Goal: Task Accomplishment & Management: Use online tool/utility

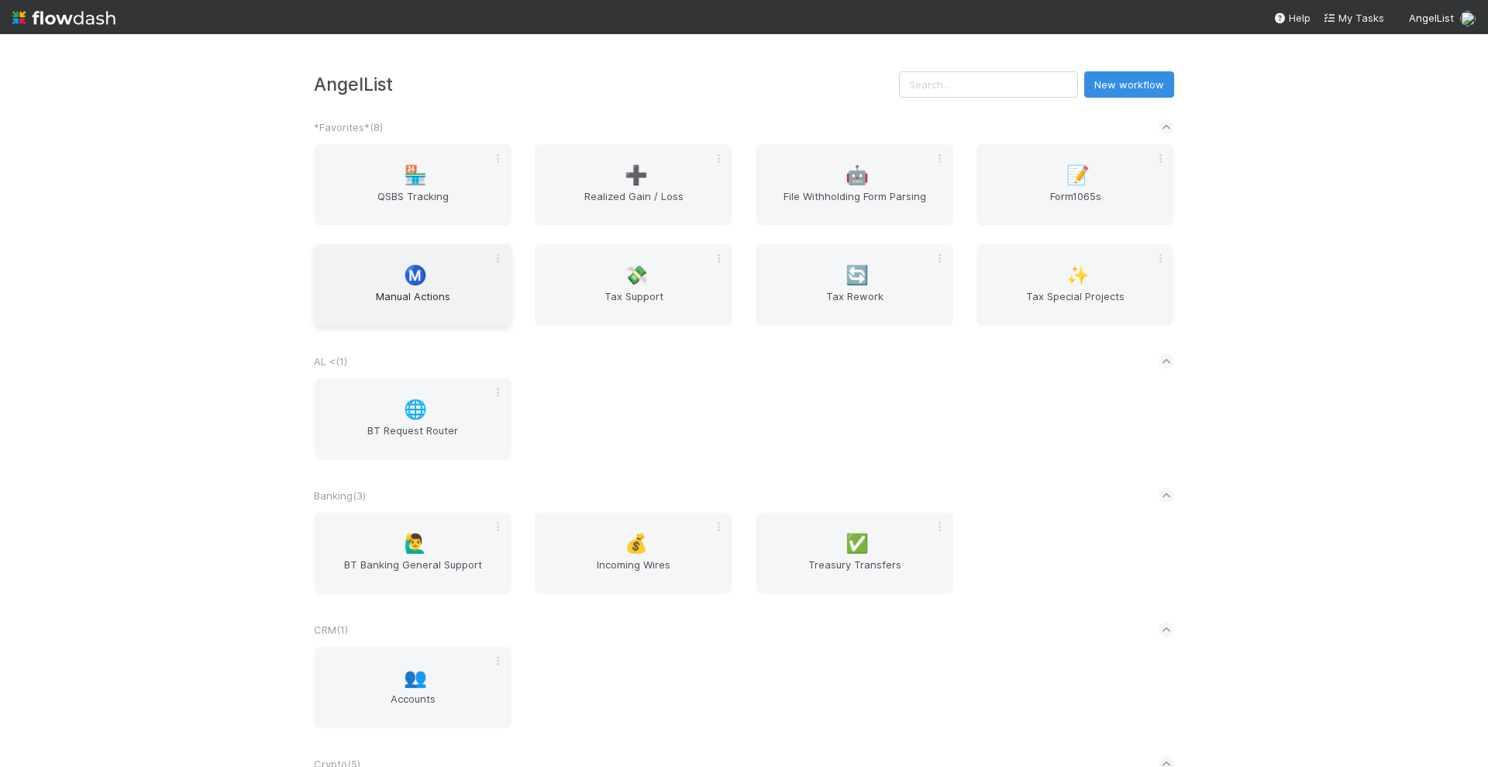
click at [373, 294] on span "Manual Actions" at bounding box center [412, 303] width 185 height 31
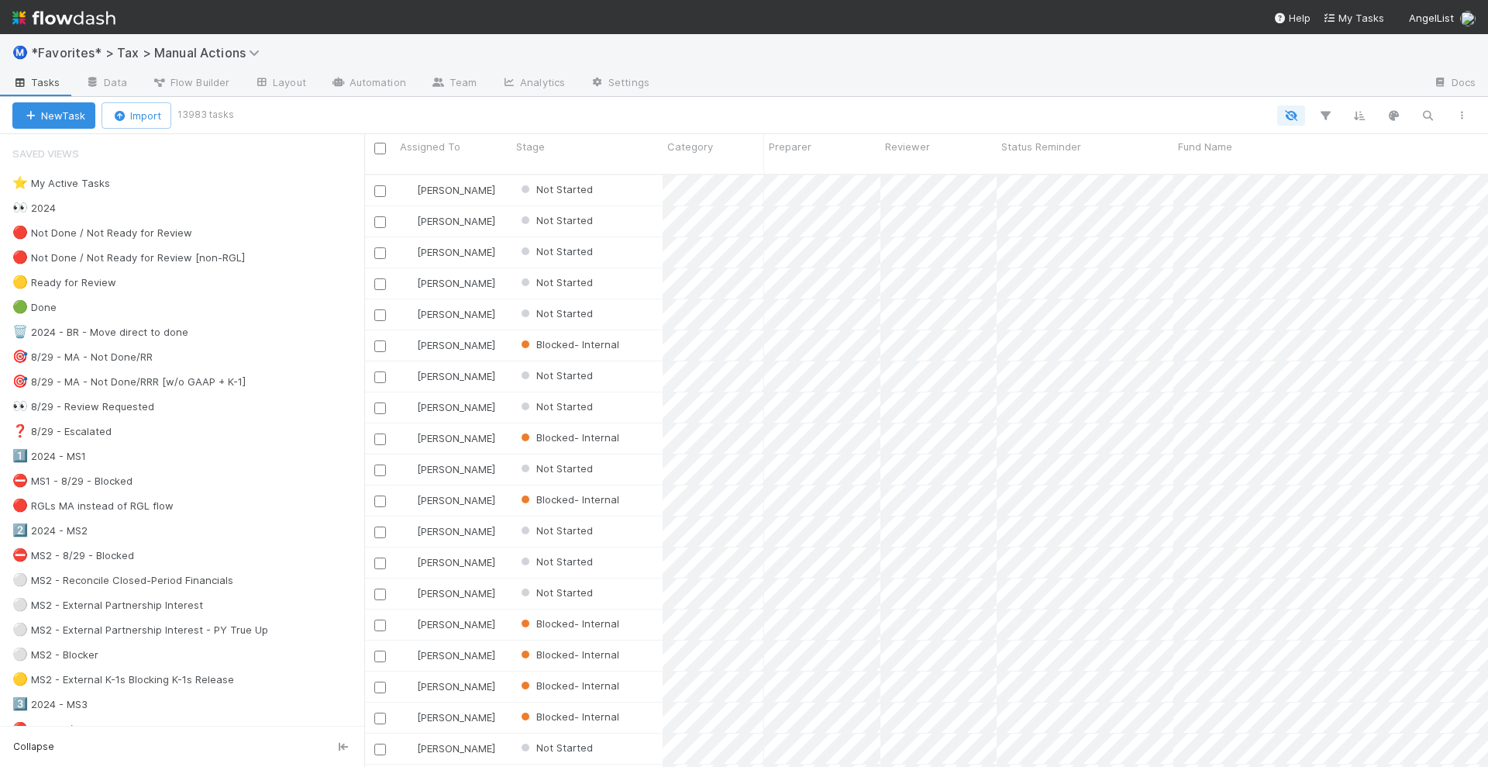
scroll to position [591, 1109]
click at [126, 204] on div "👀 2024 21205" at bounding box center [188, 207] width 352 height 19
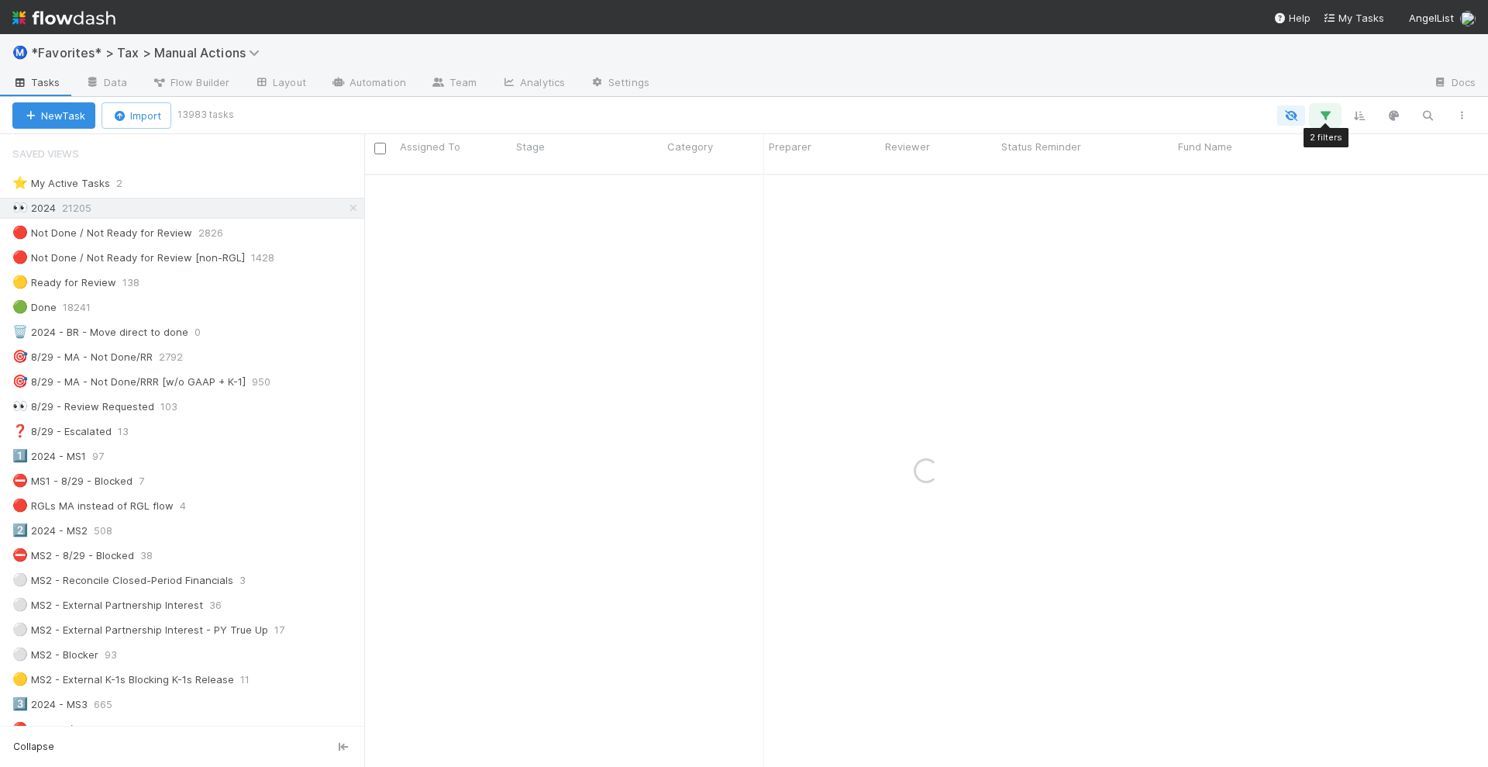
click at [1324, 116] on icon "button" at bounding box center [1326, 116] width 16 height 14
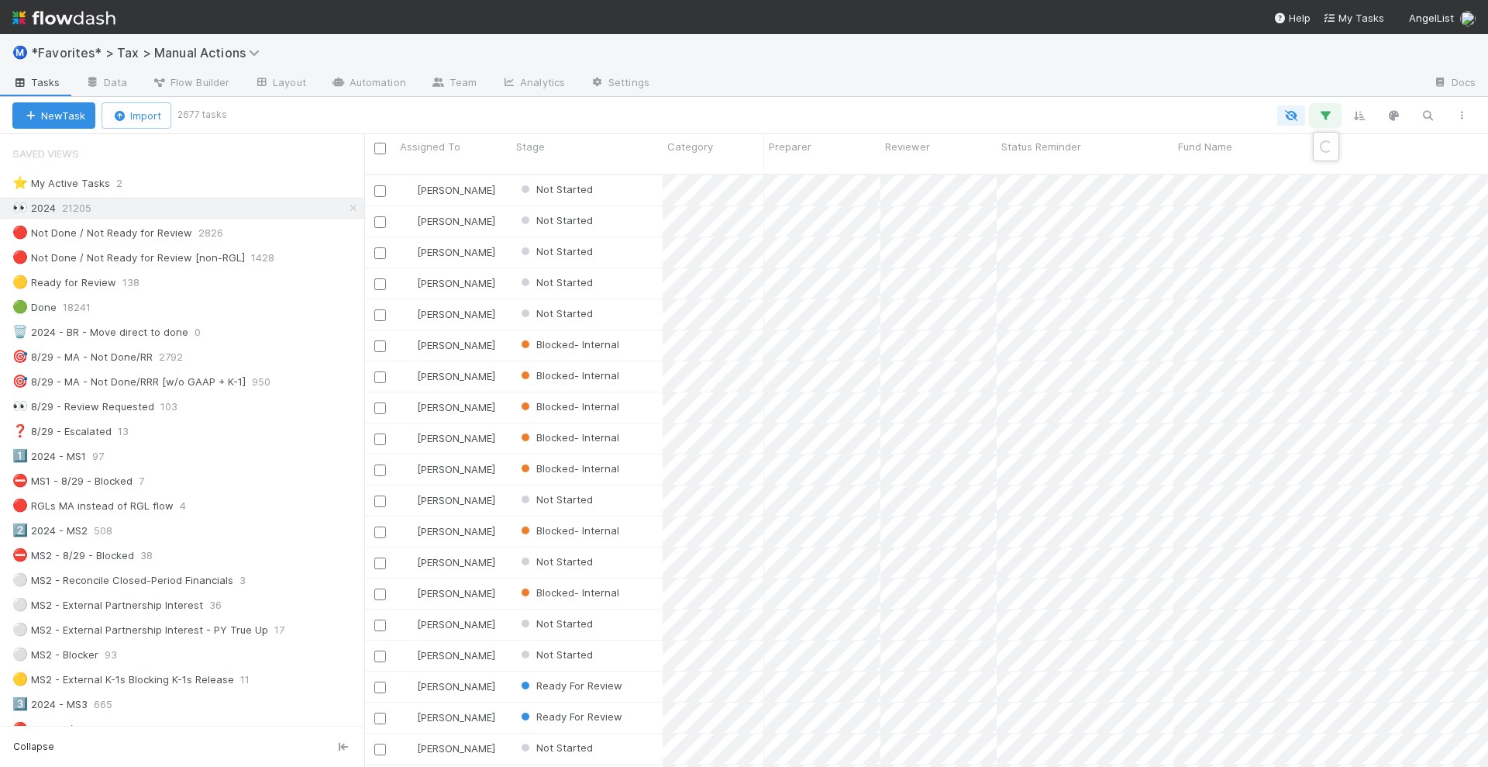
scroll to position [591, 1109]
click at [889, 251] on link "And.." at bounding box center [888, 250] width 49 height 22
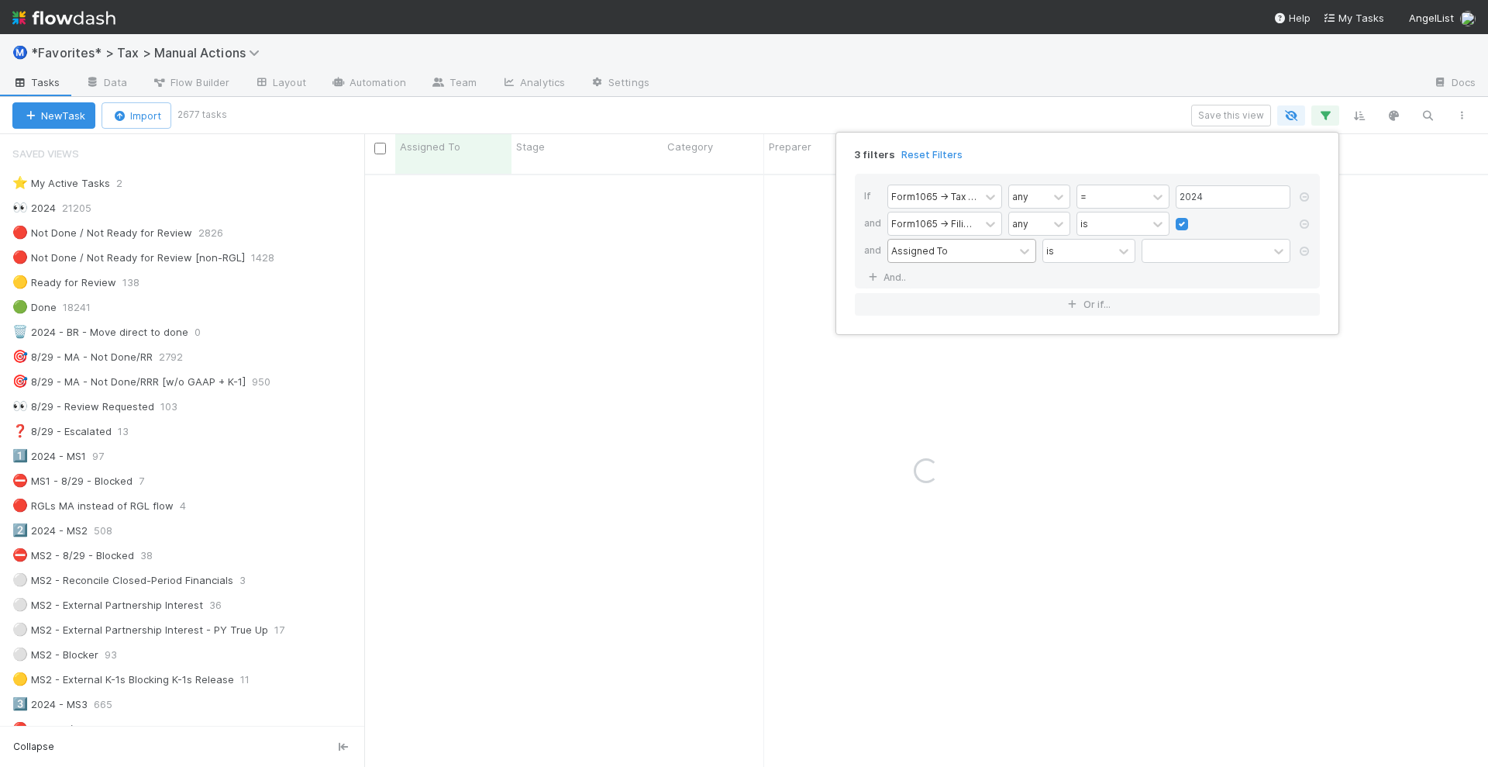
click at [906, 253] on div "Assigned To" at bounding box center [919, 250] width 57 height 14
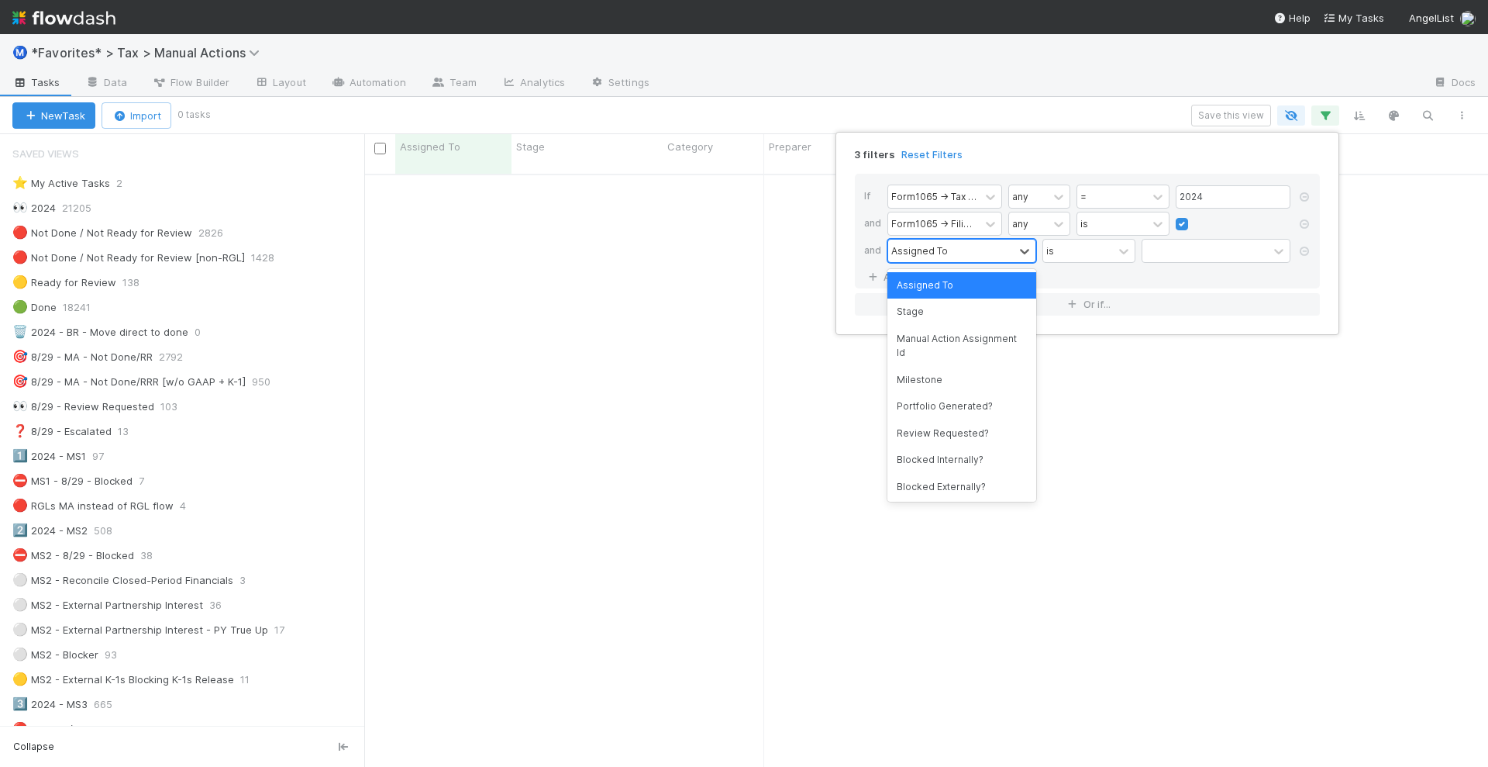
scroll to position [576, 1094]
type input "mil"
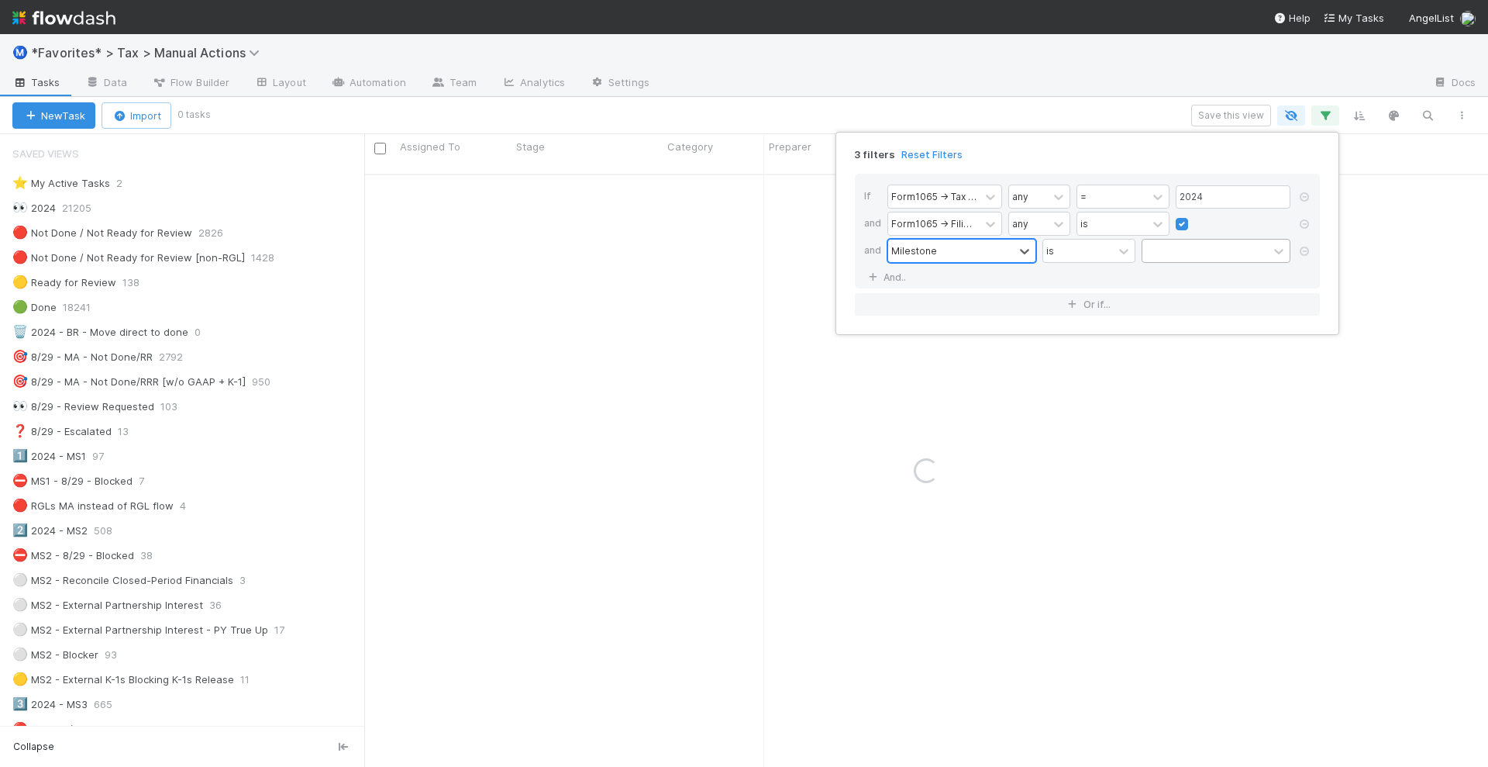
click at [1256, 262] on div at bounding box center [1216, 251] width 149 height 24
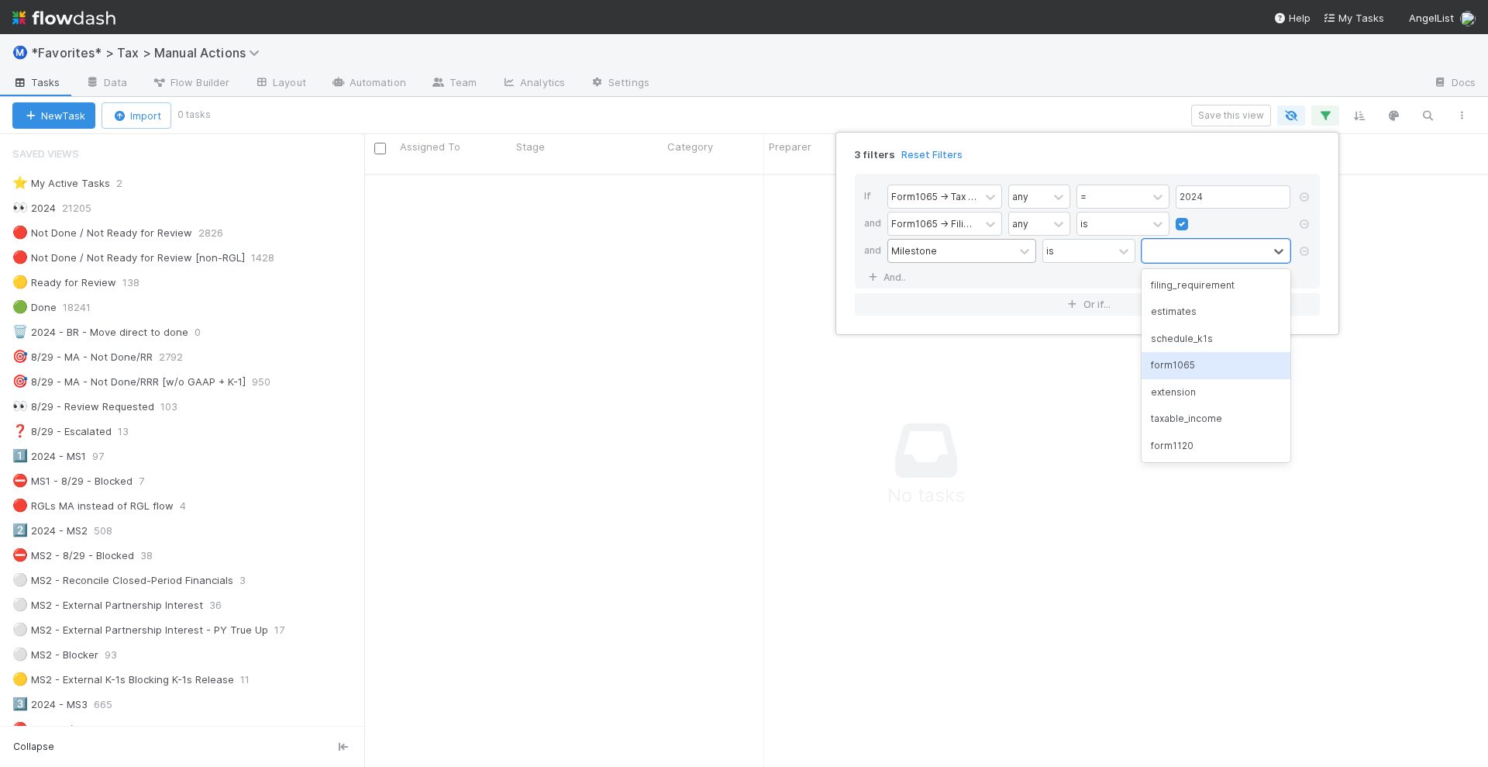
click at [1238, 369] on div "form1065" at bounding box center [1216, 365] width 149 height 26
click at [894, 275] on link "And.." at bounding box center [888, 277] width 49 height 22
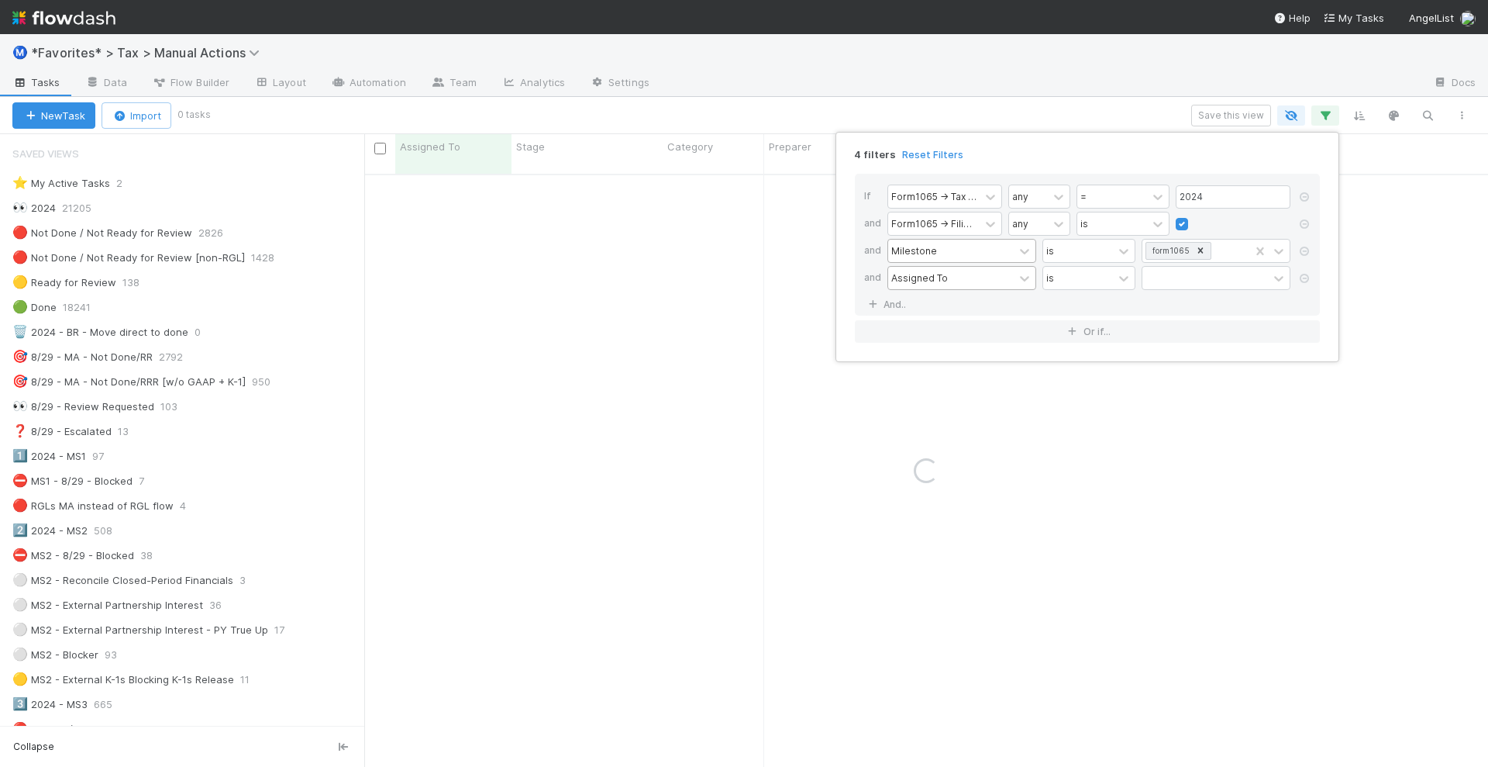
click at [952, 278] on div "Assigned To" at bounding box center [951, 278] width 126 height 22
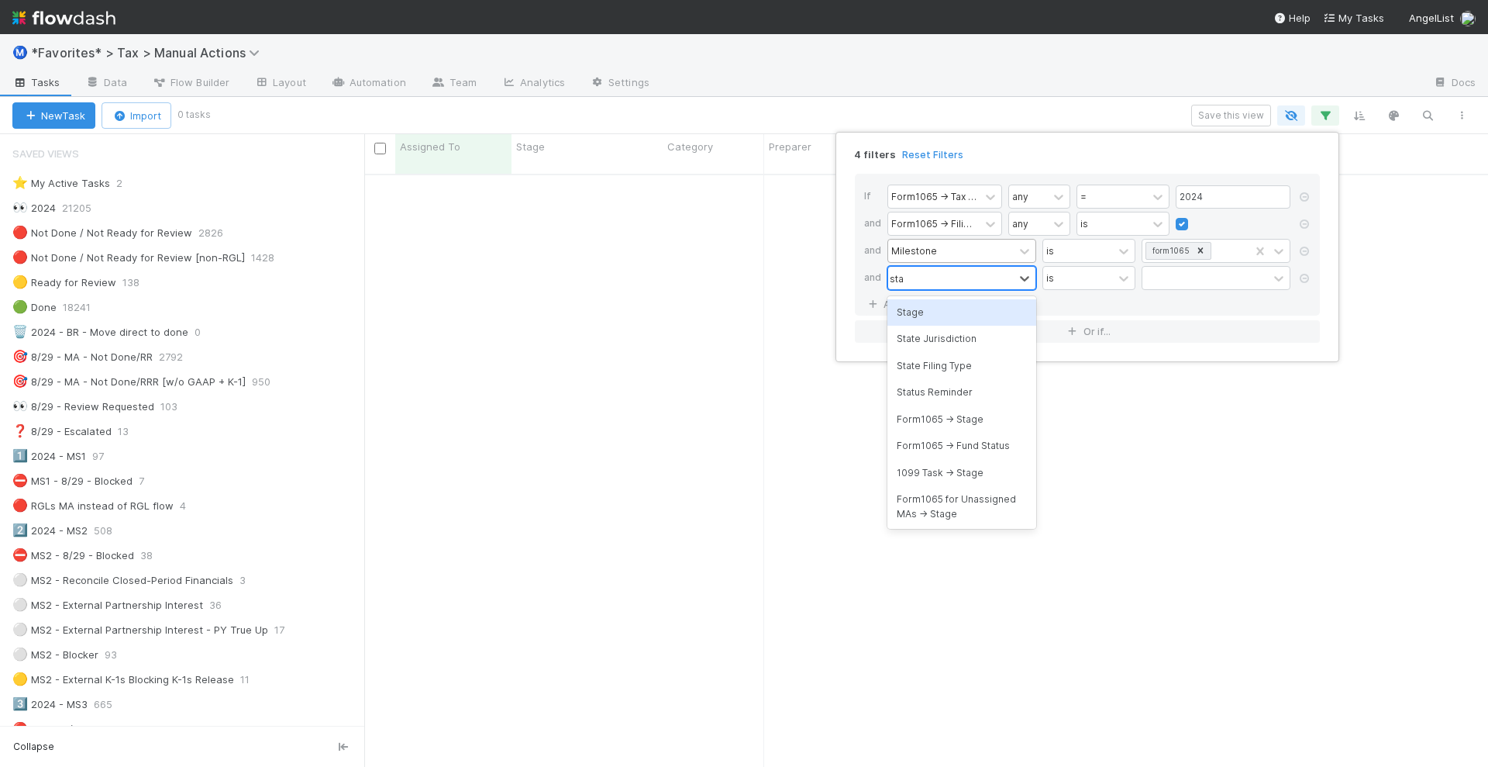
type input "stat"
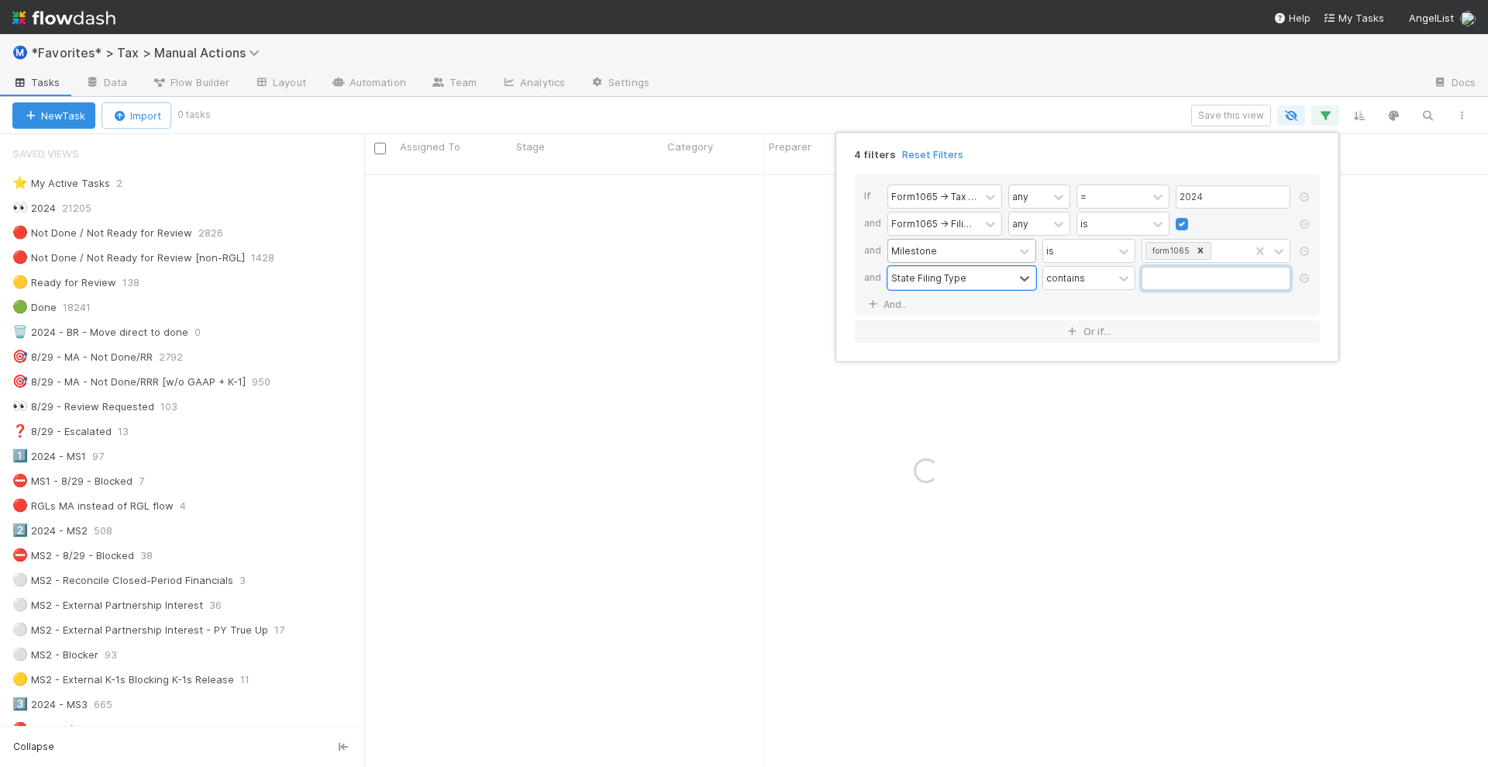
click at [1185, 282] on input "text" at bounding box center [1216, 278] width 149 height 23
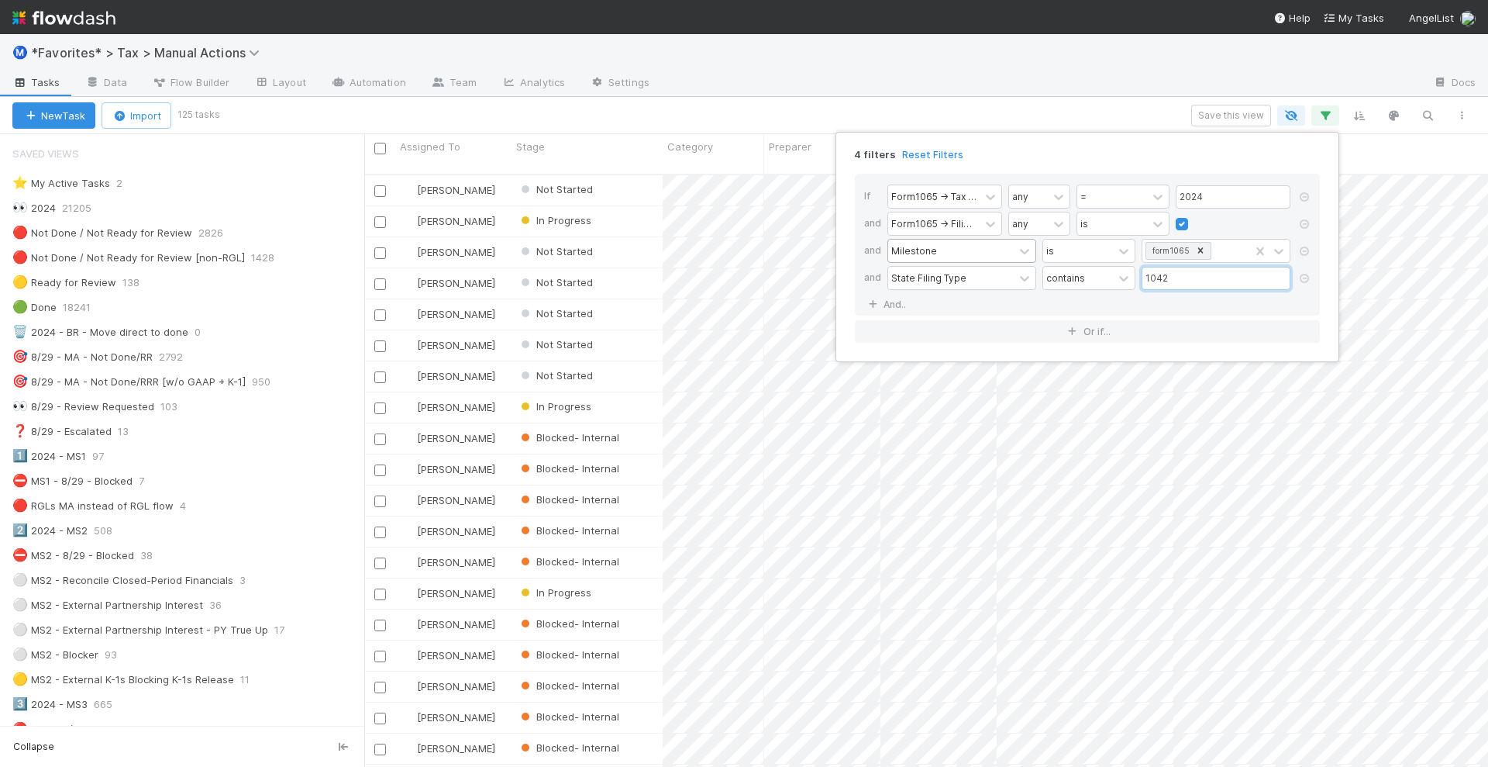
scroll to position [591, 1109]
type input "1042"
click at [718, 113] on div "4 filters Reset Filters If Form1065 -> Tax Year any = 2024 and Form1065 -> Fili…" at bounding box center [744, 383] width 1488 height 767
click at [1463, 111] on icon "button" at bounding box center [1462, 115] width 16 height 9
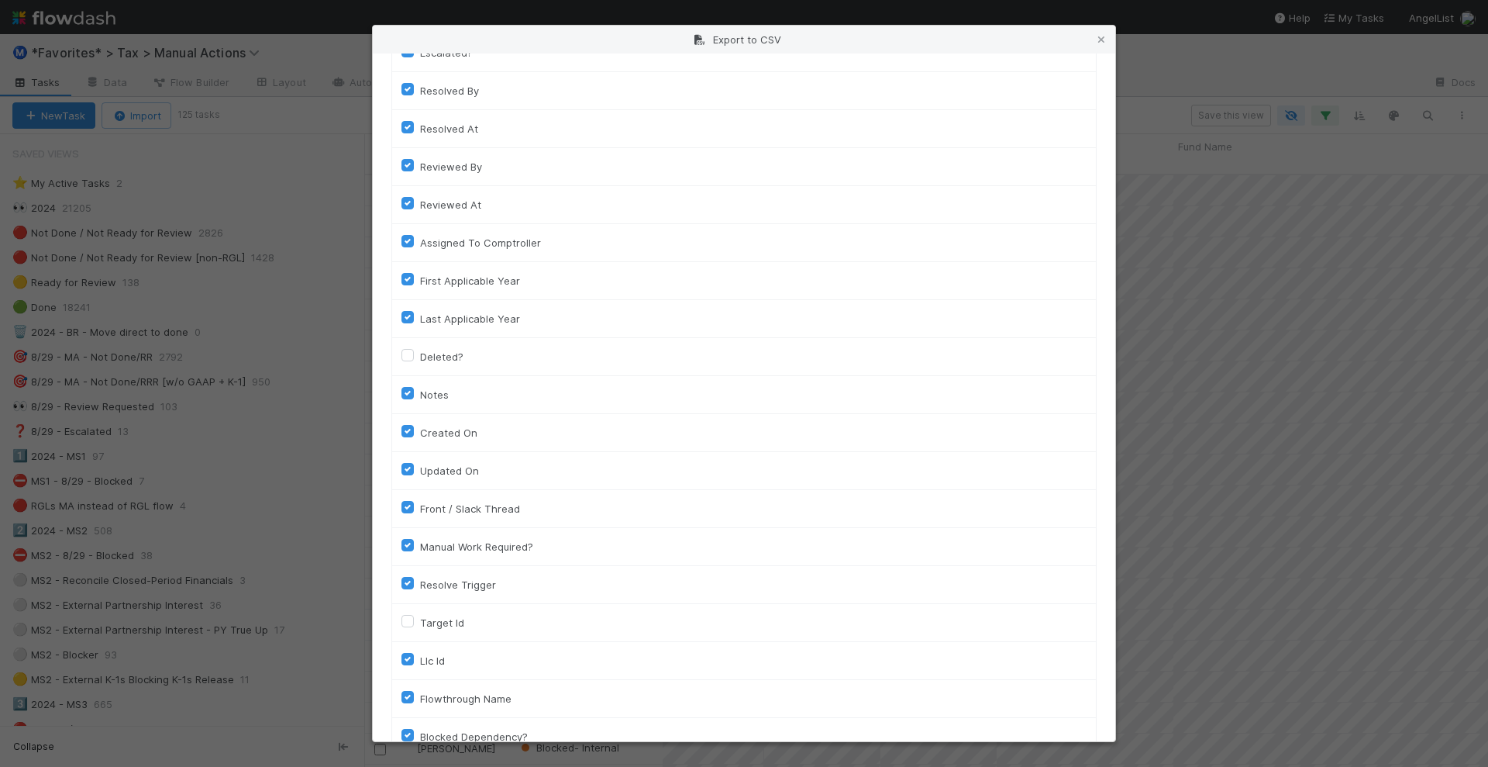
scroll to position [1048, 0]
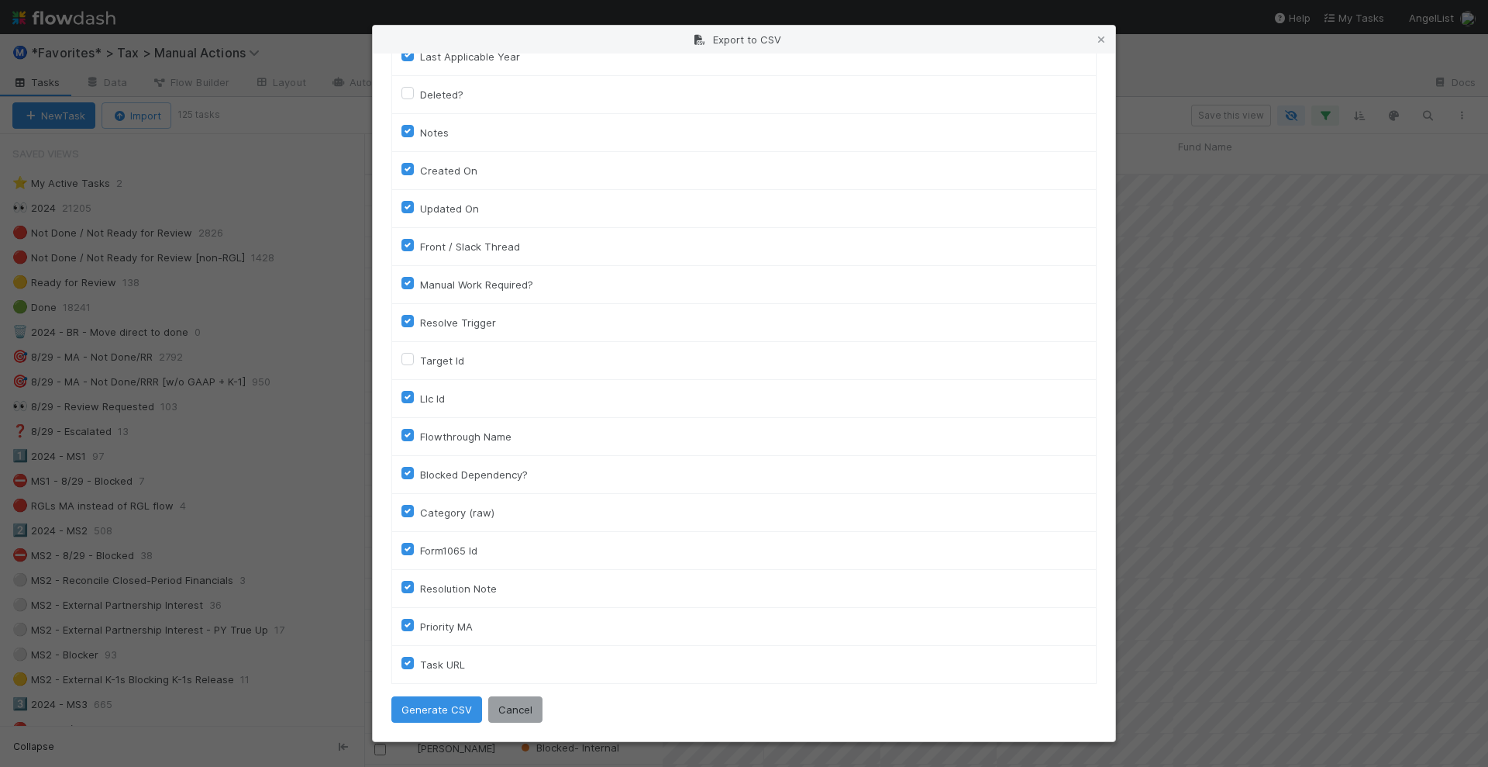
click at [437, 724] on div "Your current view, with a total of 125 tasks , will be exported. Column Assigne…" at bounding box center [744, 397] width 743 height 688
click at [443, 712] on button "Generate CSV" at bounding box center [436, 709] width 91 height 26
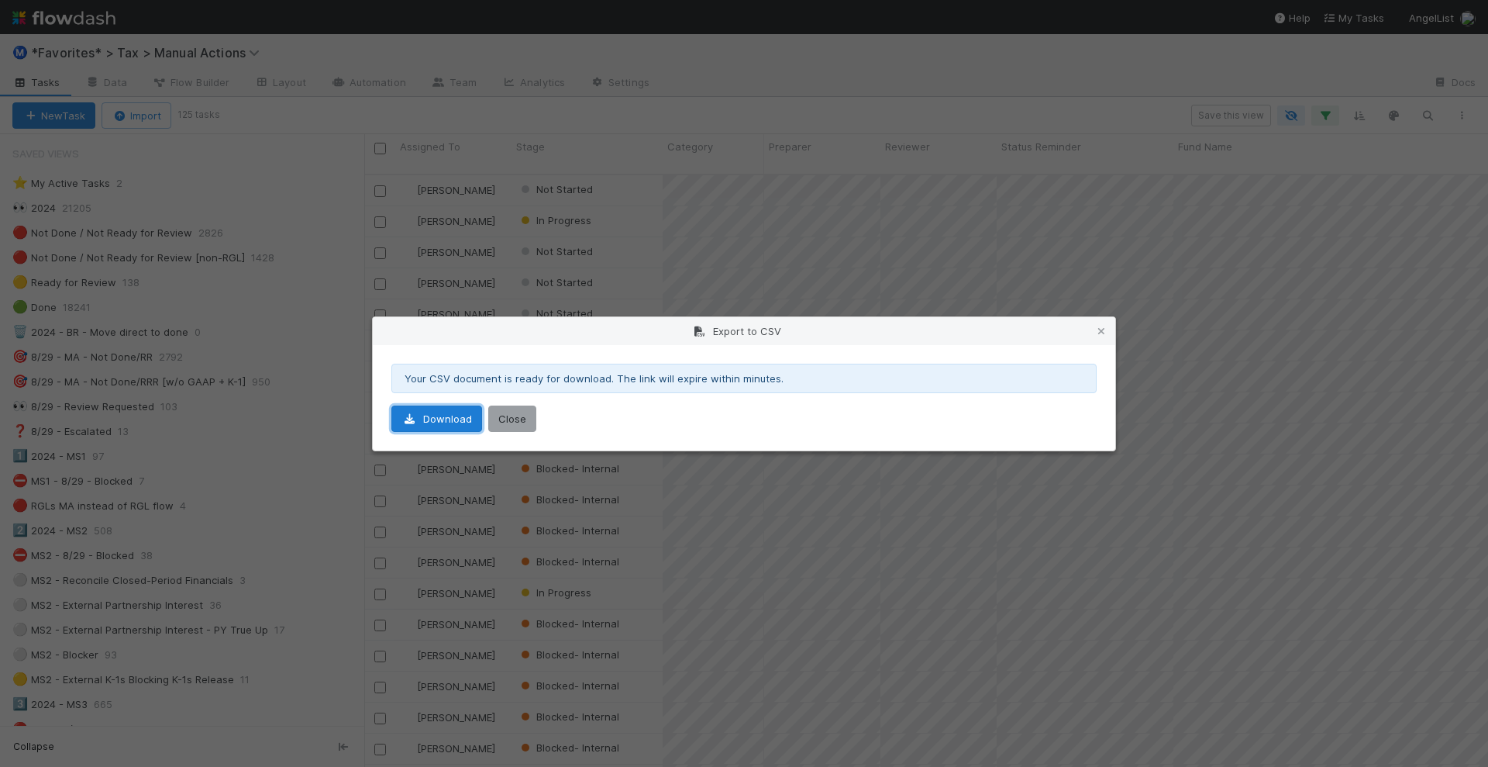
click at [452, 419] on link "Download" at bounding box center [436, 418] width 91 height 26
click at [1102, 326] on icon at bounding box center [1102, 331] width 16 height 10
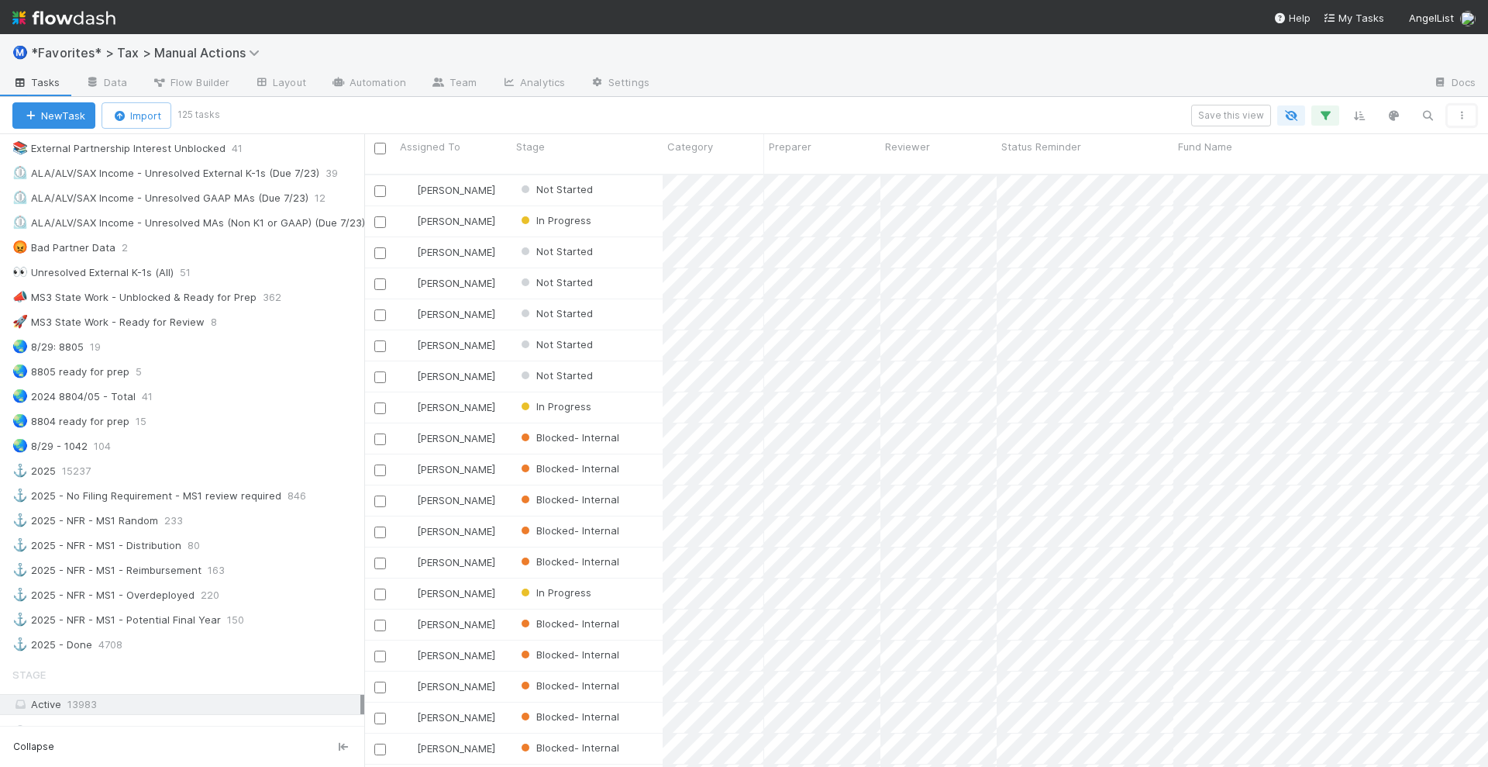
scroll to position [969, 0]
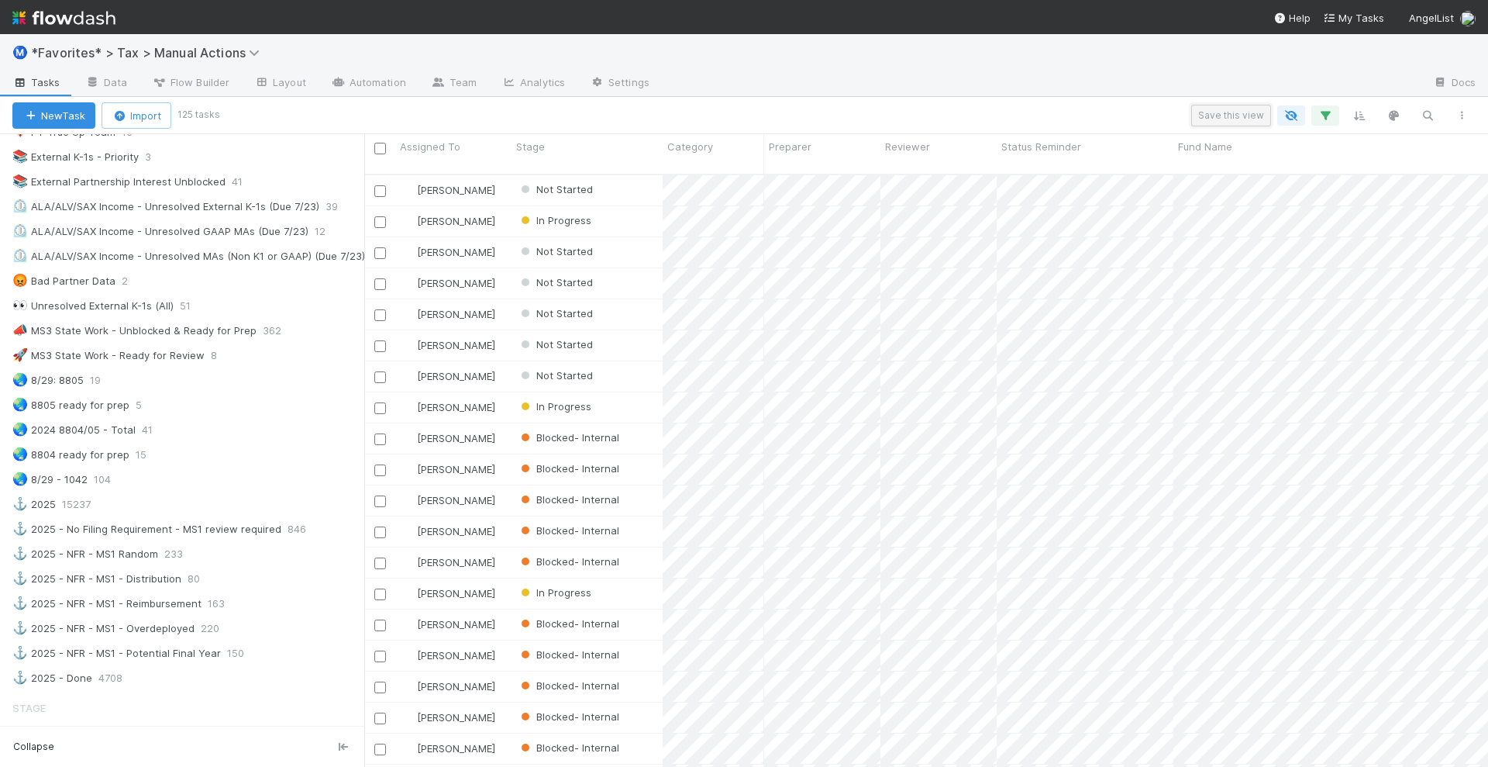
click at [1225, 115] on button "Save this view" at bounding box center [1231, 116] width 80 height 22
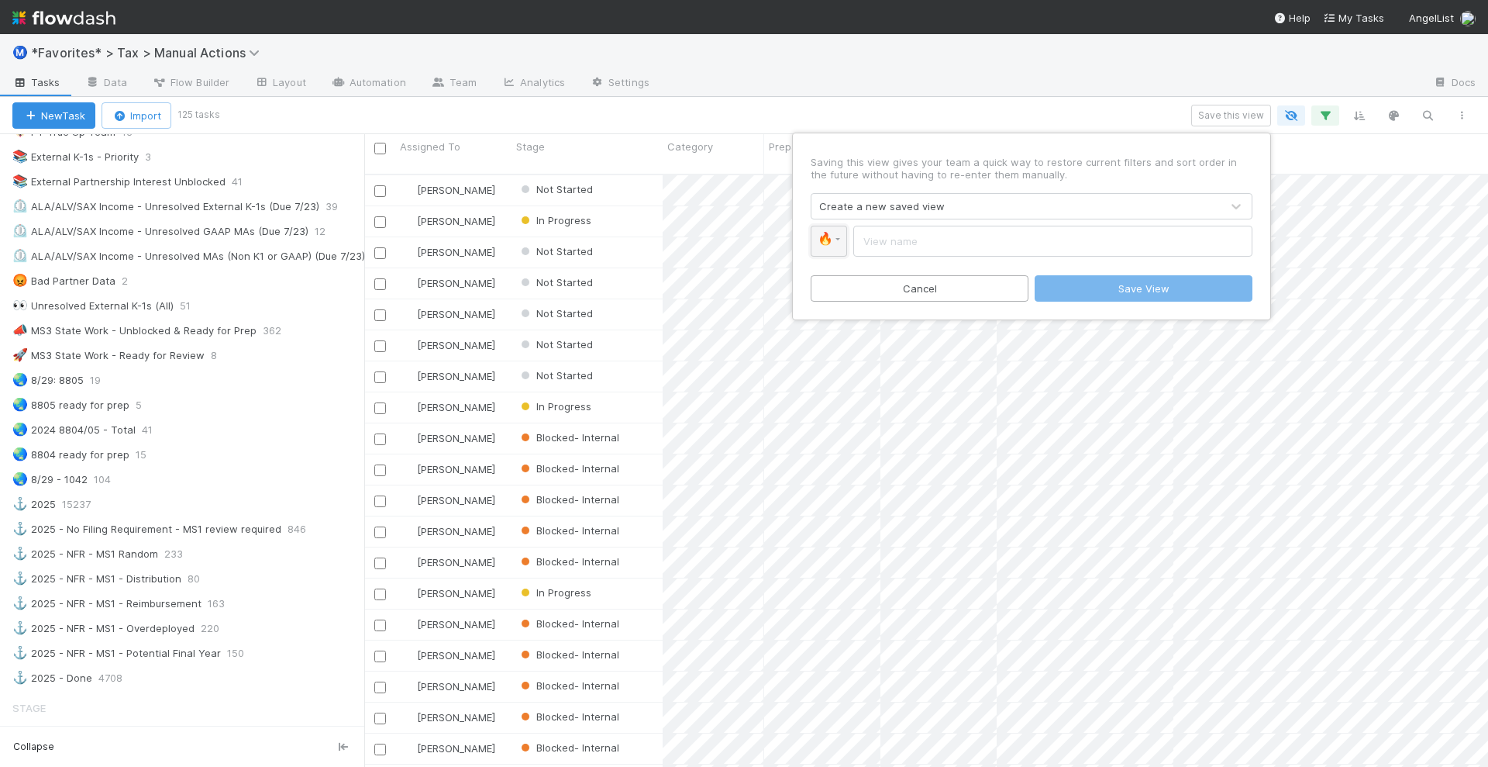
click at [824, 243] on span "🔥" at bounding box center [826, 238] width 16 height 13
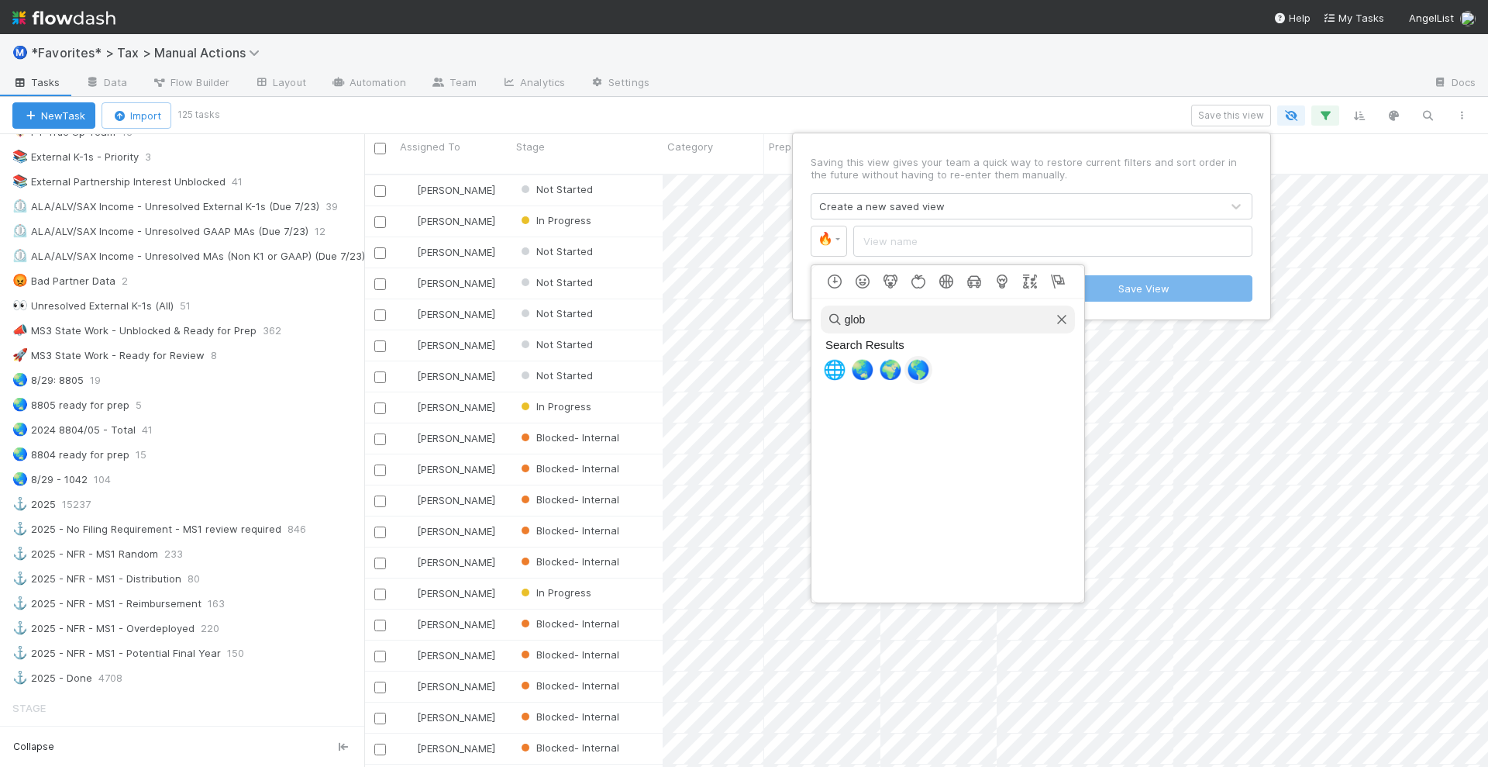
type input "glob"
click at [917, 369] on span "🌎" at bounding box center [918, 370] width 23 height 22
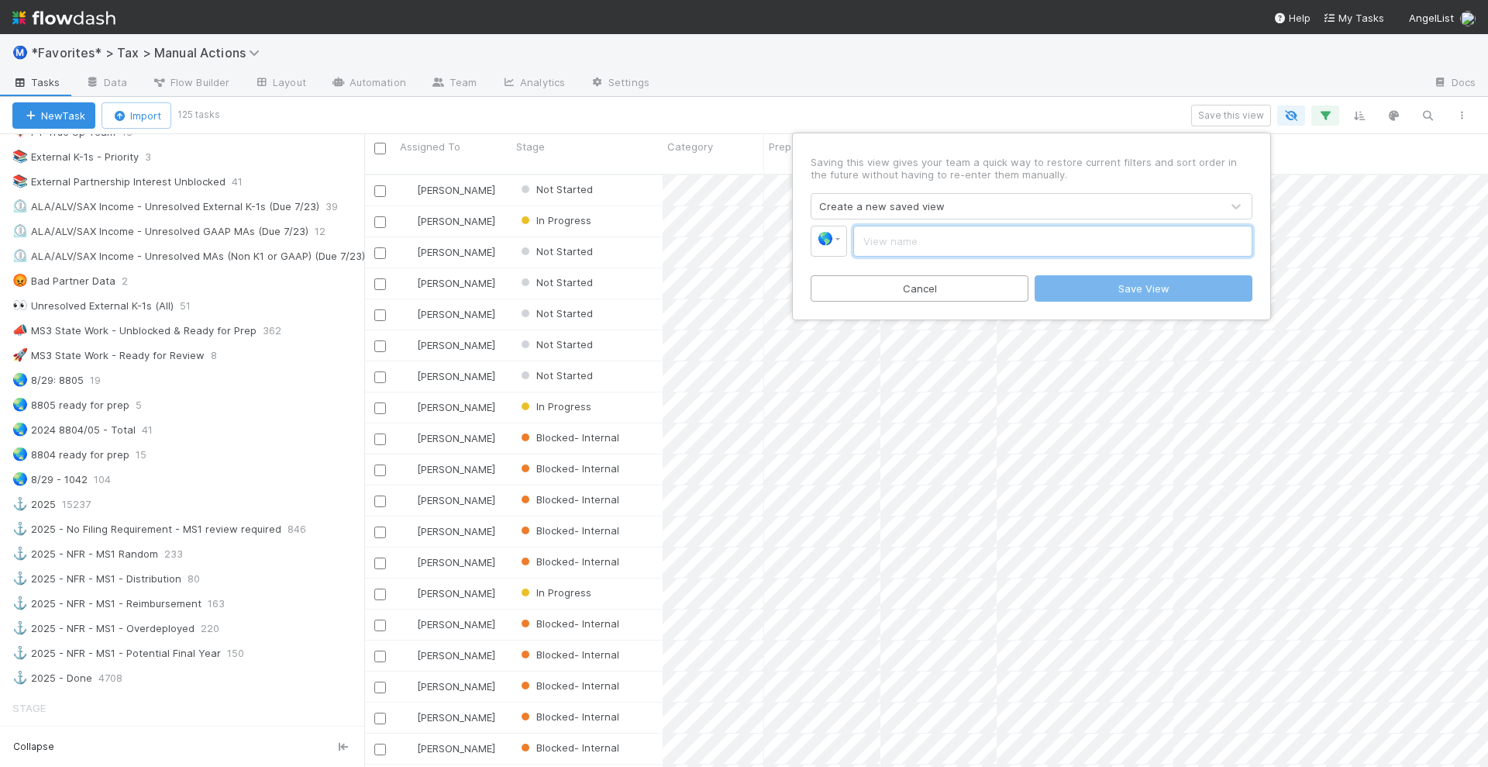
click at [915, 232] on input "text" at bounding box center [1052, 241] width 399 height 31
type input "2"
type input "2024 1042 - Total"
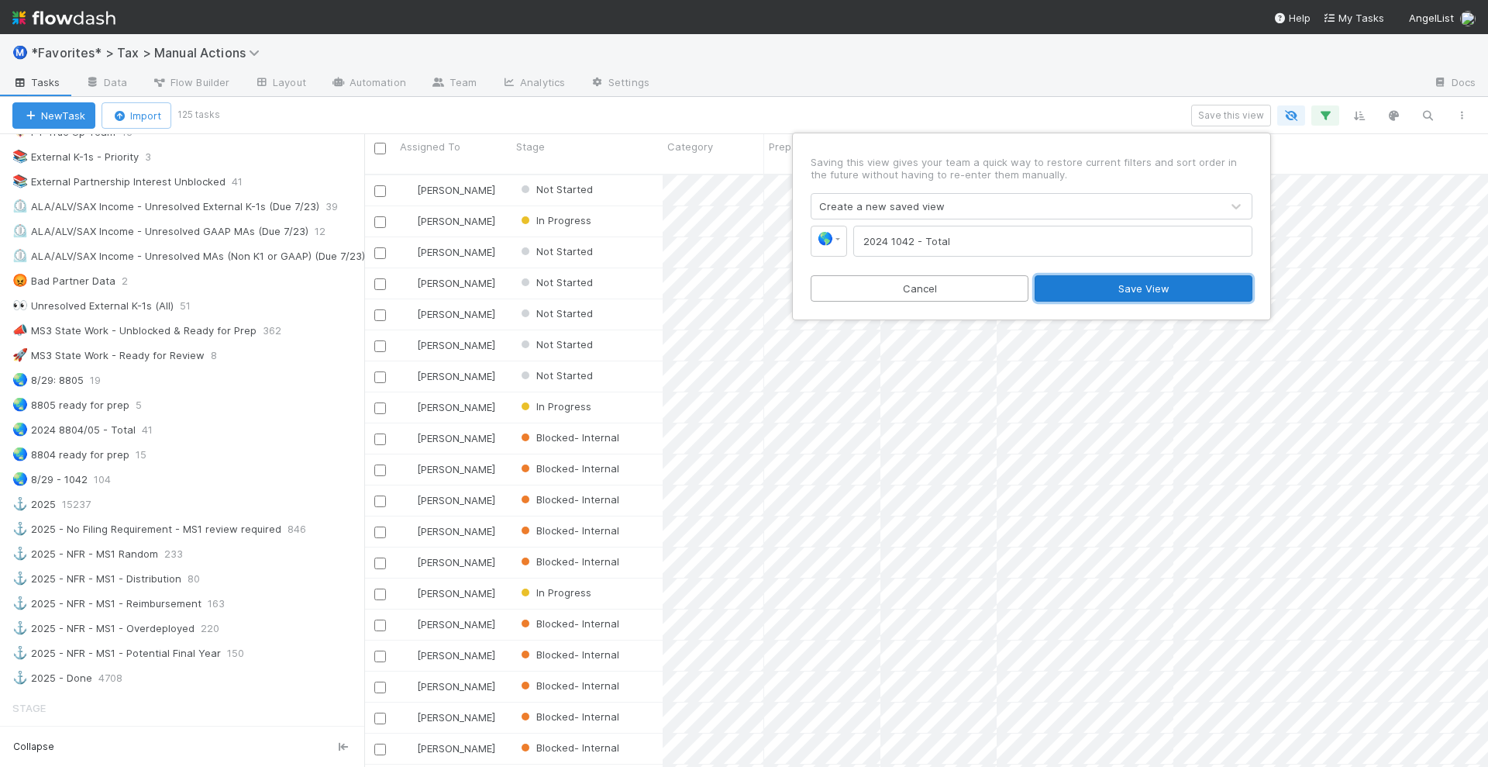
click at [1150, 279] on button "Save View" at bounding box center [1144, 288] width 218 height 26
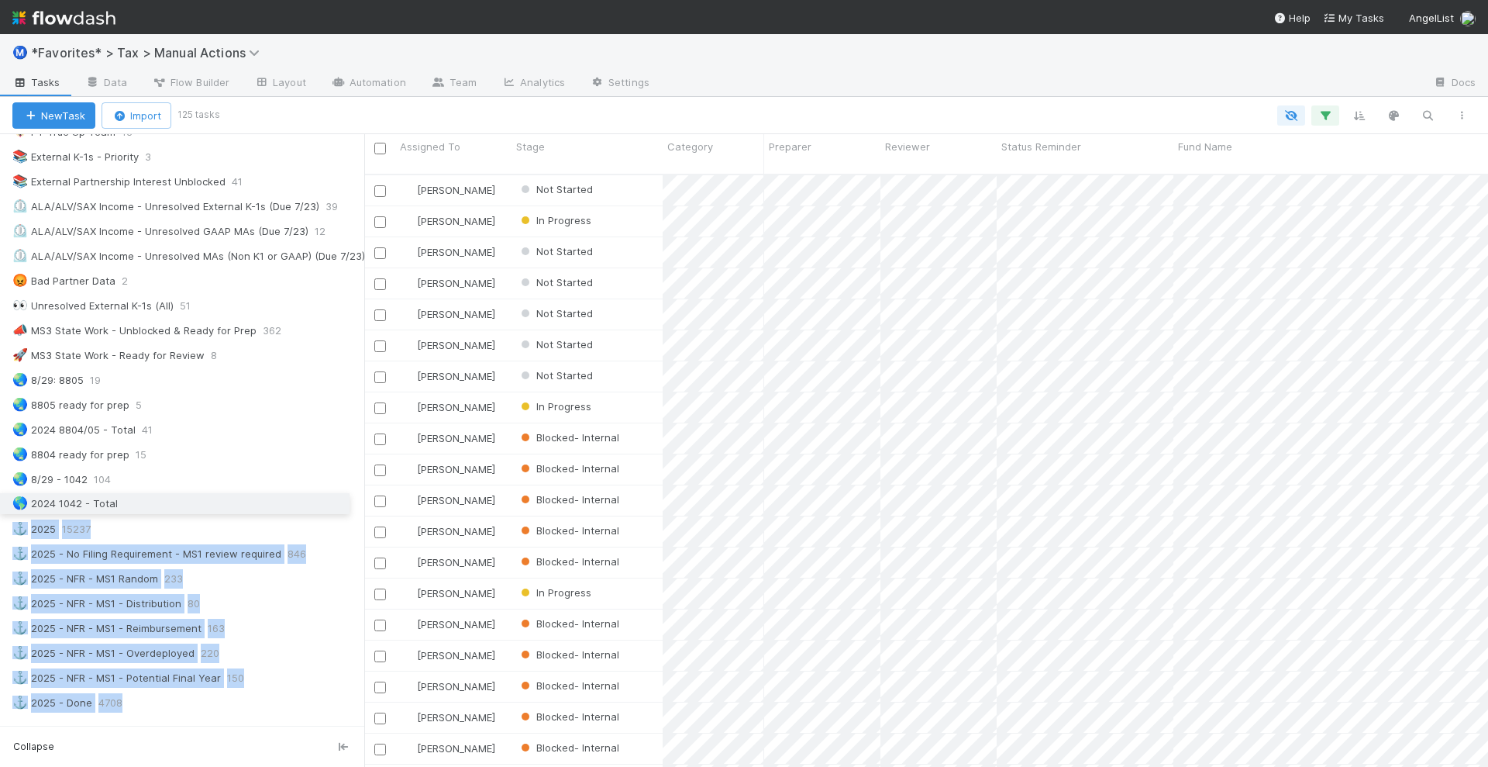
drag, startPoint x: 9, startPoint y: 701, endPoint x: -15, endPoint y: 497, distance: 205.9
click at [0, 497] on html "Ⓜ️ *Favorites* > Tax > Manual Actions Tasks Data Flow Builder Layout Automation…" at bounding box center [744, 383] width 1488 height 767
click at [206, 502] on div "🌎 2024 1042 - Total 139" at bounding box center [188, 504] width 352 height 19
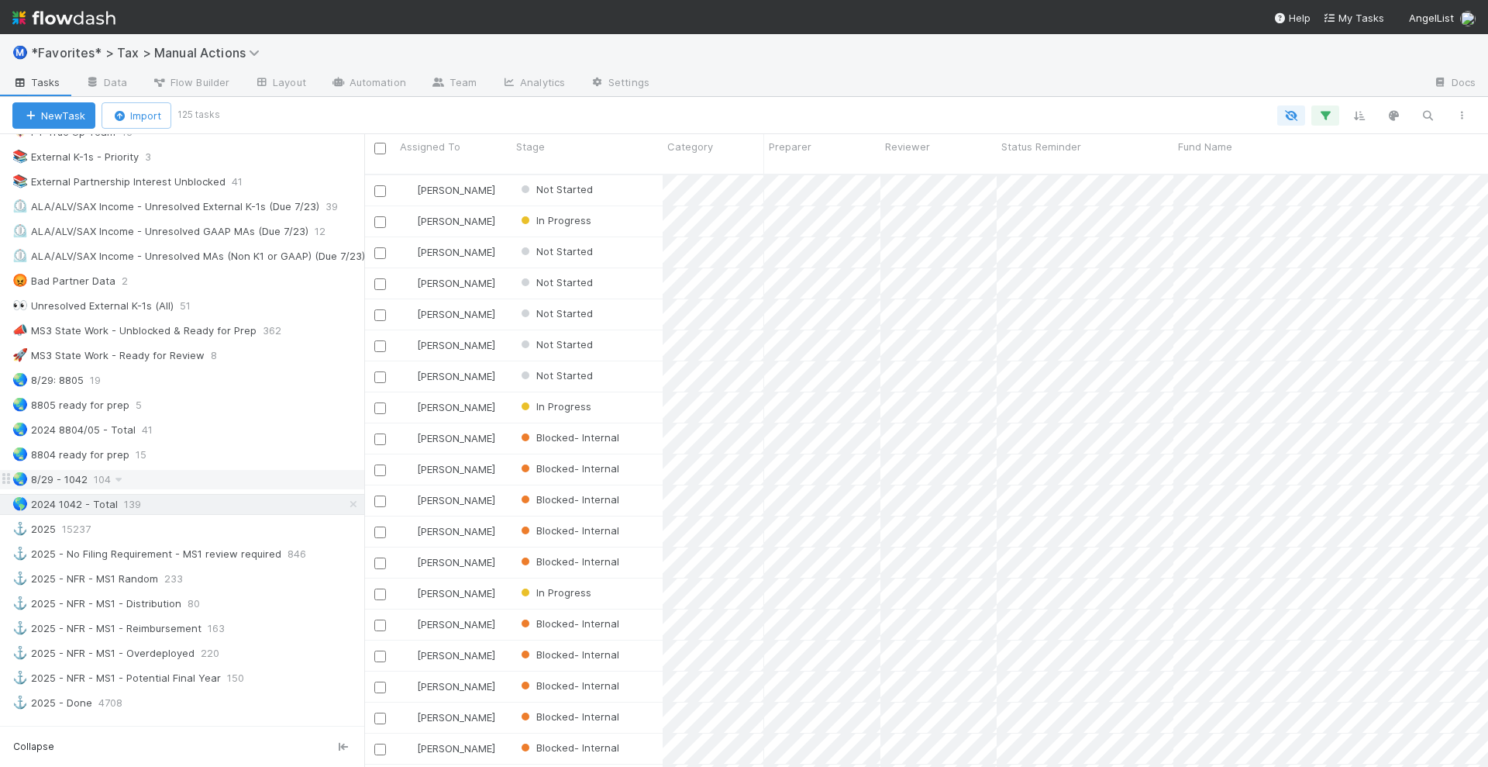
click at [186, 473] on div "🌏 8/29 - 1042 104" at bounding box center [188, 479] width 352 height 19
click at [1325, 109] on icon "button" at bounding box center [1326, 116] width 16 height 14
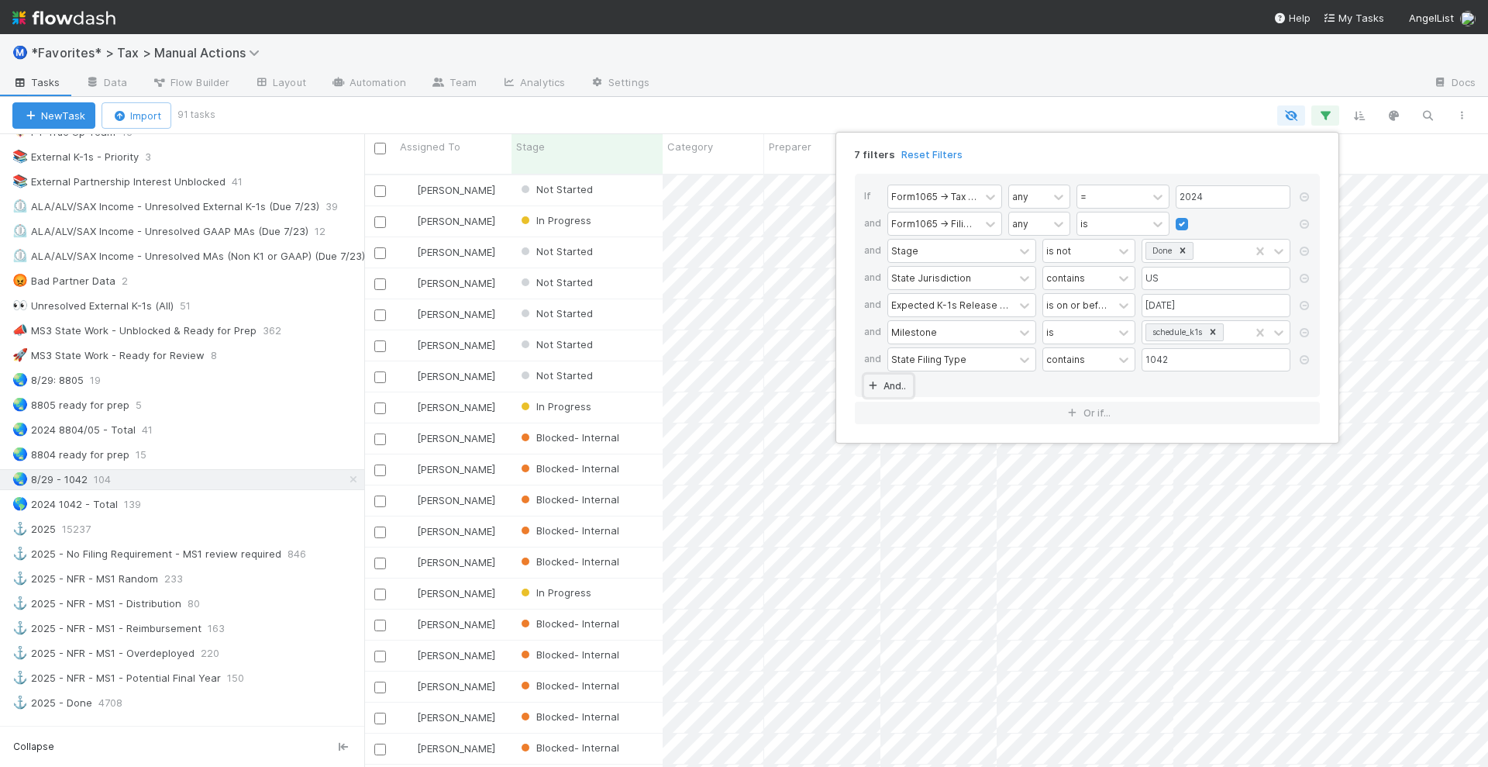
click at [901, 390] on link "And.." at bounding box center [888, 385] width 49 height 22
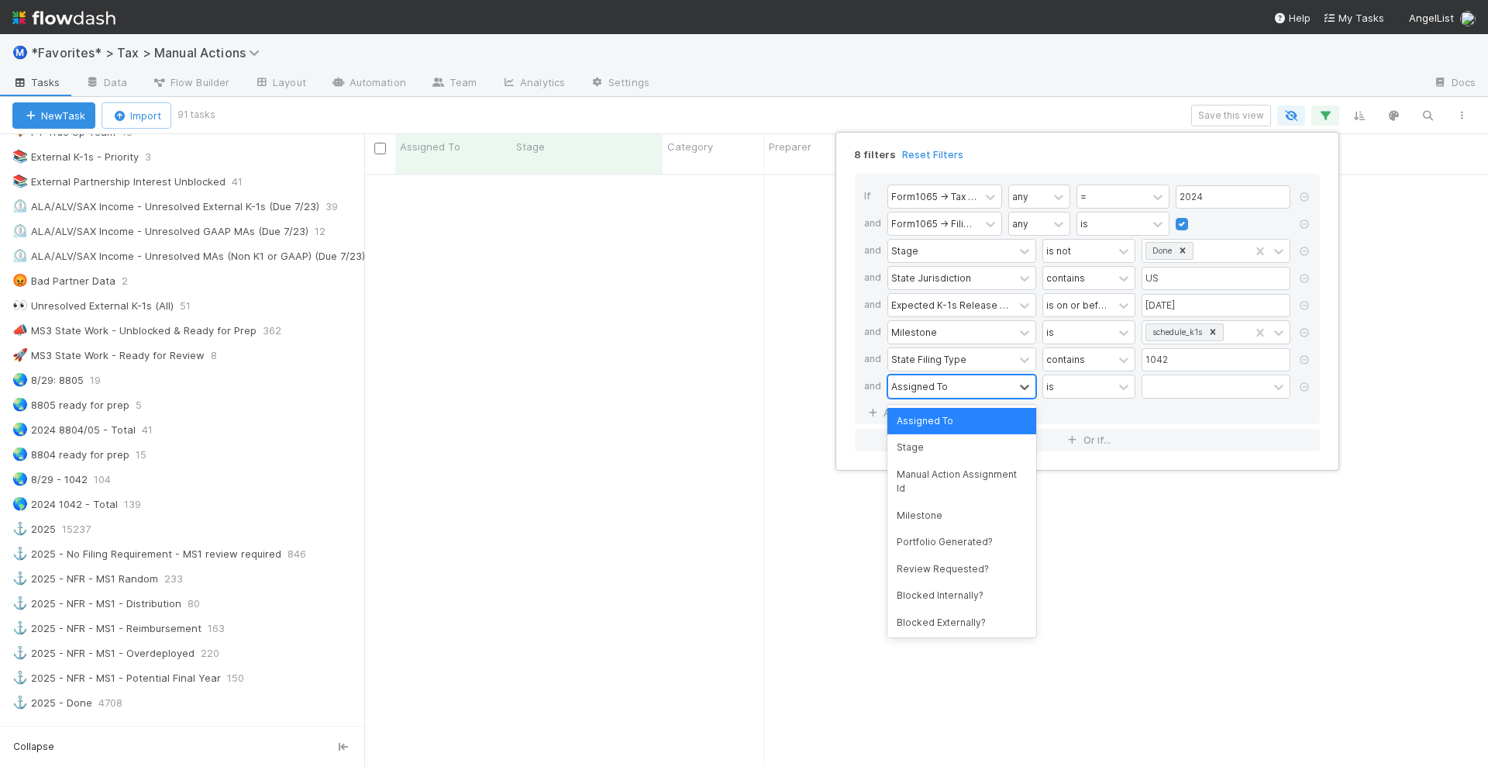
click at [924, 388] on div "Assigned To" at bounding box center [919, 386] width 57 height 14
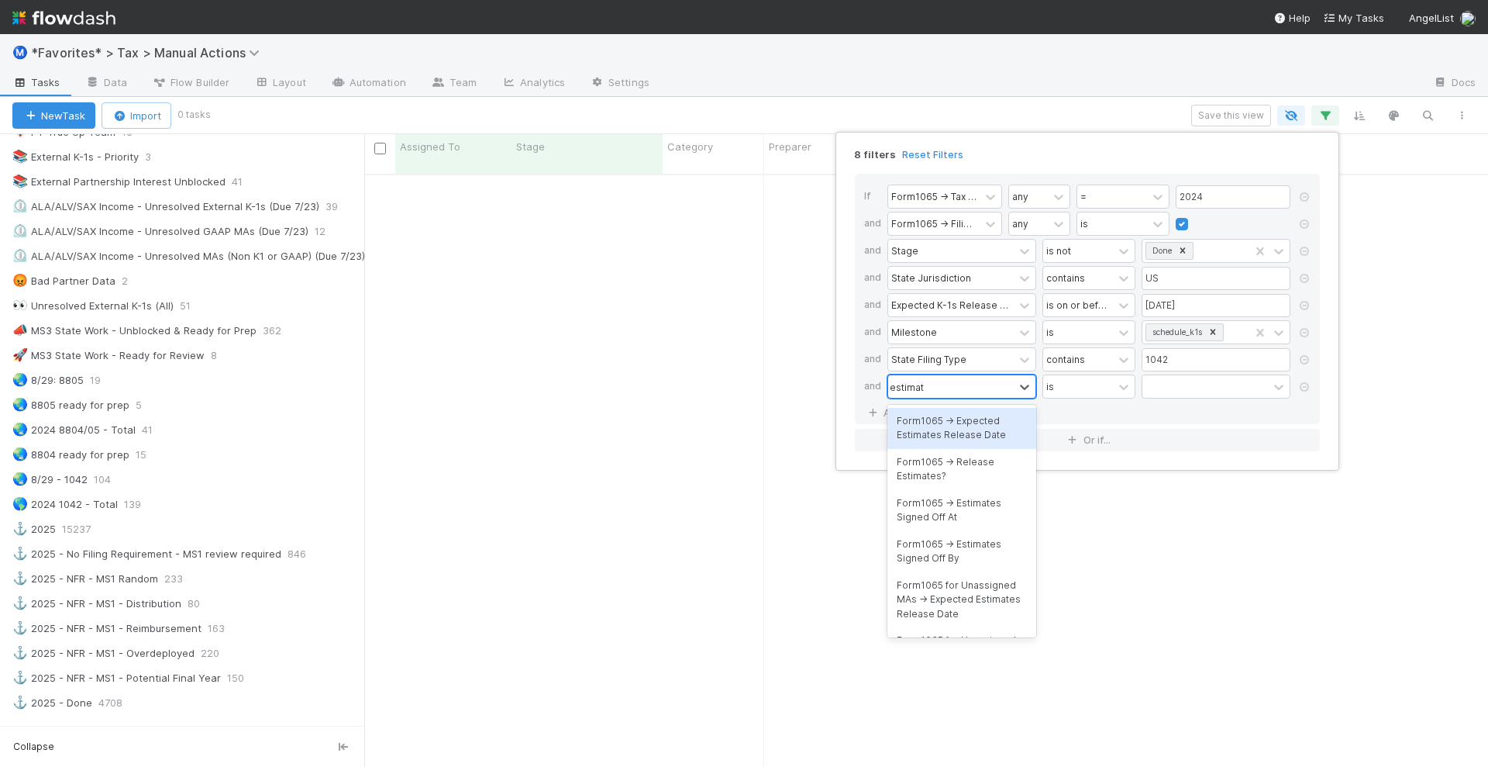
type input "estimate"
click at [956, 498] on div "Form1065 -> Estimates Signed Off At" at bounding box center [961, 510] width 149 height 41
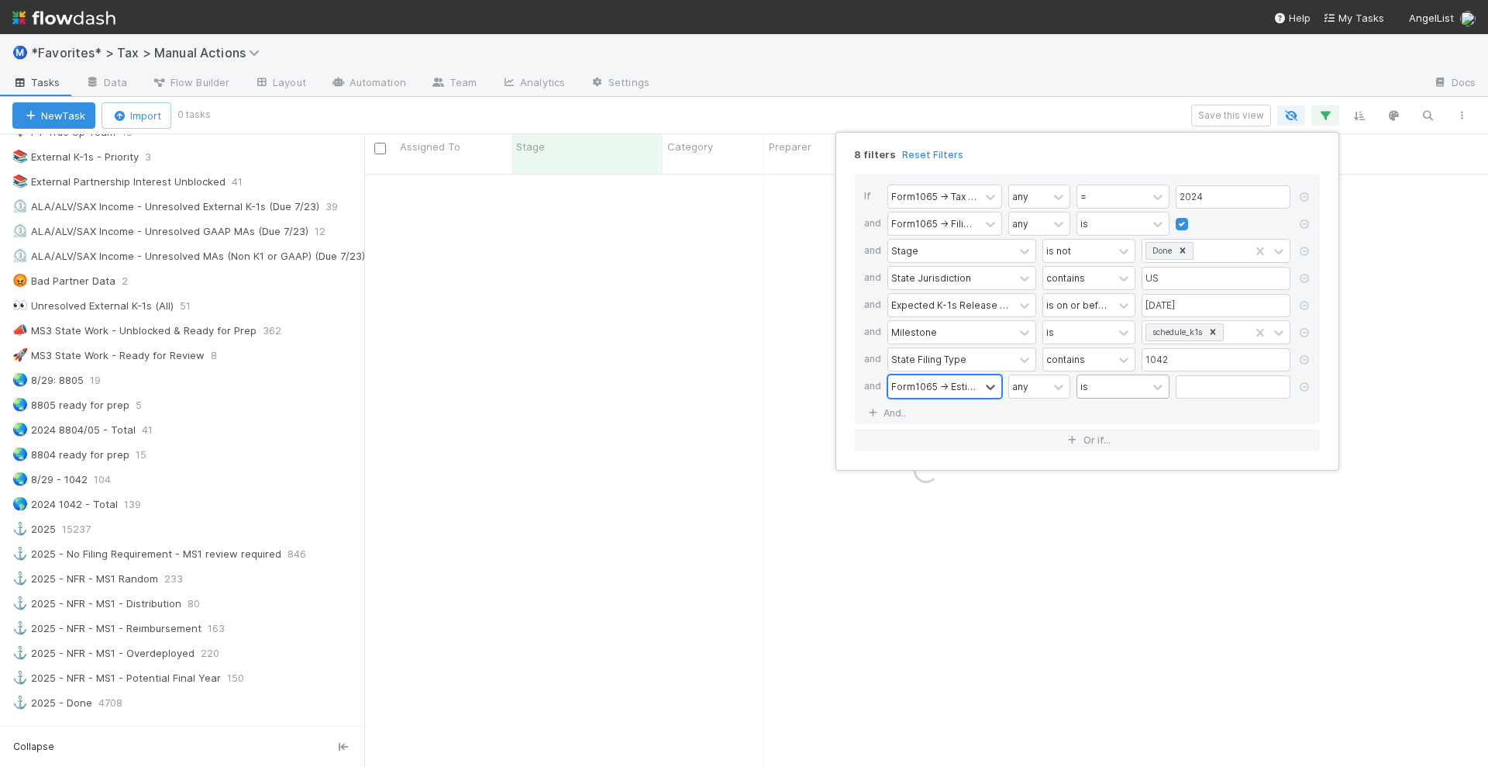
click at [1111, 385] on div "is" at bounding box center [1112, 386] width 70 height 22
click at [1108, 538] on div "is not empty" at bounding box center [1123, 540] width 93 height 26
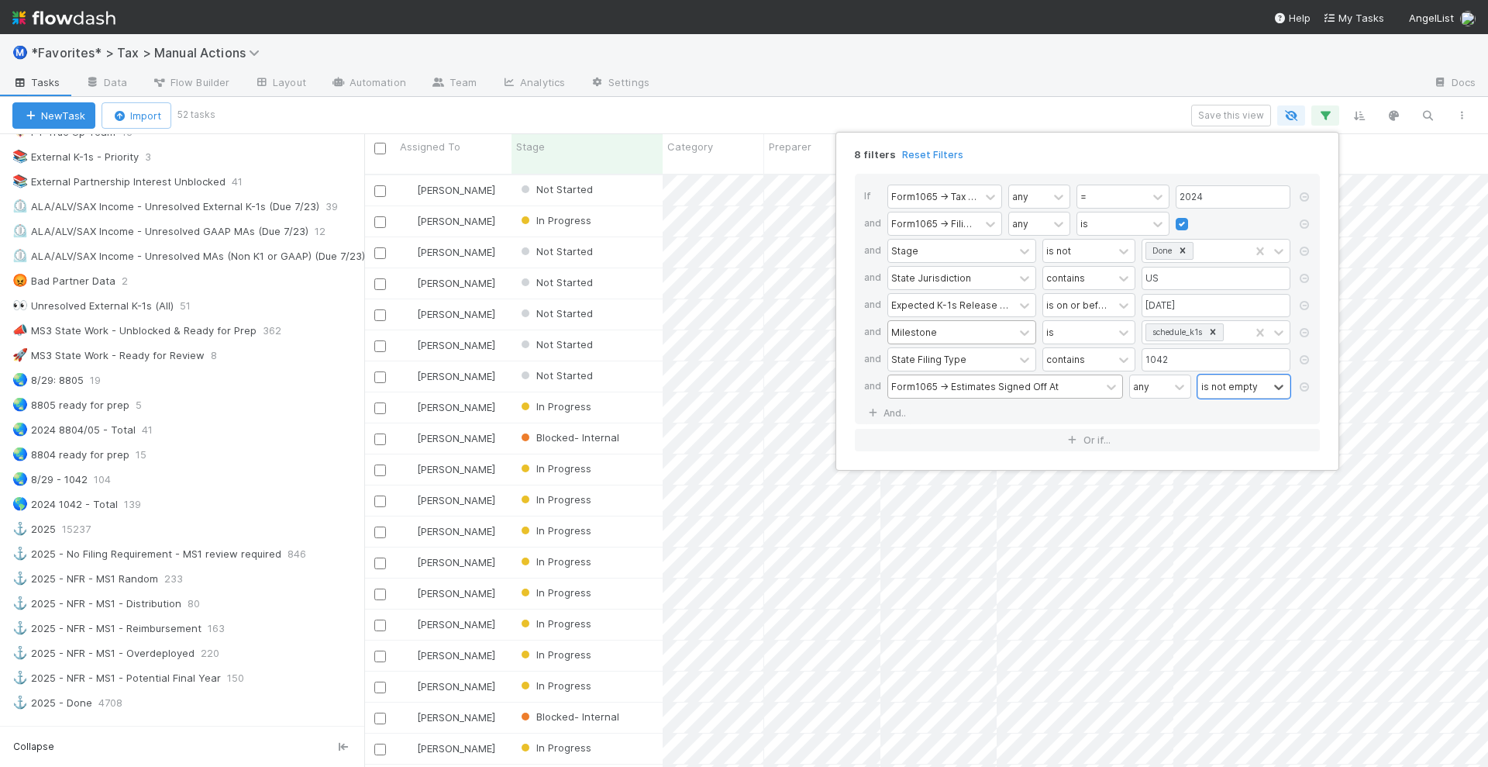
scroll to position [591, 1109]
click at [1145, 119] on div "8 filters Reset Filters If Form1065 -> Tax Year any = 2024 and Form1065 -> Fili…" at bounding box center [744, 383] width 1488 height 767
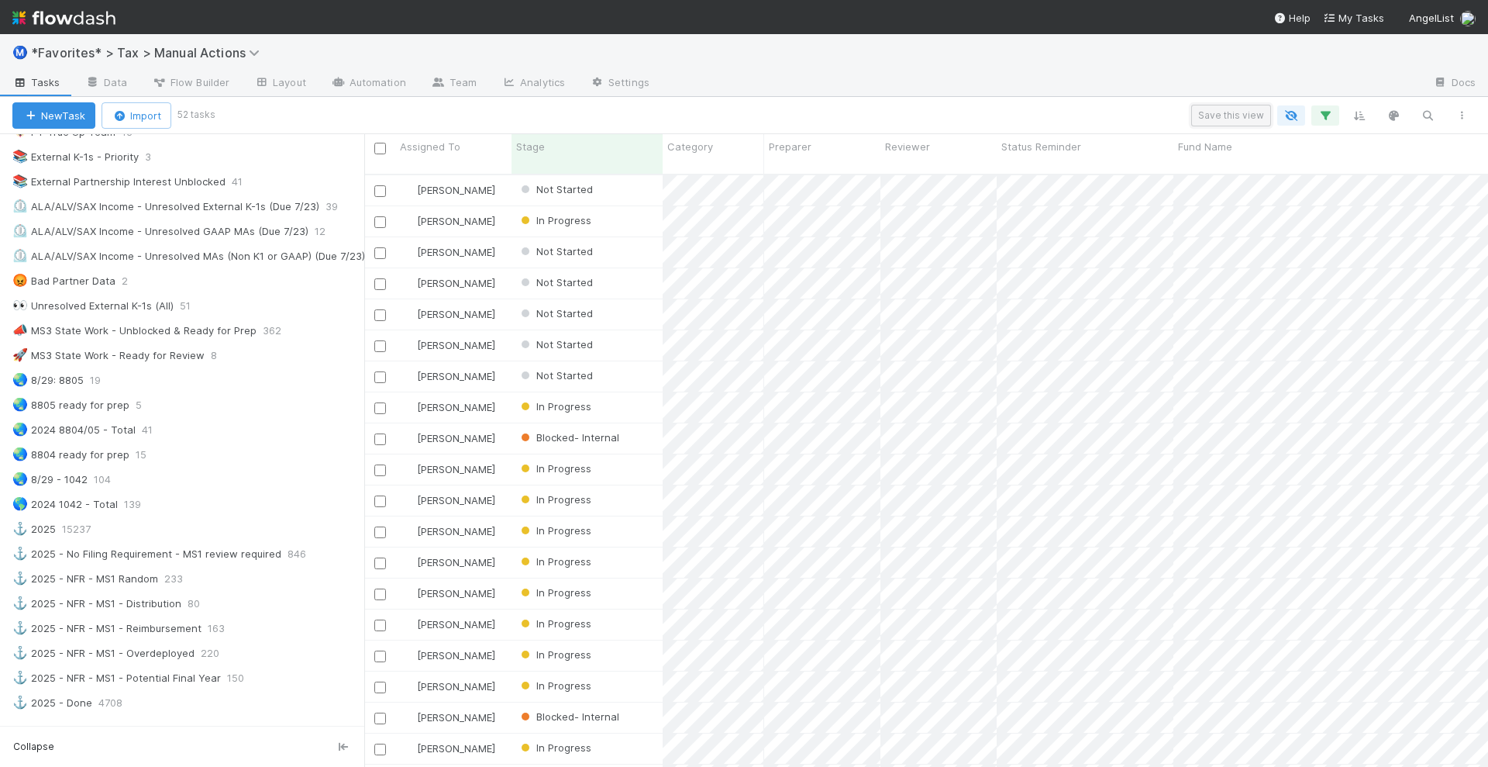
click at [1208, 124] on button "Save this view" at bounding box center [1231, 116] width 80 height 22
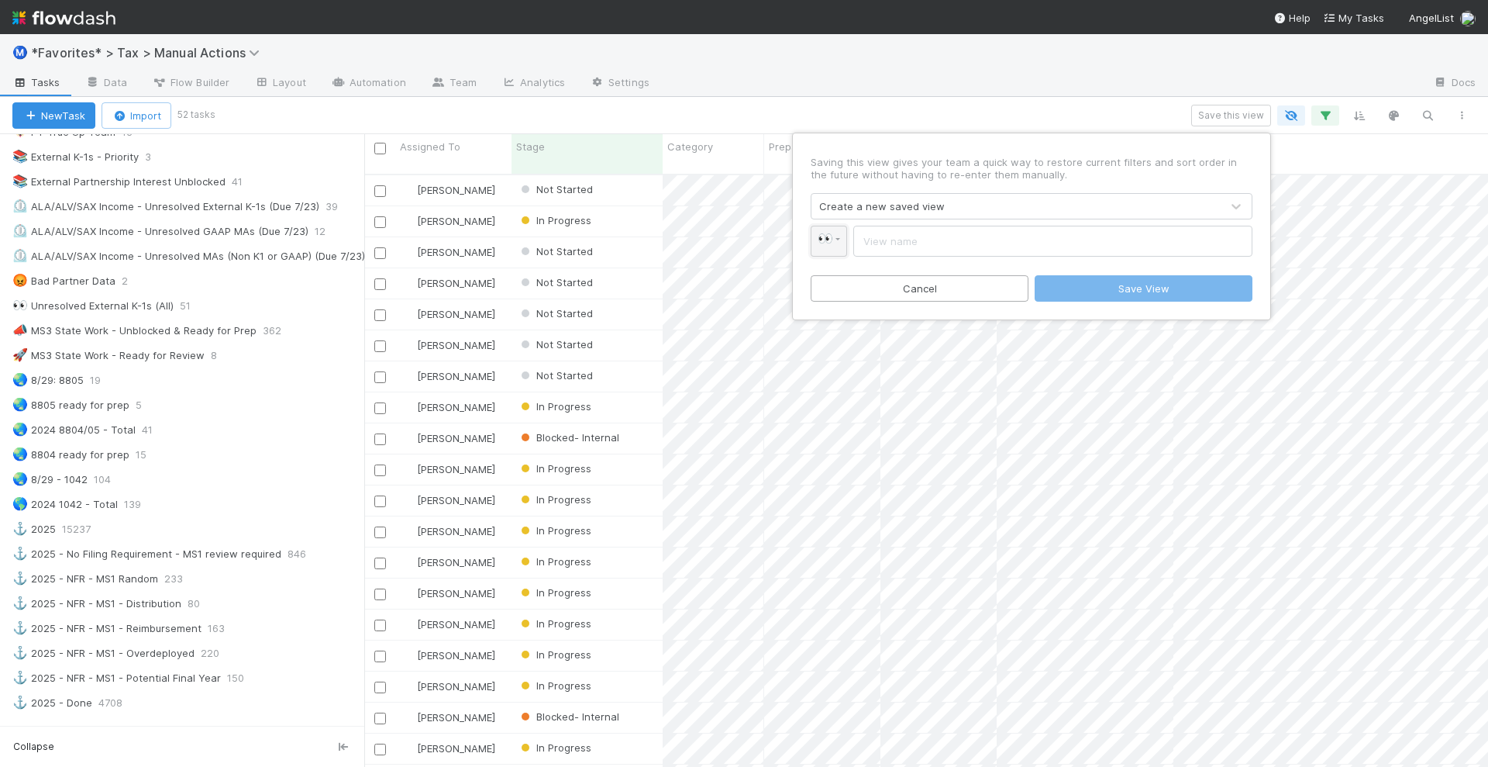
click at [823, 241] on span "👀" at bounding box center [826, 238] width 16 height 13
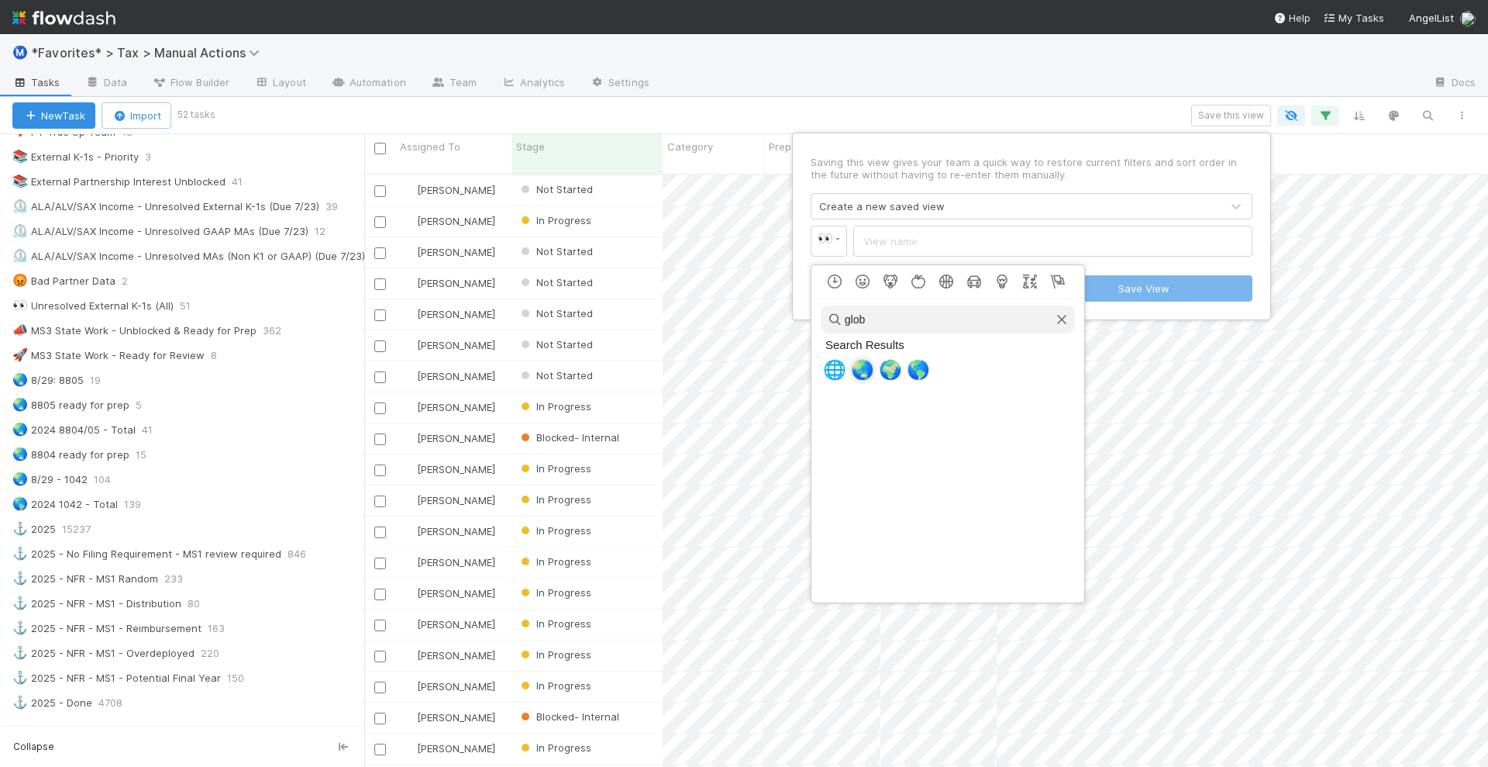
type input "glob"
click at [851, 369] on span "🌏" at bounding box center [862, 370] width 23 height 22
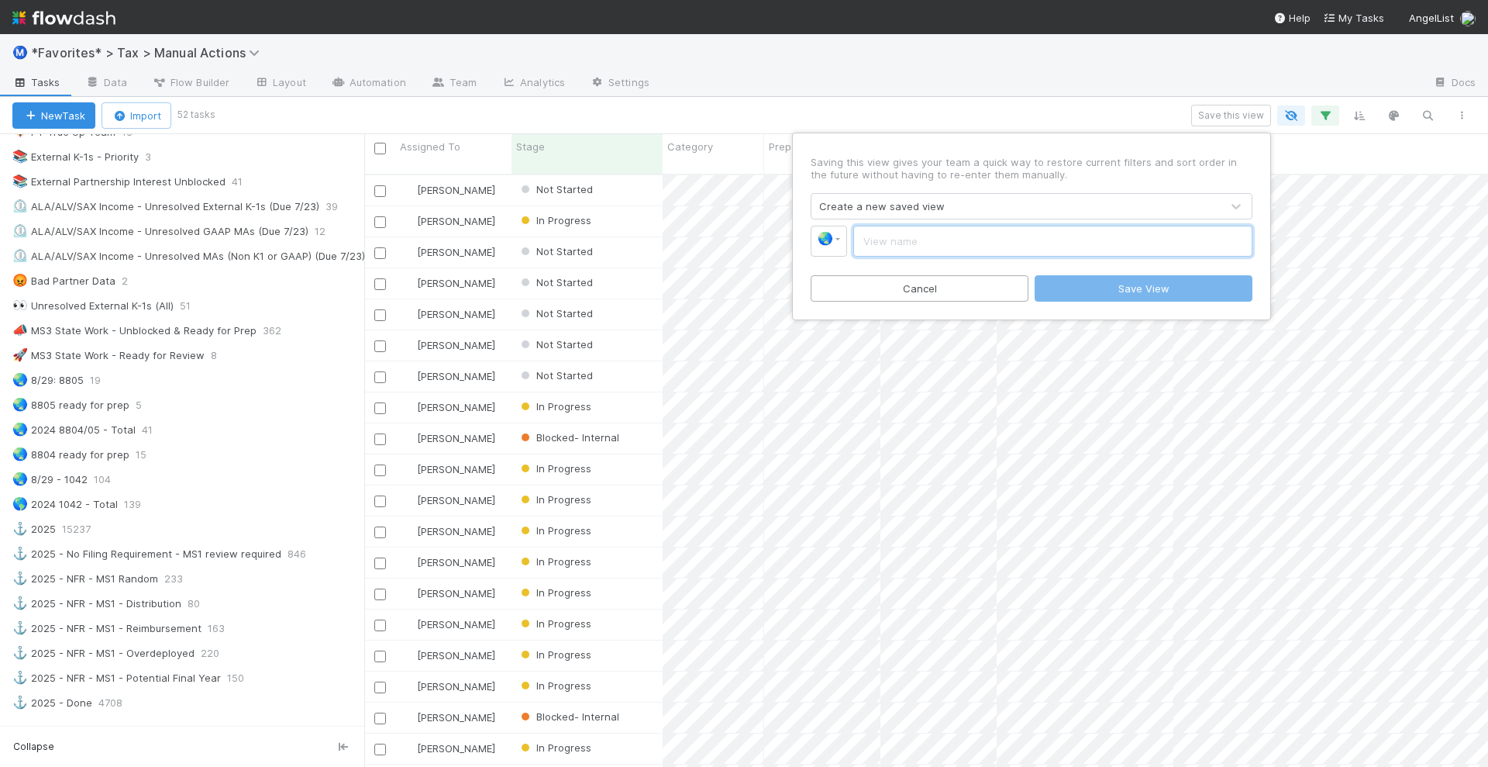
click at [881, 249] on input "text" at bounding box center [1052, 241] width 399 height 31
type input "9/29 - 1042 ready to prep"
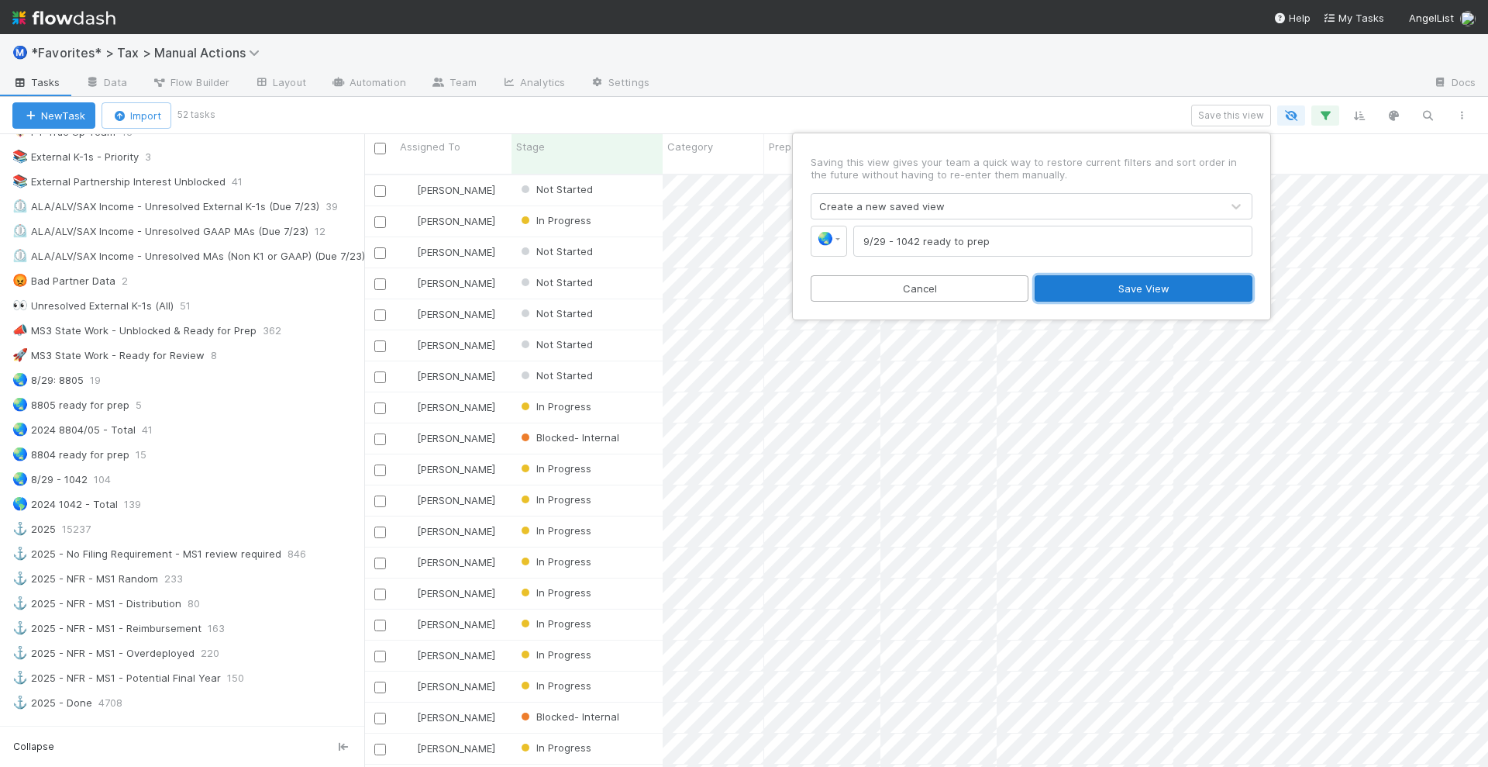
click at [1157, 294] on button "Save View" at bounding box center [1144, 288] width 218 height 26
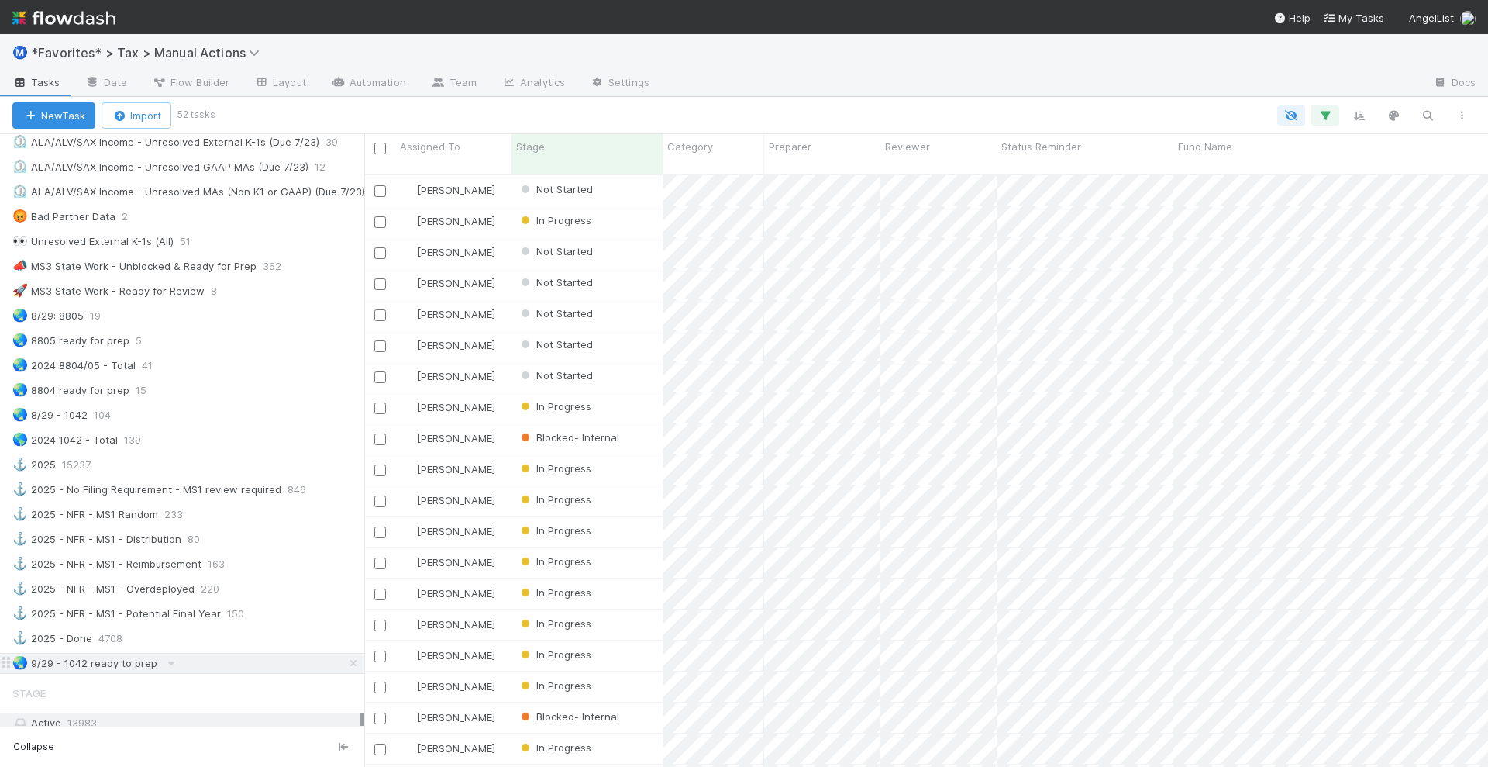
scroll to position [1066, 0]
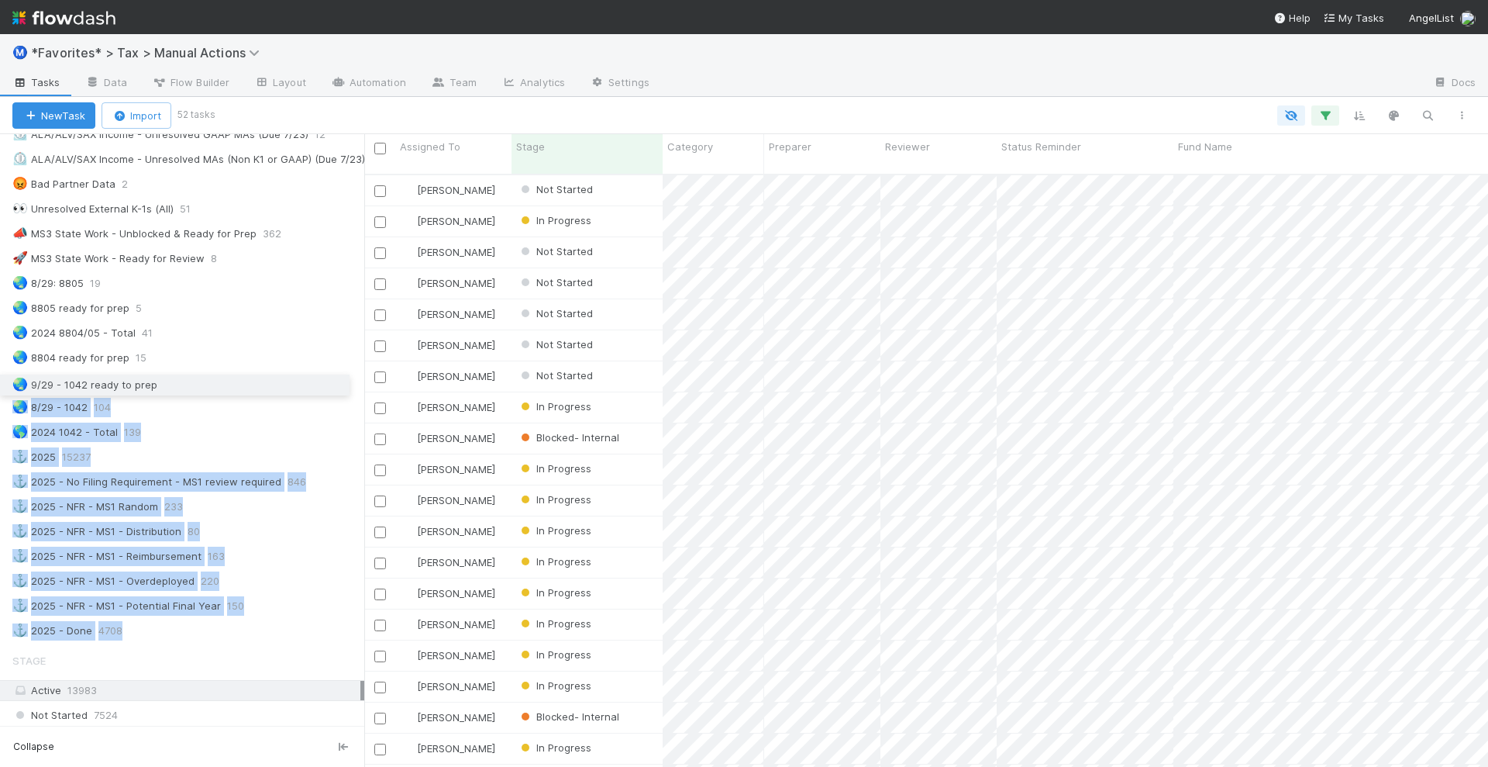
drag, startPoint x: 2, startPoint y: 629, endPoint x: -21, endPoint y: 384, distance: 246.8
click at [0, 384] on html "Ⓜ️ *Favorites* > Tax > Manual Actions Tasks Data Flow Builder Layout Automation…" at bounding box center [744, 383] width 1488 height 767
click at [196, 406] on div "🌏 8/29 - 1042 104" at bounding box center [188, 407] width 352 height 19
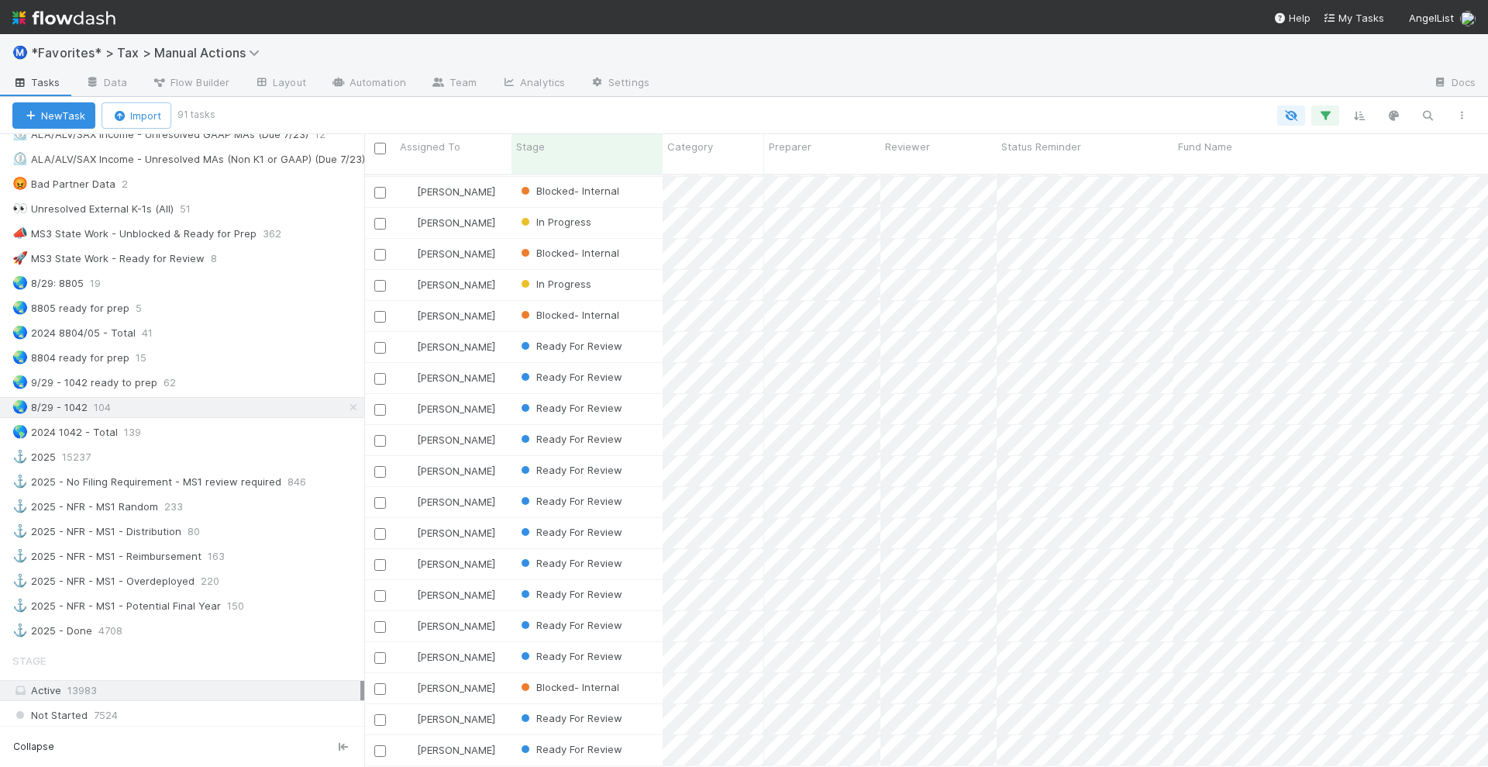
scroll to position [1844, 0]
click at [1326, 119] on icon "button" at bounding box center [1326, 116] width 16 height 14
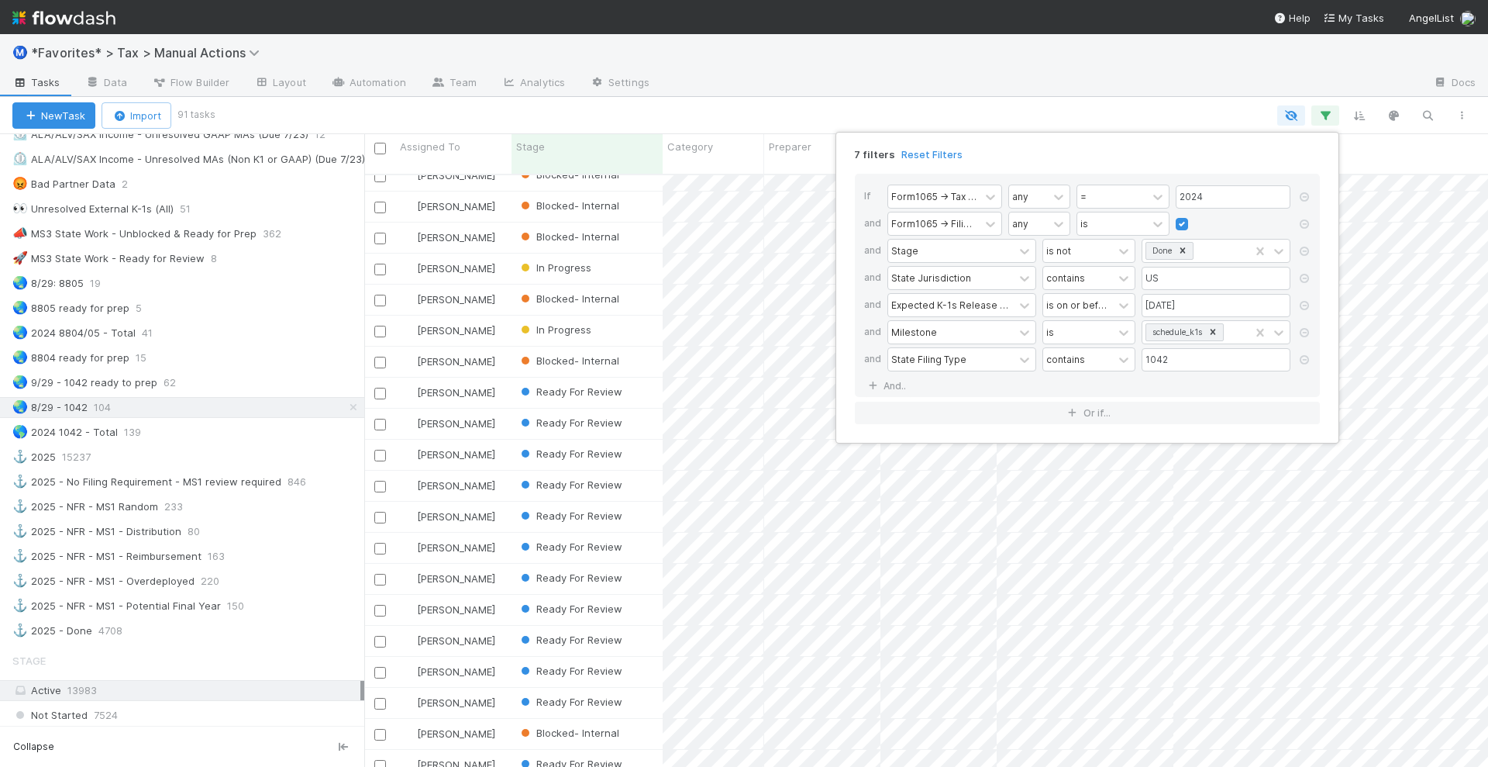
click at [1027, 115] on div "7 filters Reset Filters If Form1065 -> Tax Year any = 2024 and Form1065 -> Fili…" at bounding box center [744, 383] width 1488 height 767
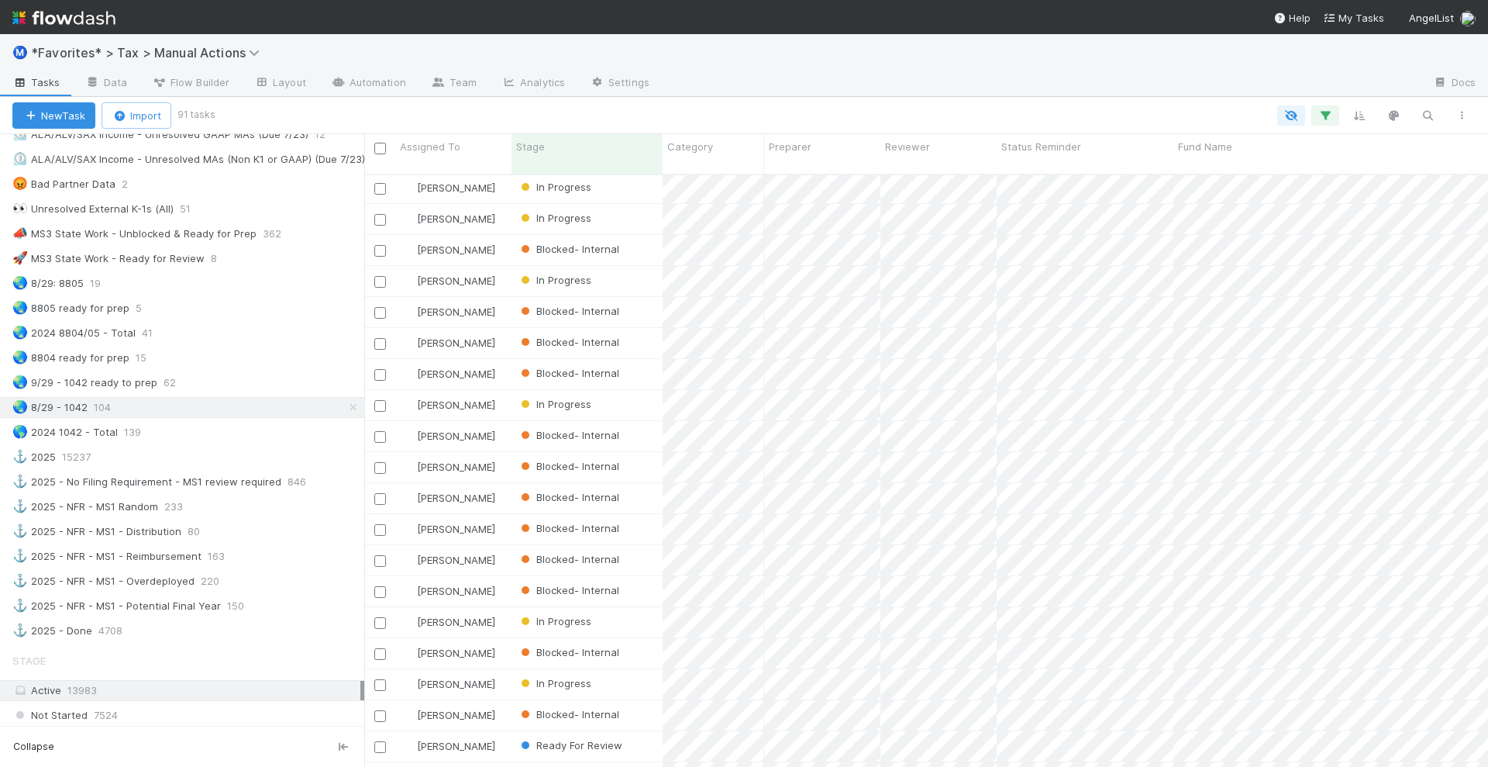
scroll to position [1456, 0]
click at [257, 384] on div "🌏 9/29 - 1042 ready to prep 62" at bounding box center [188, 382] width 352 height 19
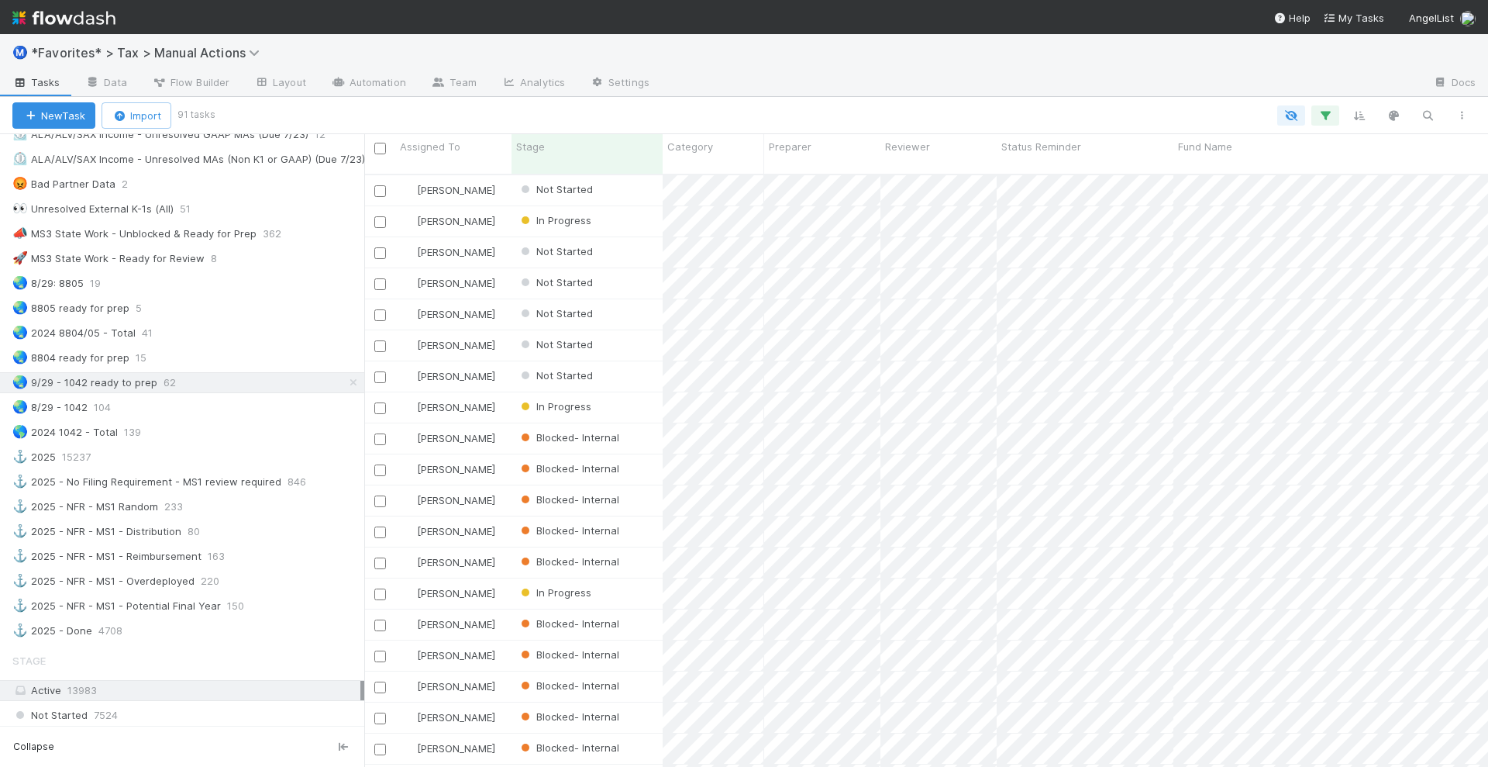
scroll to position [591, 1109]
click at [1326, 114] on icon "button" at bounding box center [1326, 116] width 16 height 14
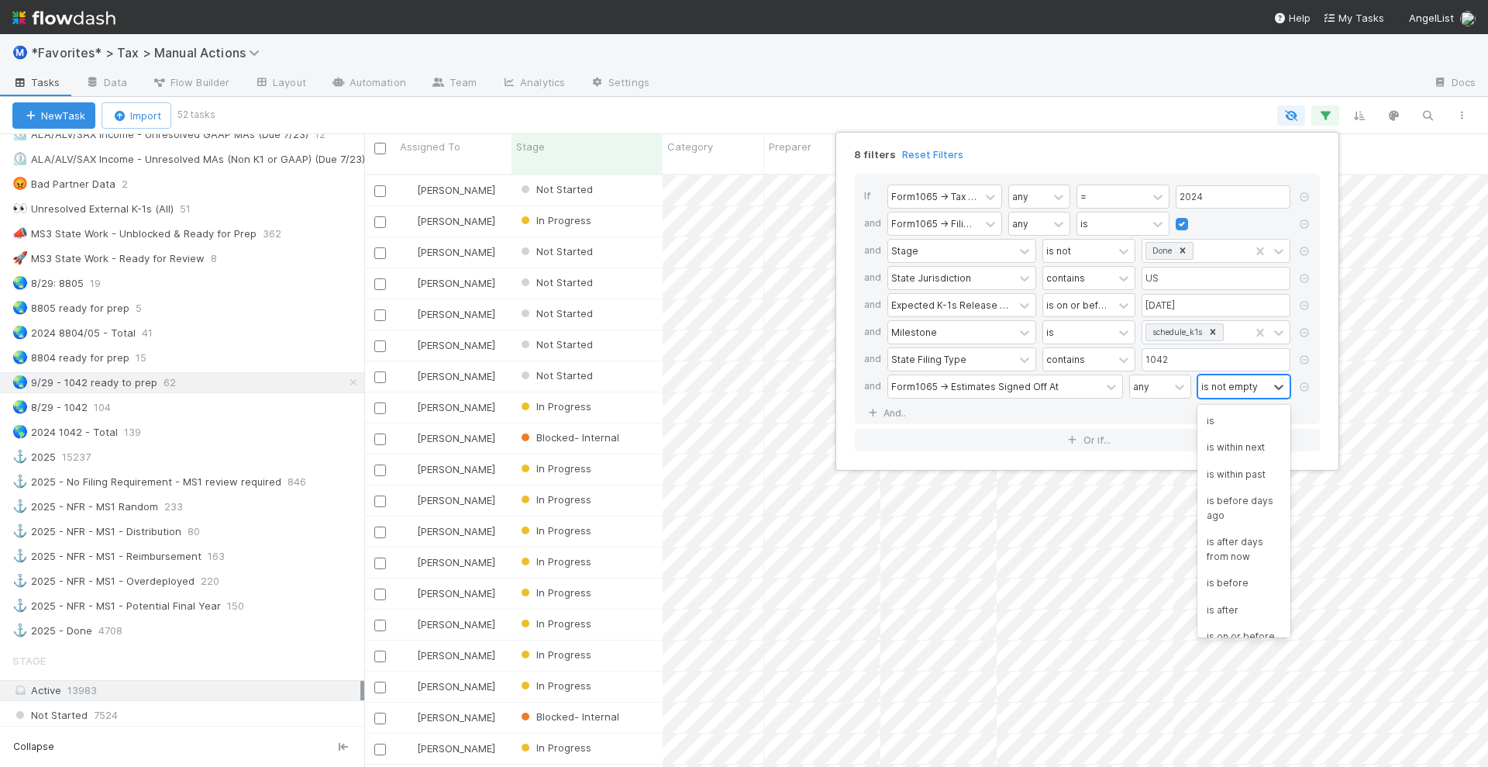
click at [1227, 387] on div "is not empty" at bounding box center [1229, 386] width 57 height 14
click at [1249, 588] on div "is empty" at bounding box center [1244, 574] width 93 height 26
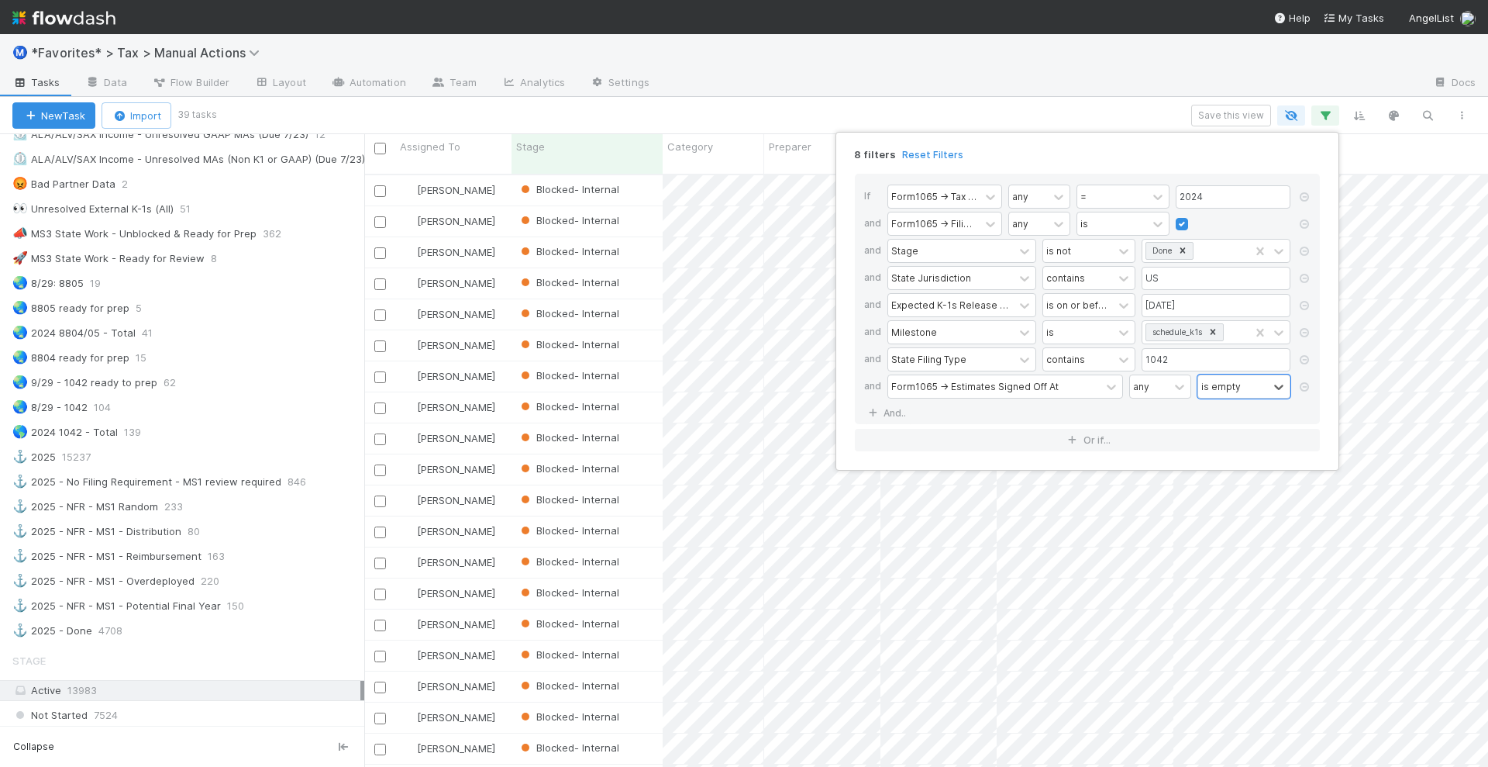
scroll to position [591, 1109]
click at [777, 108] on div "8 filters Reset Filters If Form1065 -> Tax Year any = 2024 and Form1065 -> Fili…" at bounding box center [744, 383] width 1488 height 767
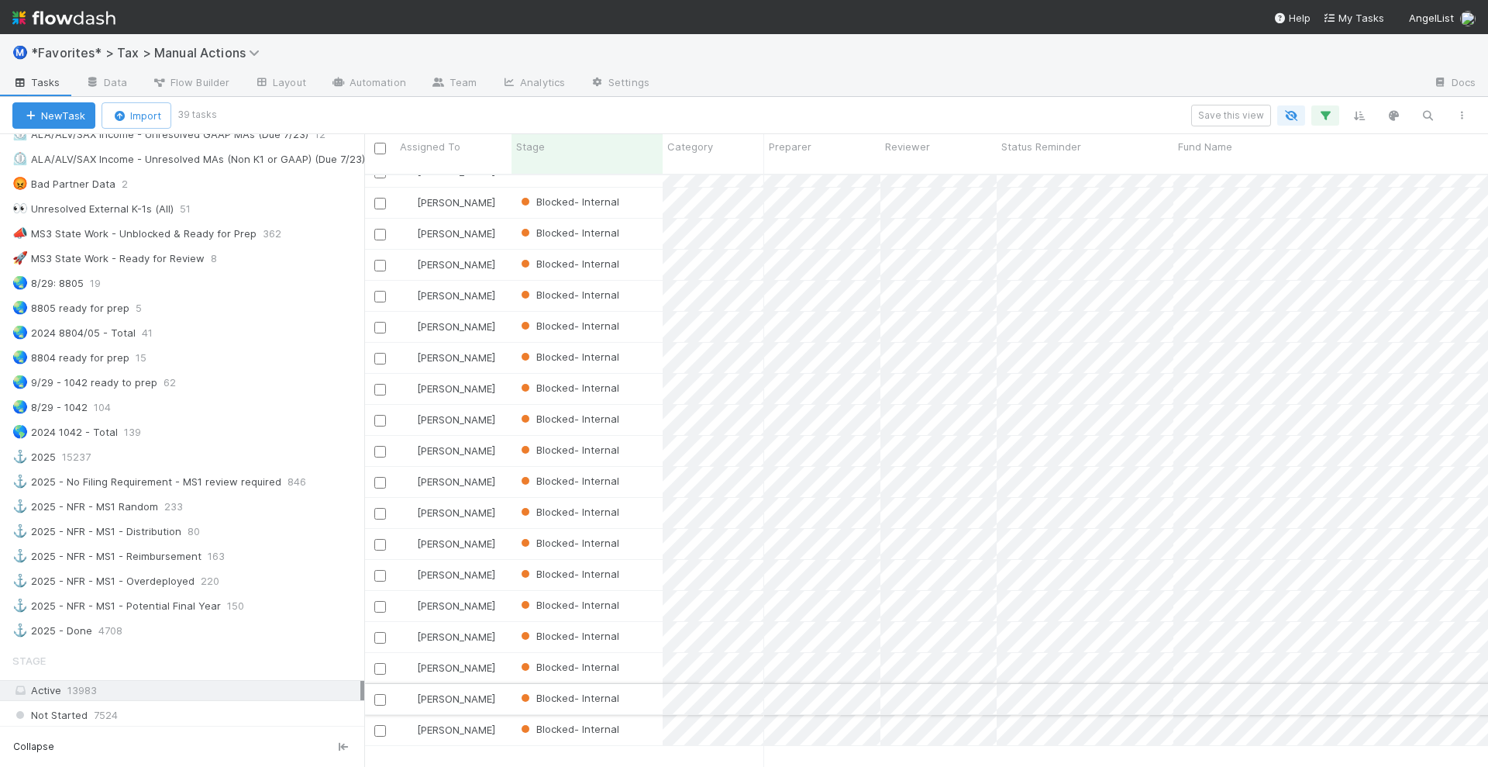
scroll to position [232, 0]
click at [265, 388] on div "🌏 9/29 - 1042 ready to prep 62" at bounding box center [188, 382] width 352 height 19
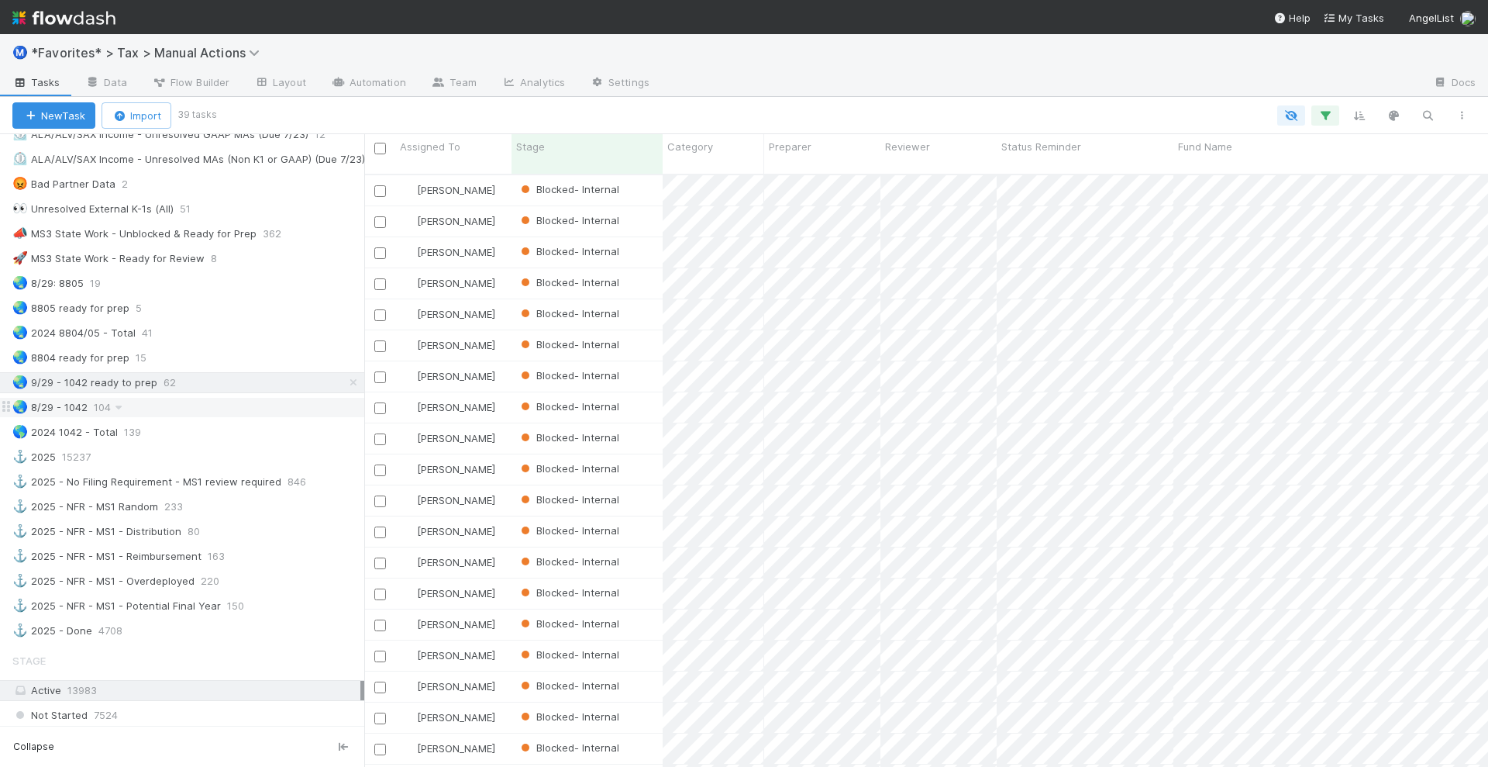
scroll to position [591, 1109]
click at [261, 413] on div "🌏 8/29 - 1042 104" at bounding box center [188, 407] width 352 height 19
click at [1460, 112] on icon "button" at bounding box center [1462, 115] width 16 height 9
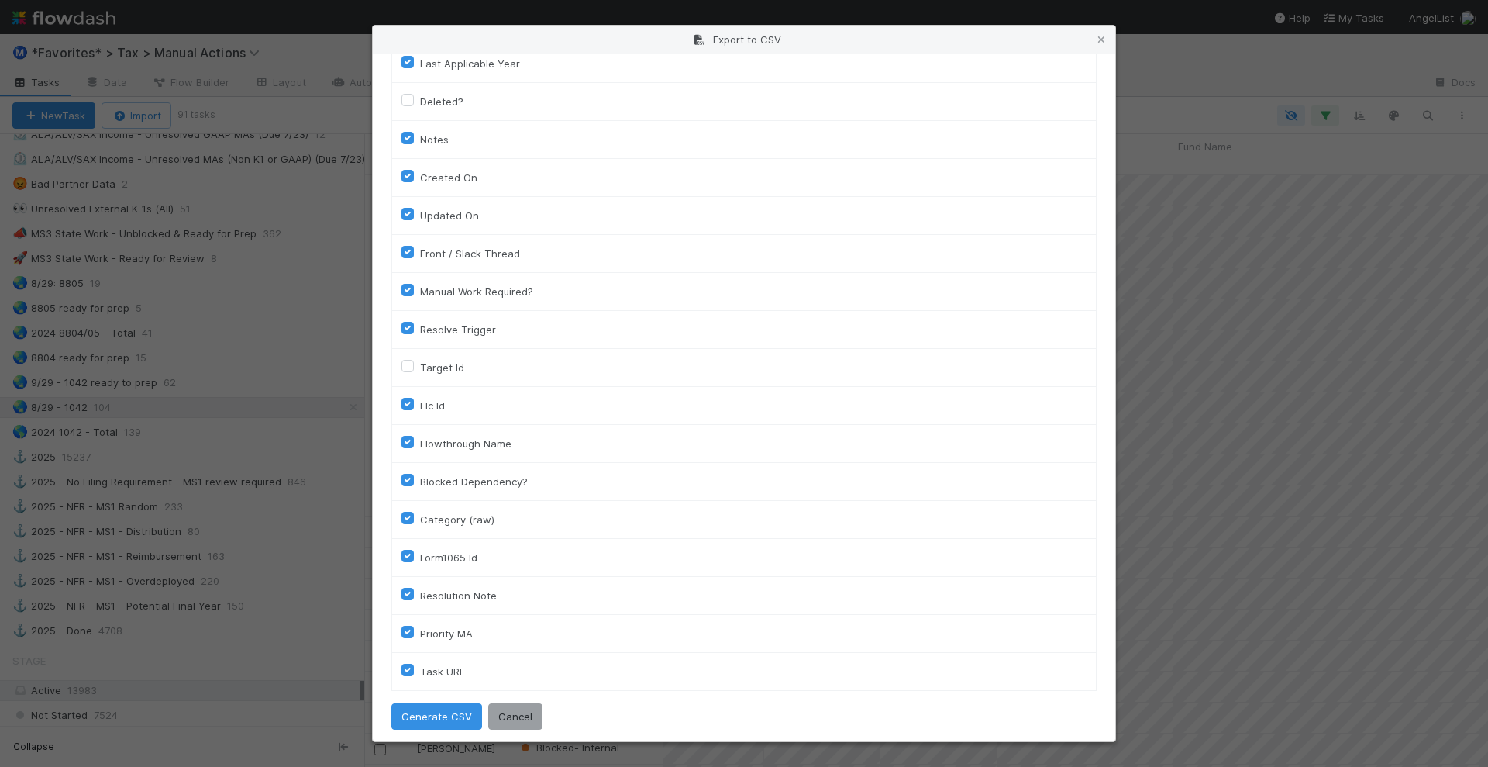
scroll to position [1048, 0]
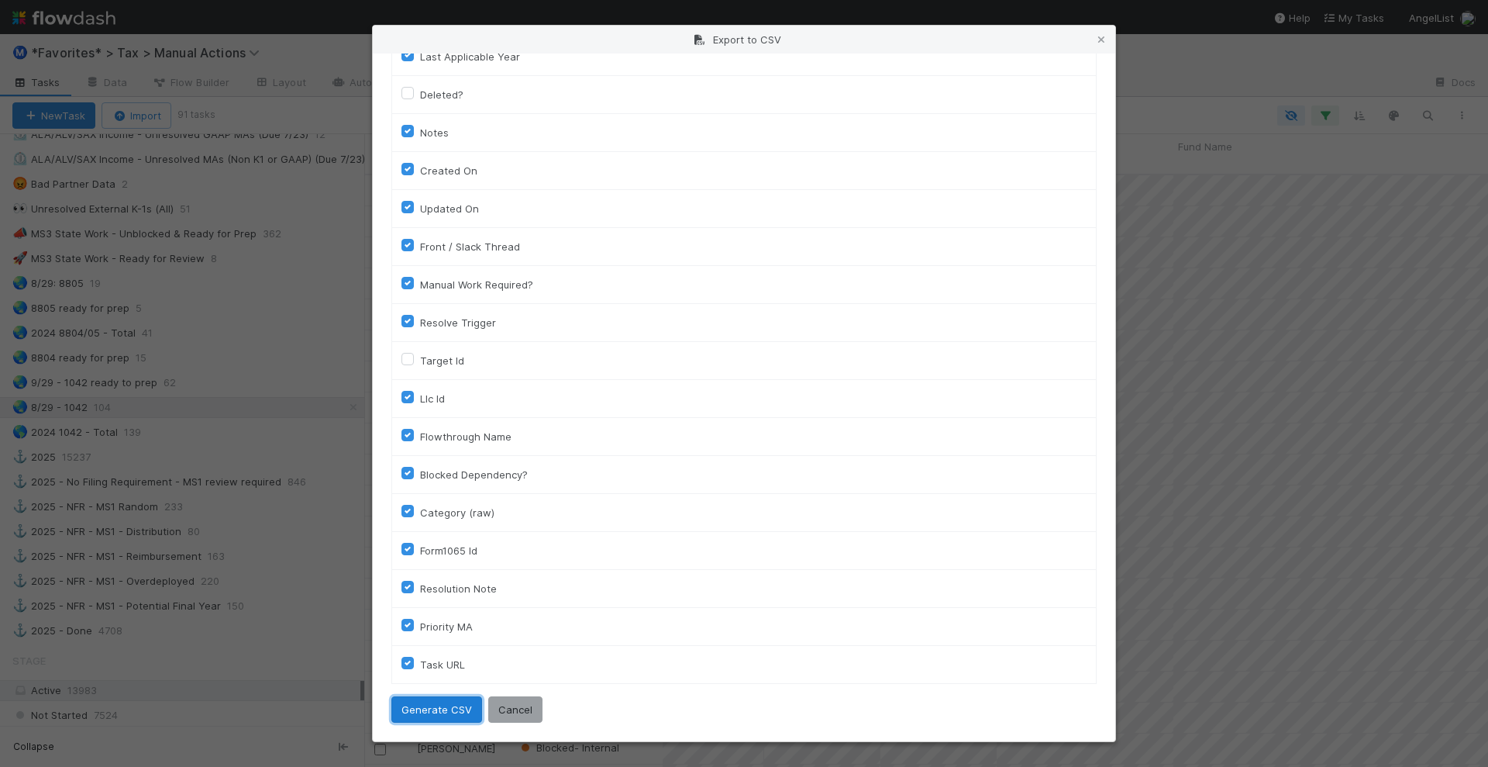
click at [408, 703] on button "Generate CSV" at bounding box center [436, 709] width 91 height 26
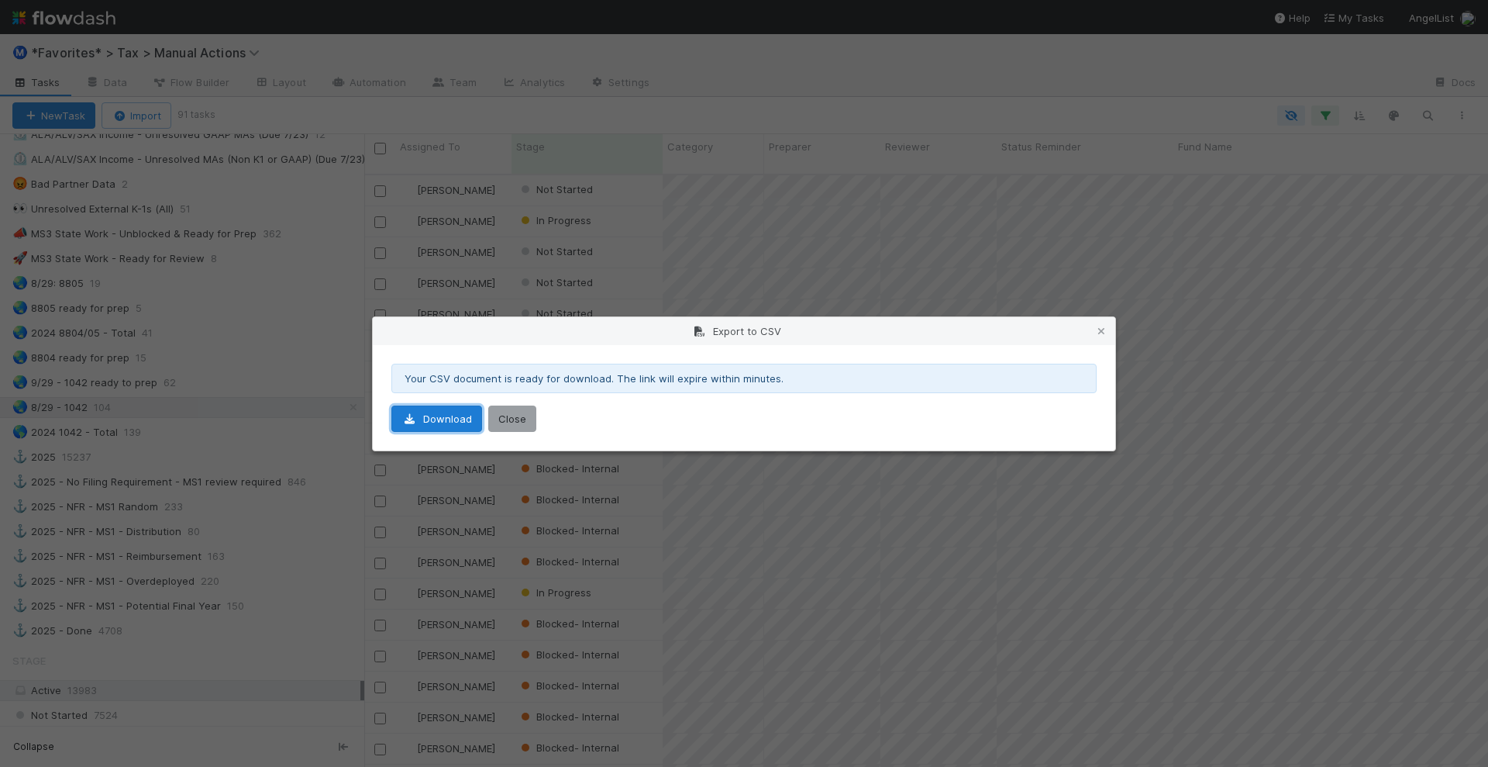
click at [458, 415] on link "Download" at bounding box center [436, 418] width 91 height 26
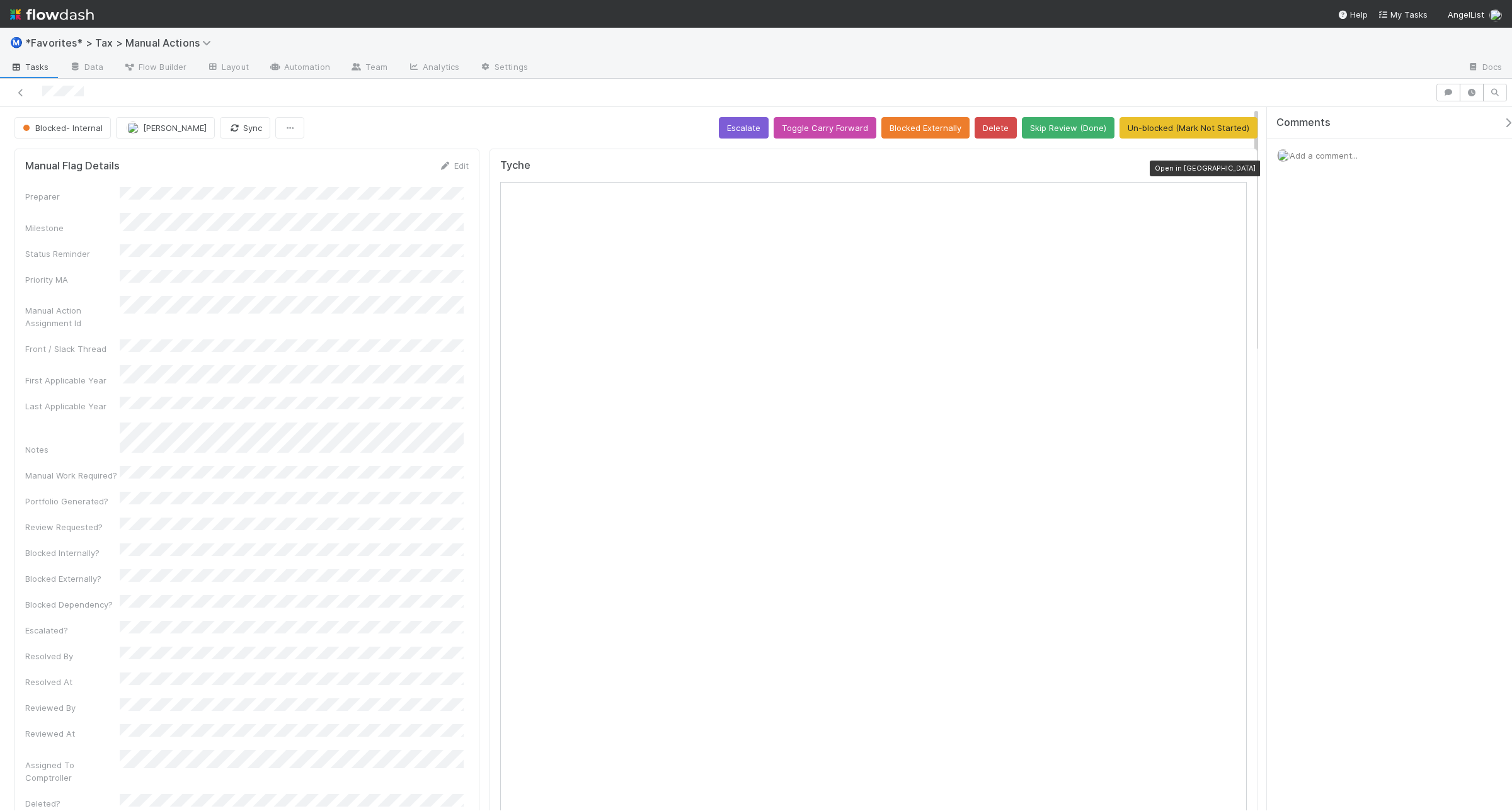
click at [1234, 167] on icon at bounding box center [1240, 168] width 13 height 8
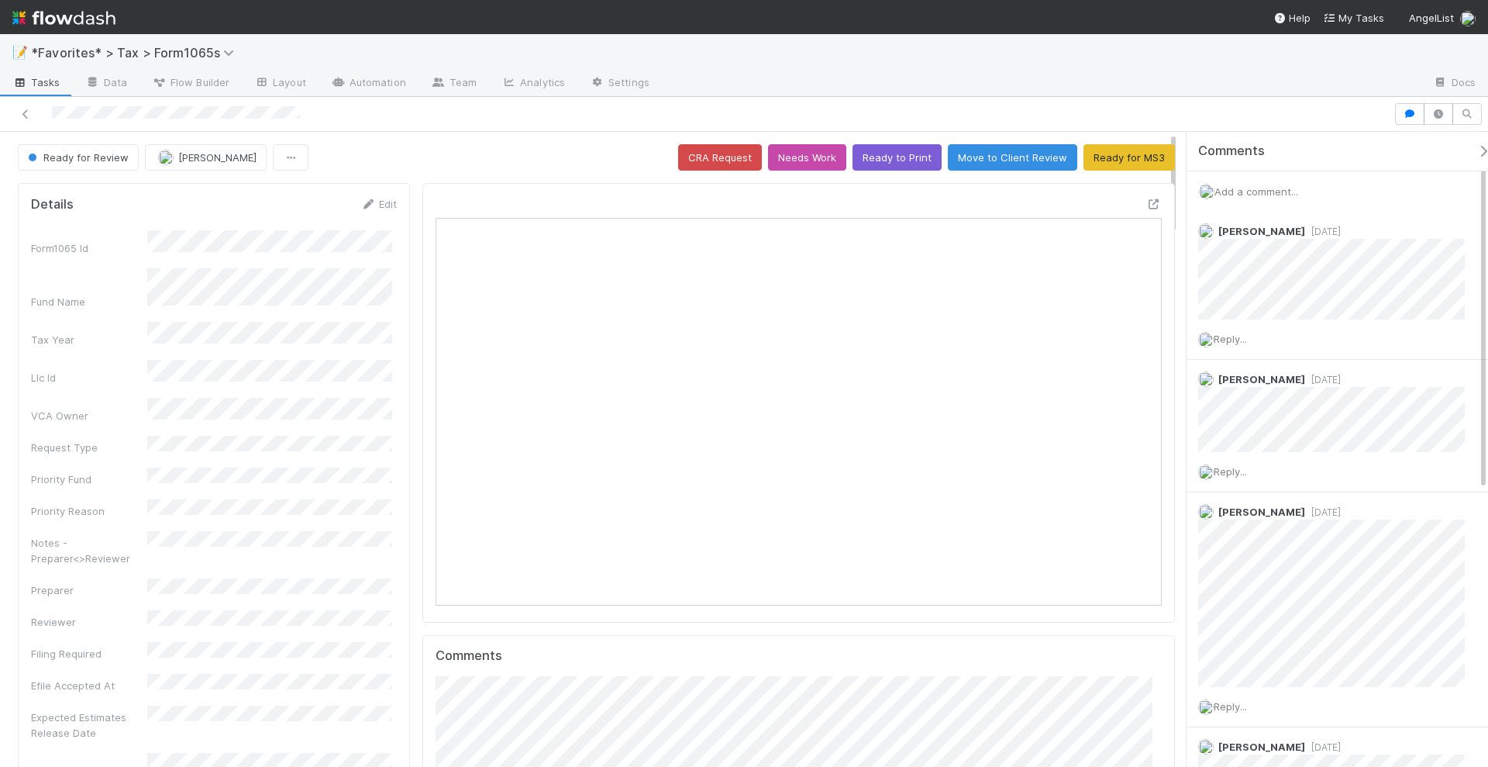
scroll to position [300, 701]
click at [1257, 180] on div "Add a comment..." at bounding box center [1345, 191] width 316 height 40
click at [1257, 190] on span "Add a comment..." at bounding box center [1257, 191] width 84 height 12
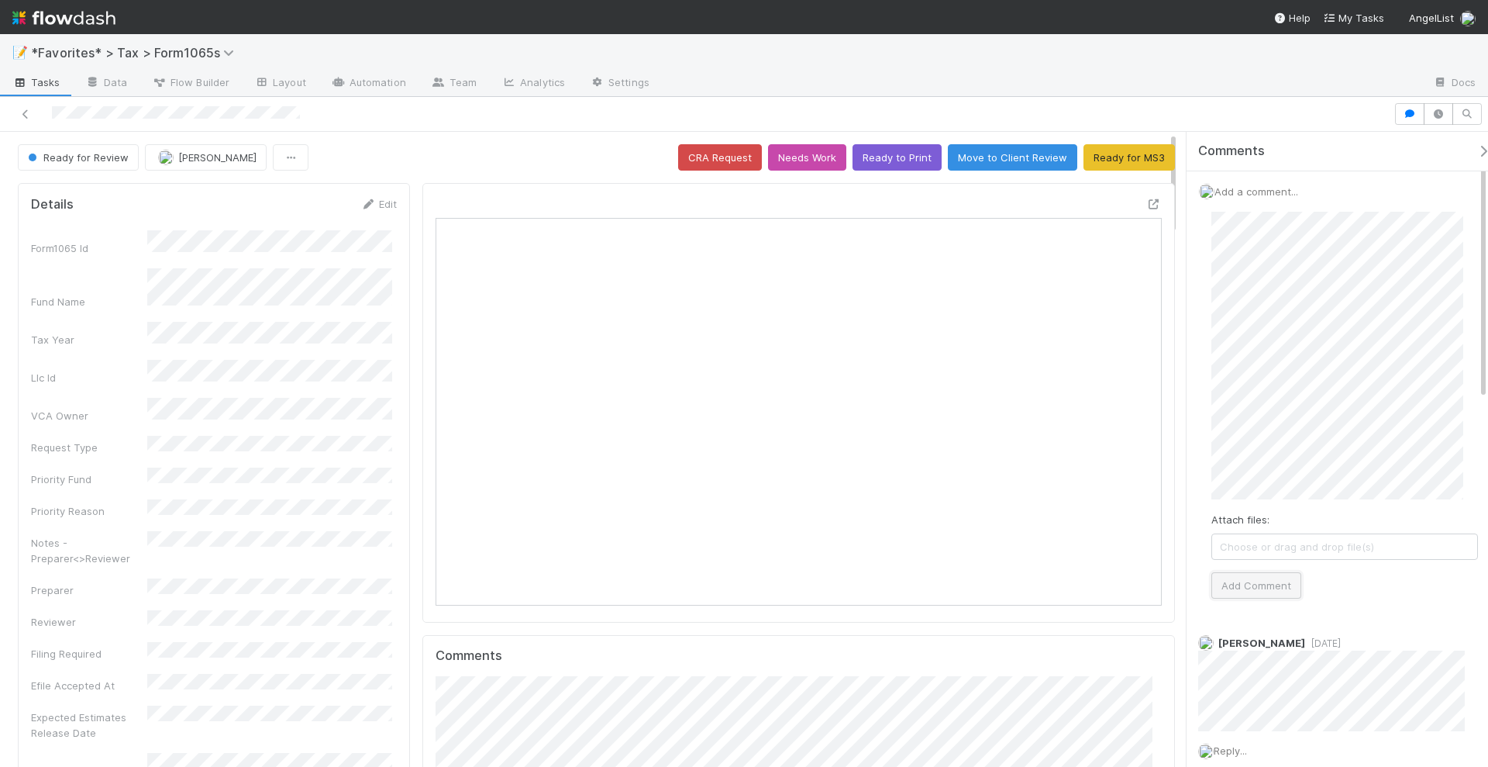
click at [1273, 596] on button "Add Comment" at bounding box center [1256, 585] width 90 height 26
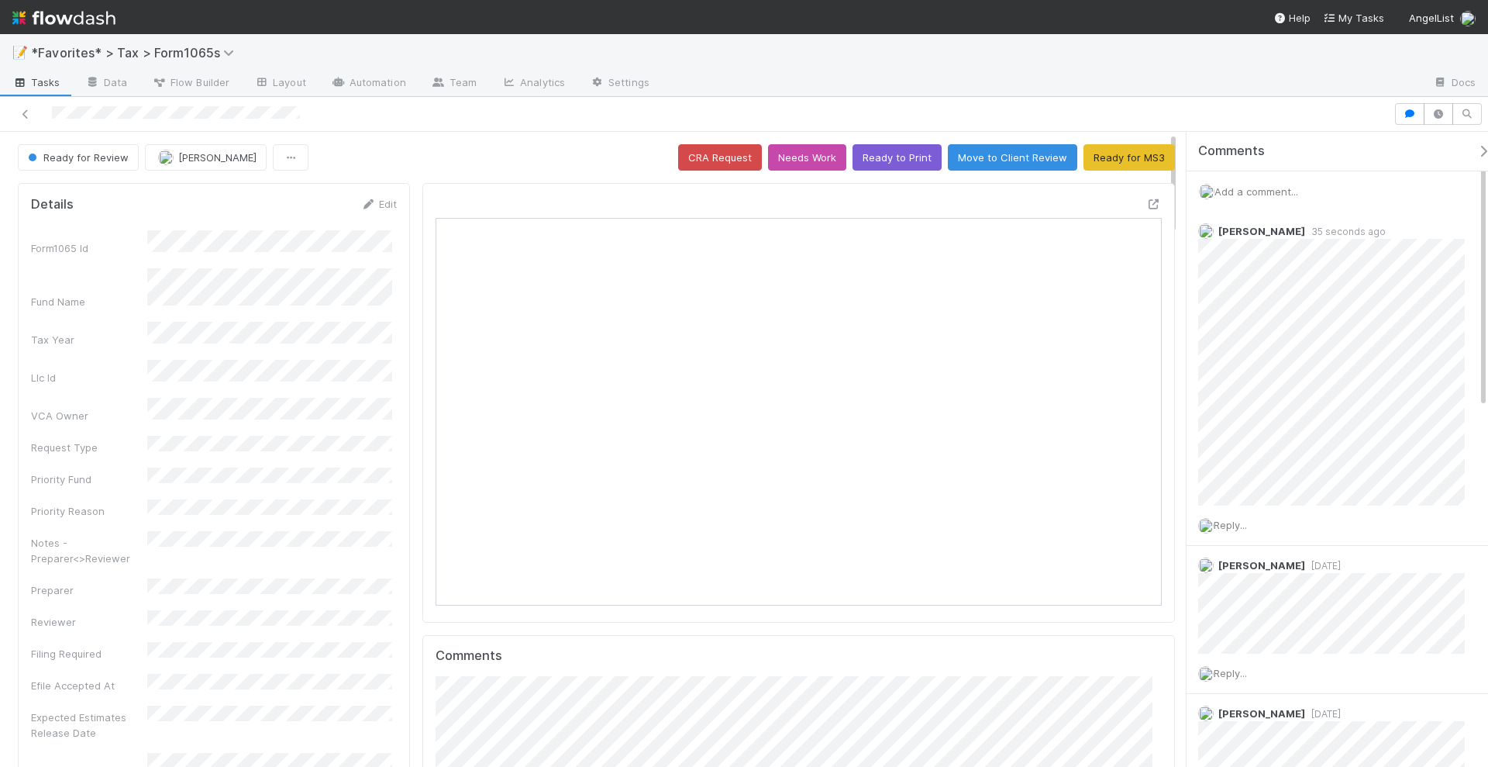
scroll to position [300, 346]
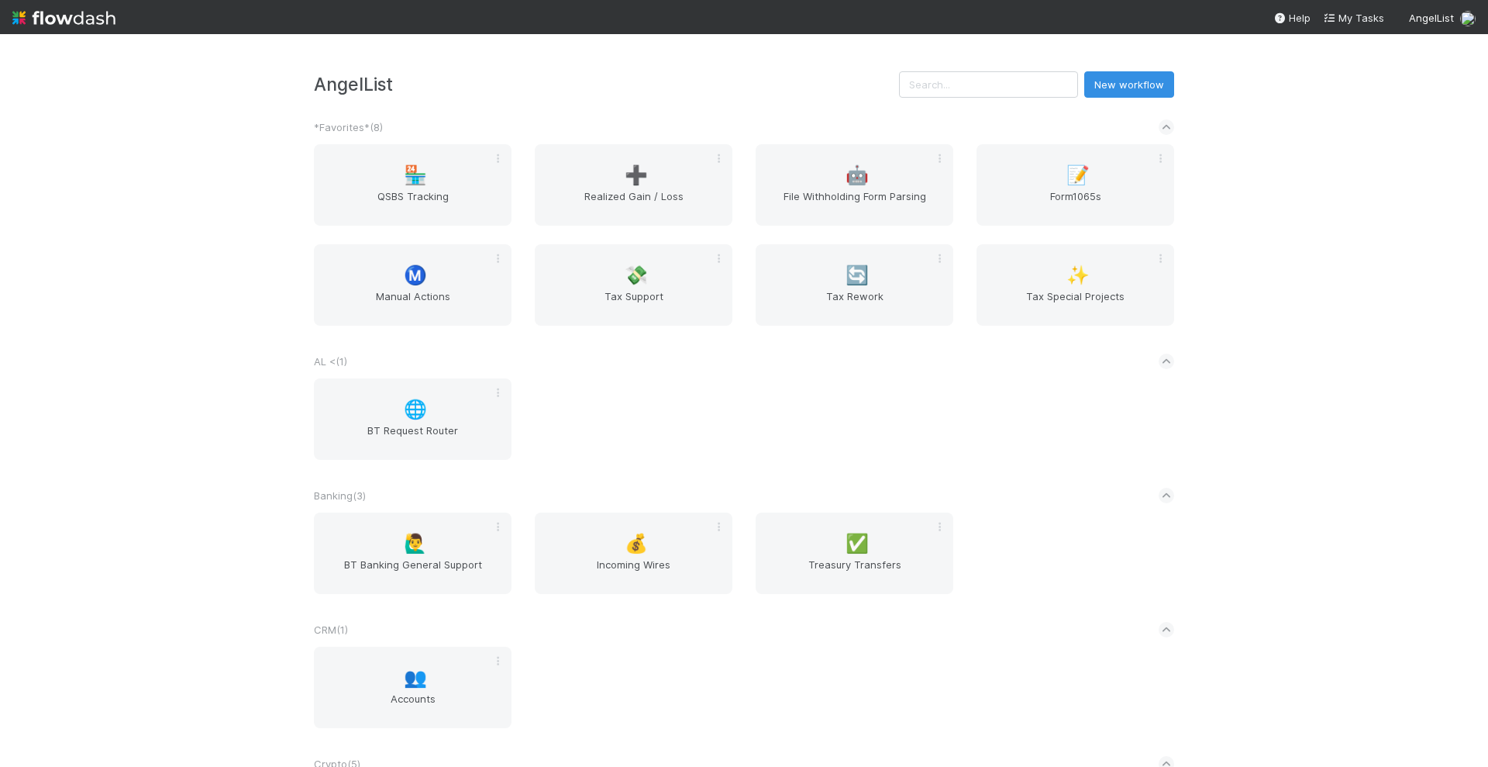
click at [989, 64] on div "AngelList New workflow *Favorites* ( 8 ) 🏪 QSBS Tracking ➕ Realized Gain / Loss…" at bounding box center [744, 400] width 1488 height 732
click at [991, 85] on input "text" at bounding box center [988, 84] width 179 height 26
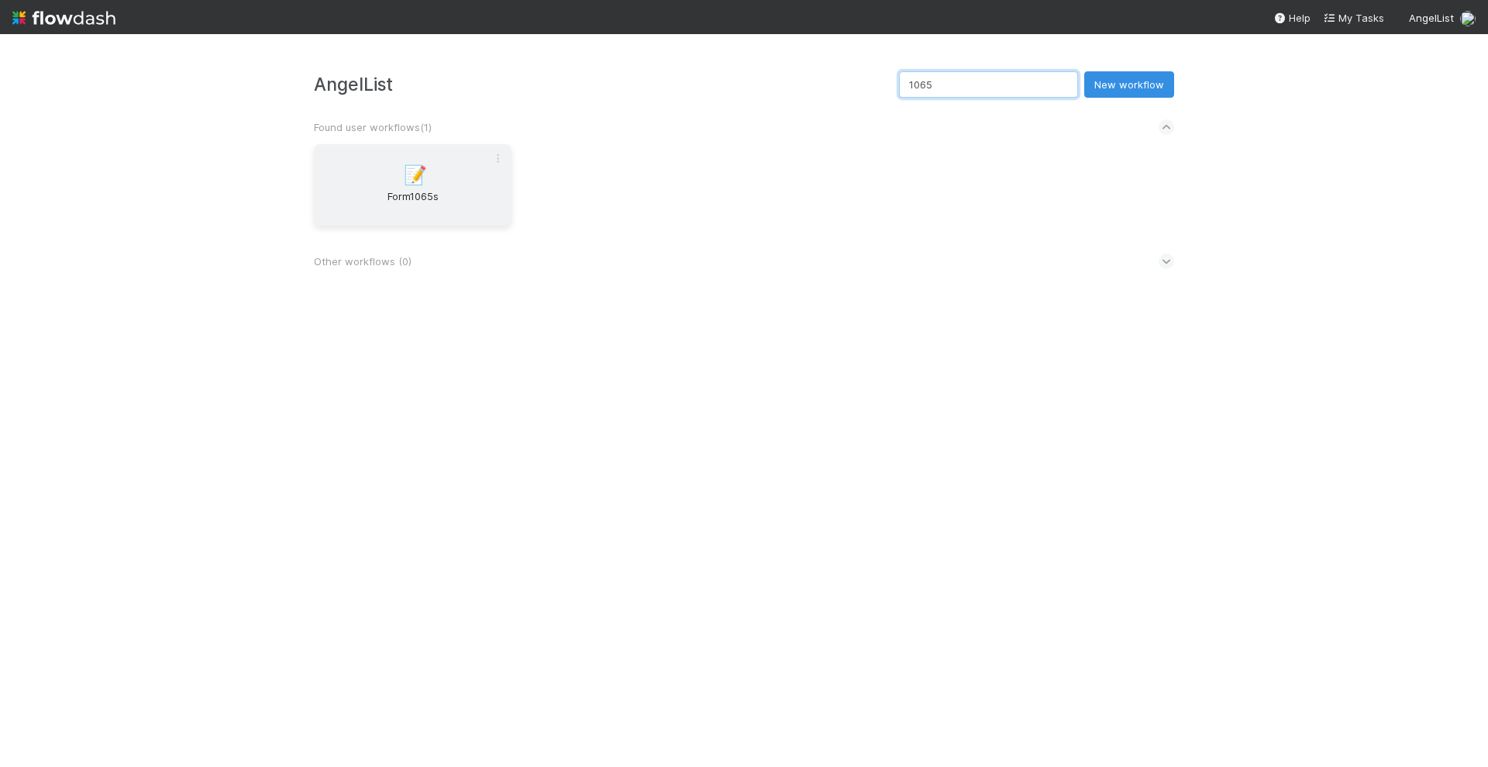
type input "1065"
click at [356, 212] on span "Form1065s" at bounding box center [412, 203] width 185 height 31
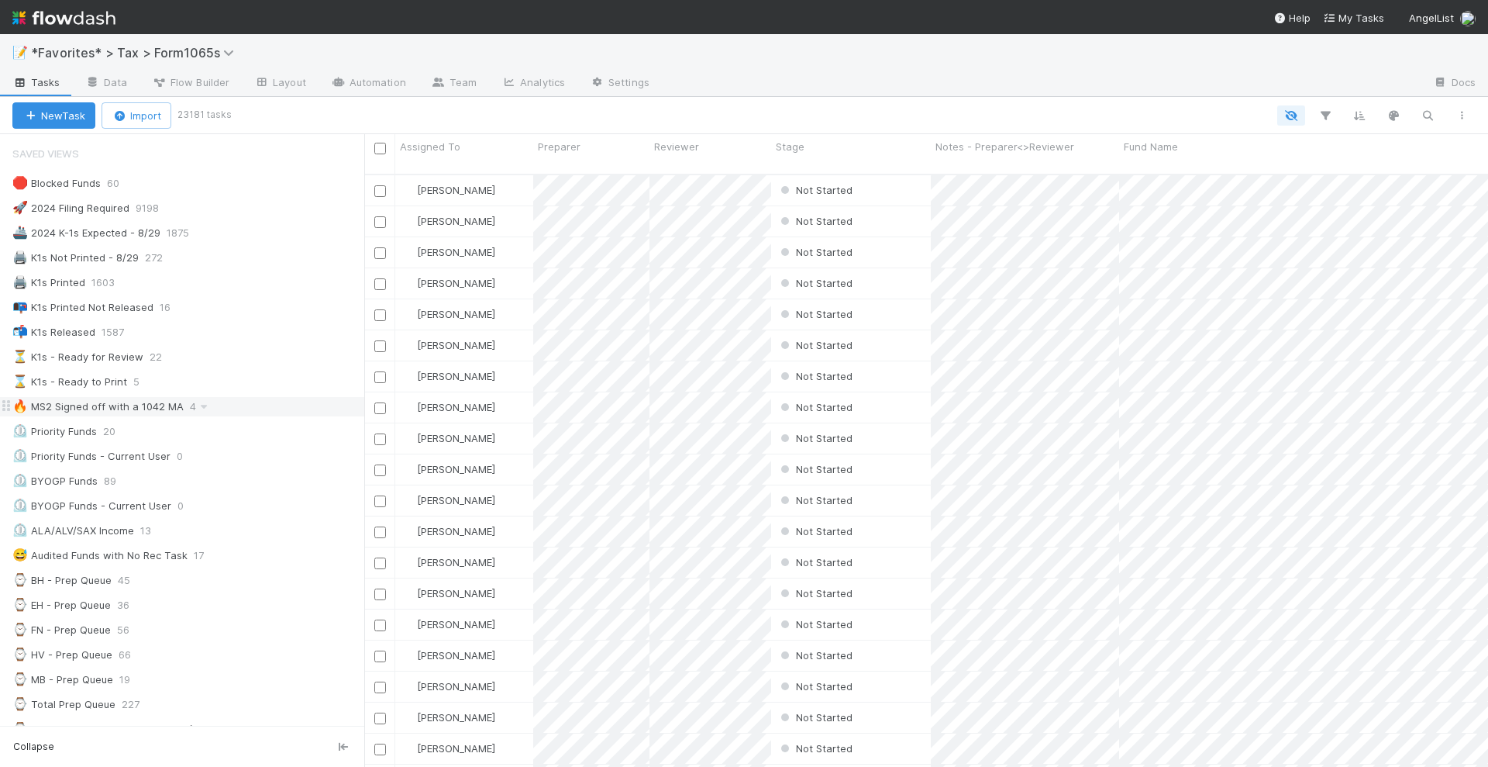
click at [288, 397] on div "🔥 MS2 Signed off with a 1042 MA 4" at bounding box center [188, 406] width 352 height 19
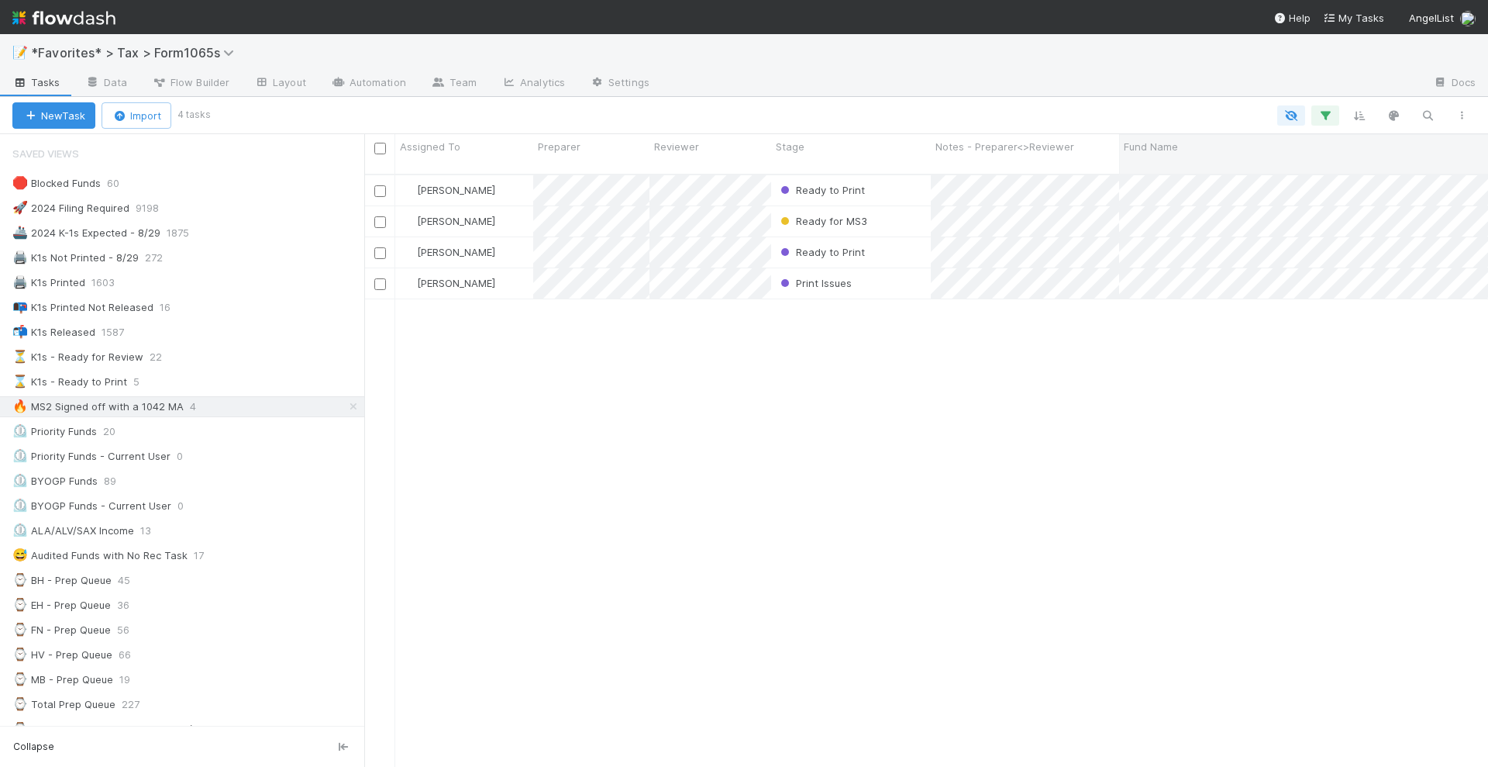
scroll to position [591, 1109]
click at [1329, 122] on button "button" at bounding box center [1325, 115] width 28 height 20
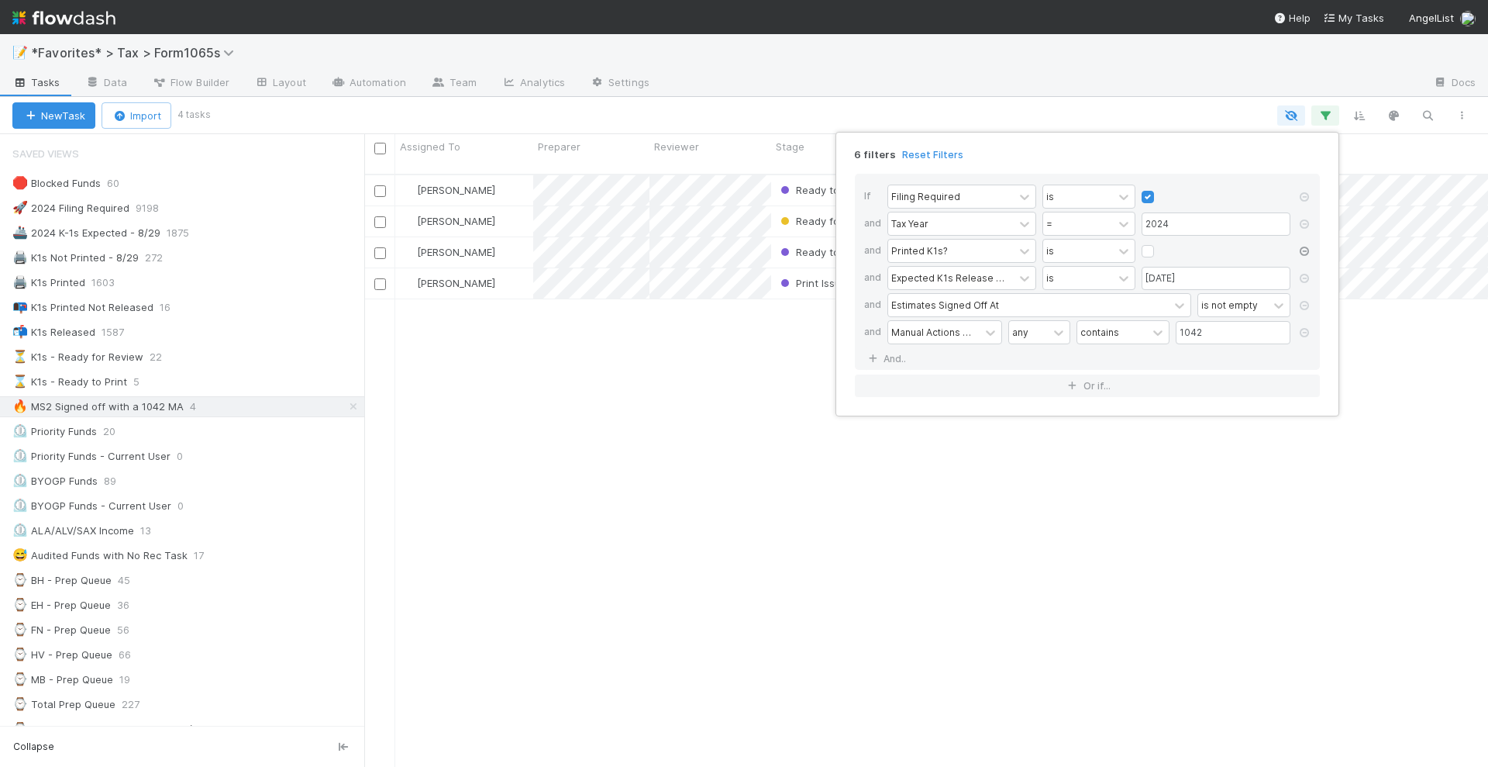
click at [1304, 253] on icon at bounding box center [1305, 250] width 16 height 9
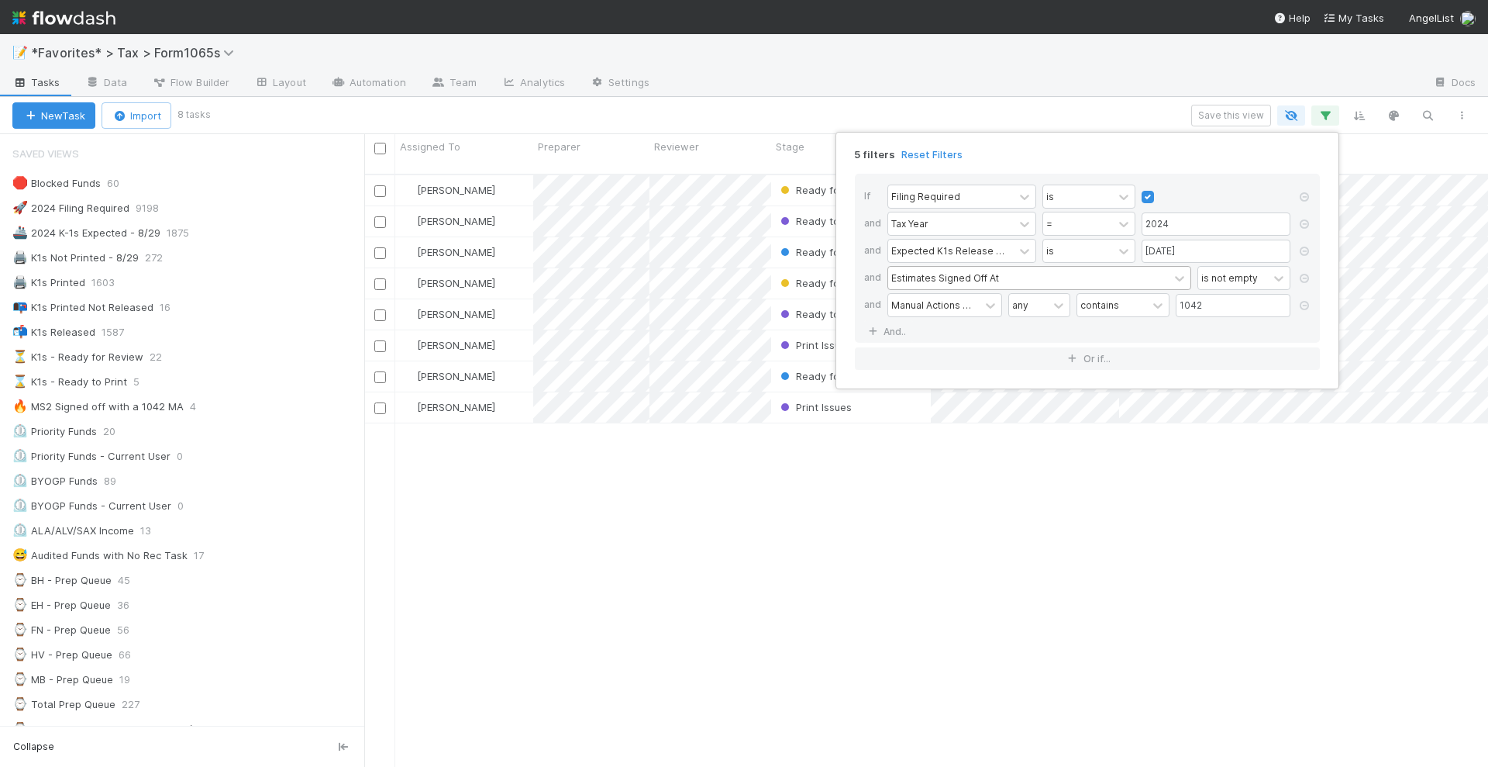
scroll to position [591, 1109]
click at [971, 295] on div "Manual Actions -> State Filing Type" at bounding box center [933, 305] width 91 height 22
click at [1222, 157] on div "5 filters Reset Filters" at bounding box center [1088, 150] width 490 height 22
click at [1231, 112] on div "5 filters Reset Filters If Filing Required is and Tax Year = 2024 and Expected …" at bounding box center [744, 383] width 1488 height 767
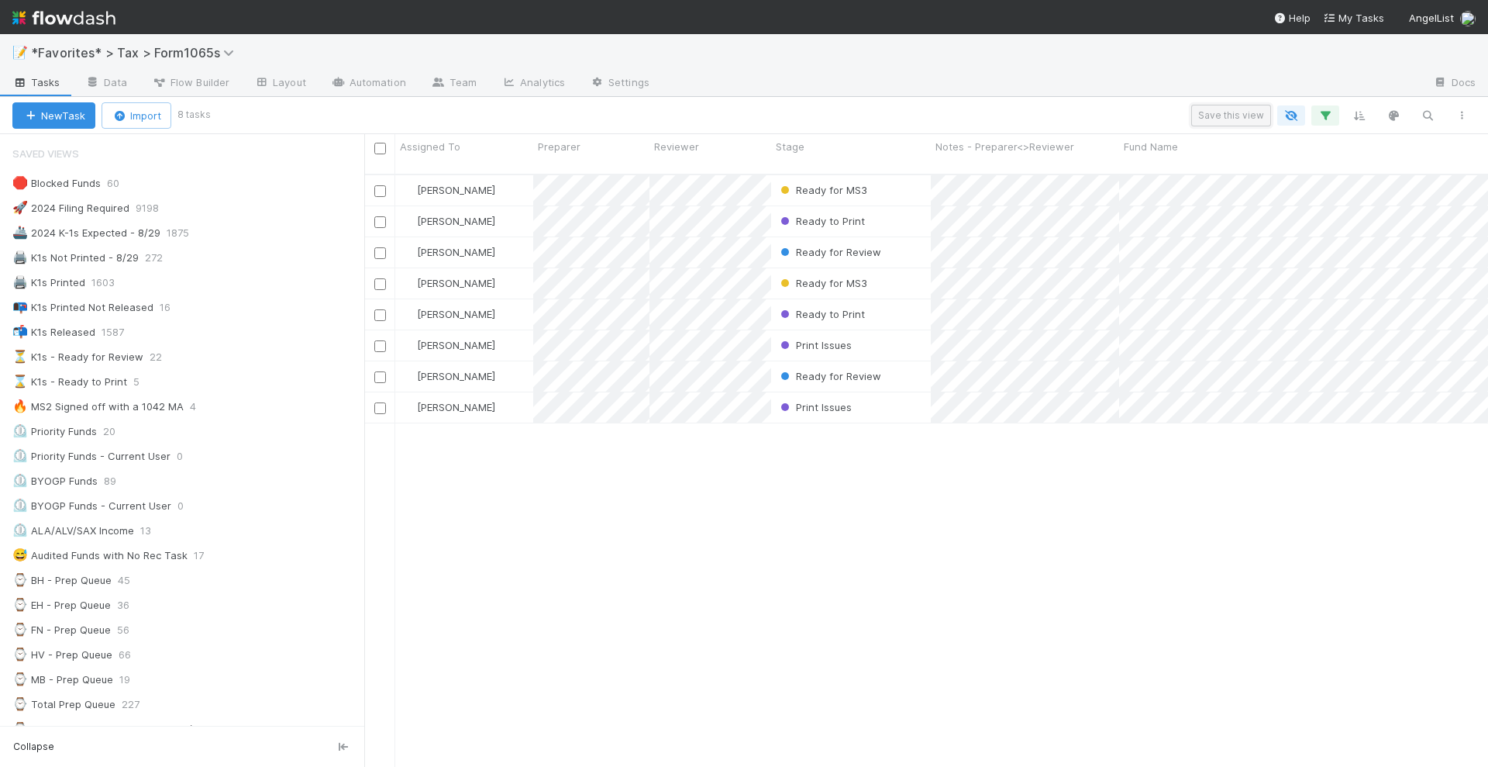
click at [1223, 112] on button "Save this view" at bounding box center [1231, 116] width 80 height 22
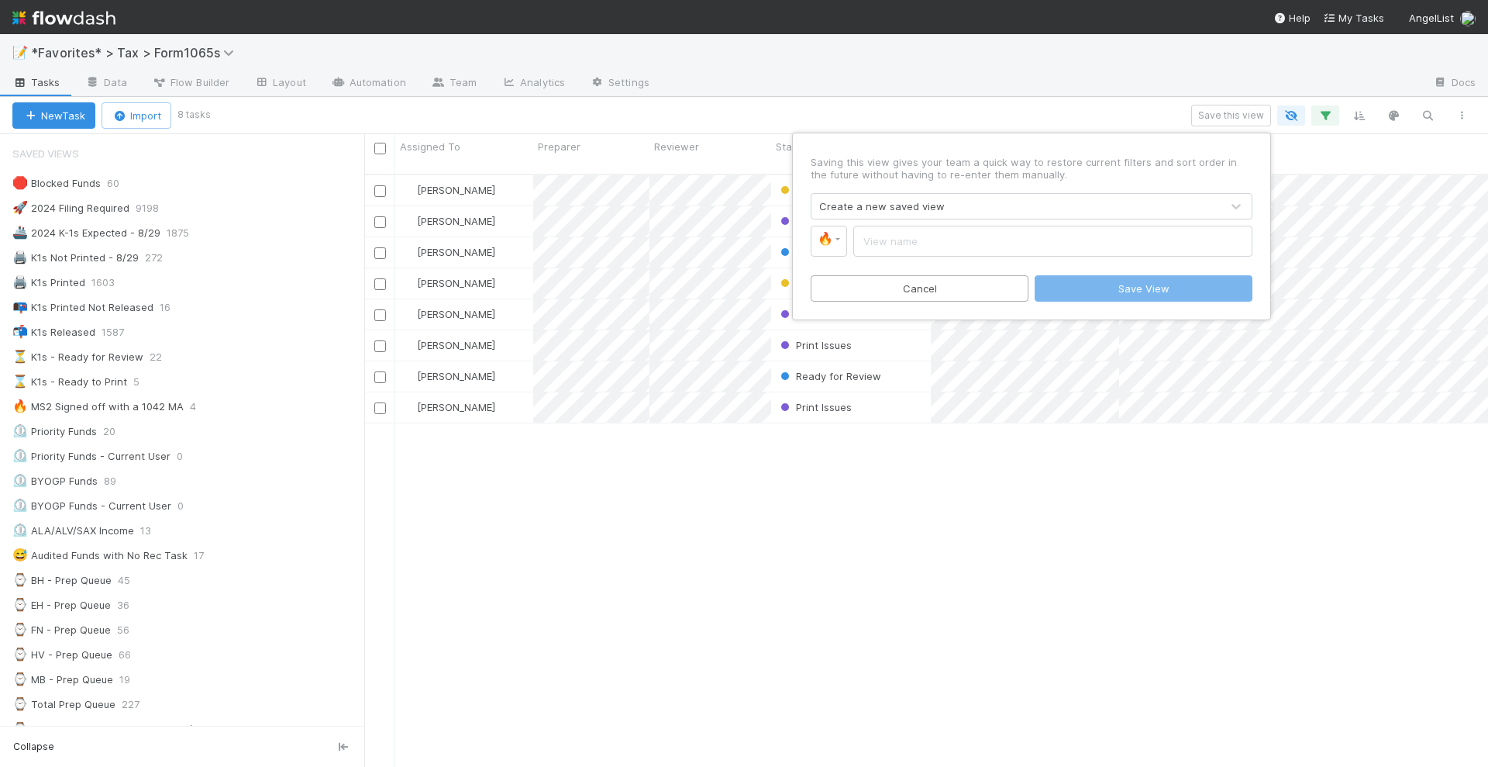
click at [981, 198] on div "Create a new saved view" at bounding box center [1016, 206] width 409 height 25
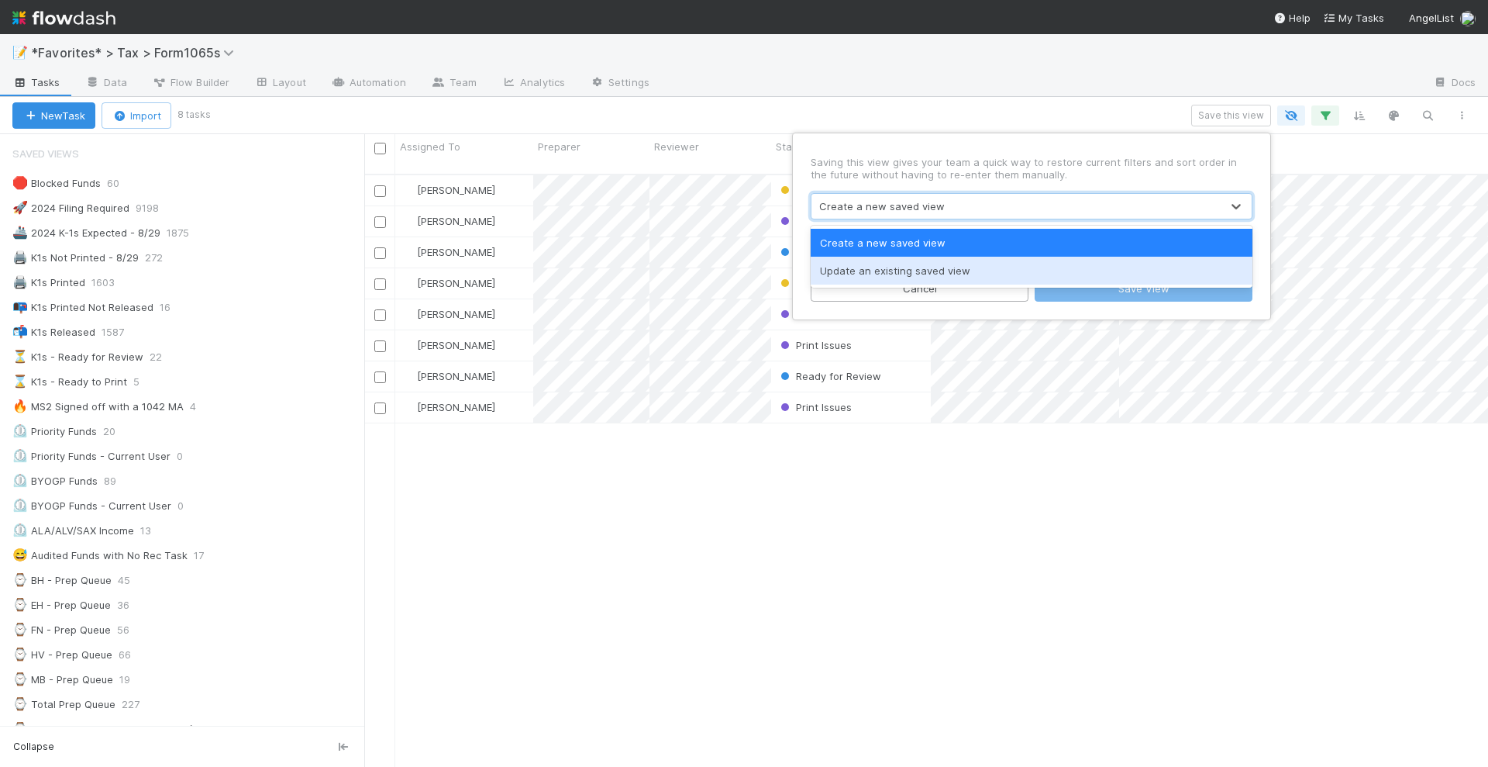
click at [978, 277] on div "Update an existing saved view" at bounding box center [1032, 271] width 442 height 28
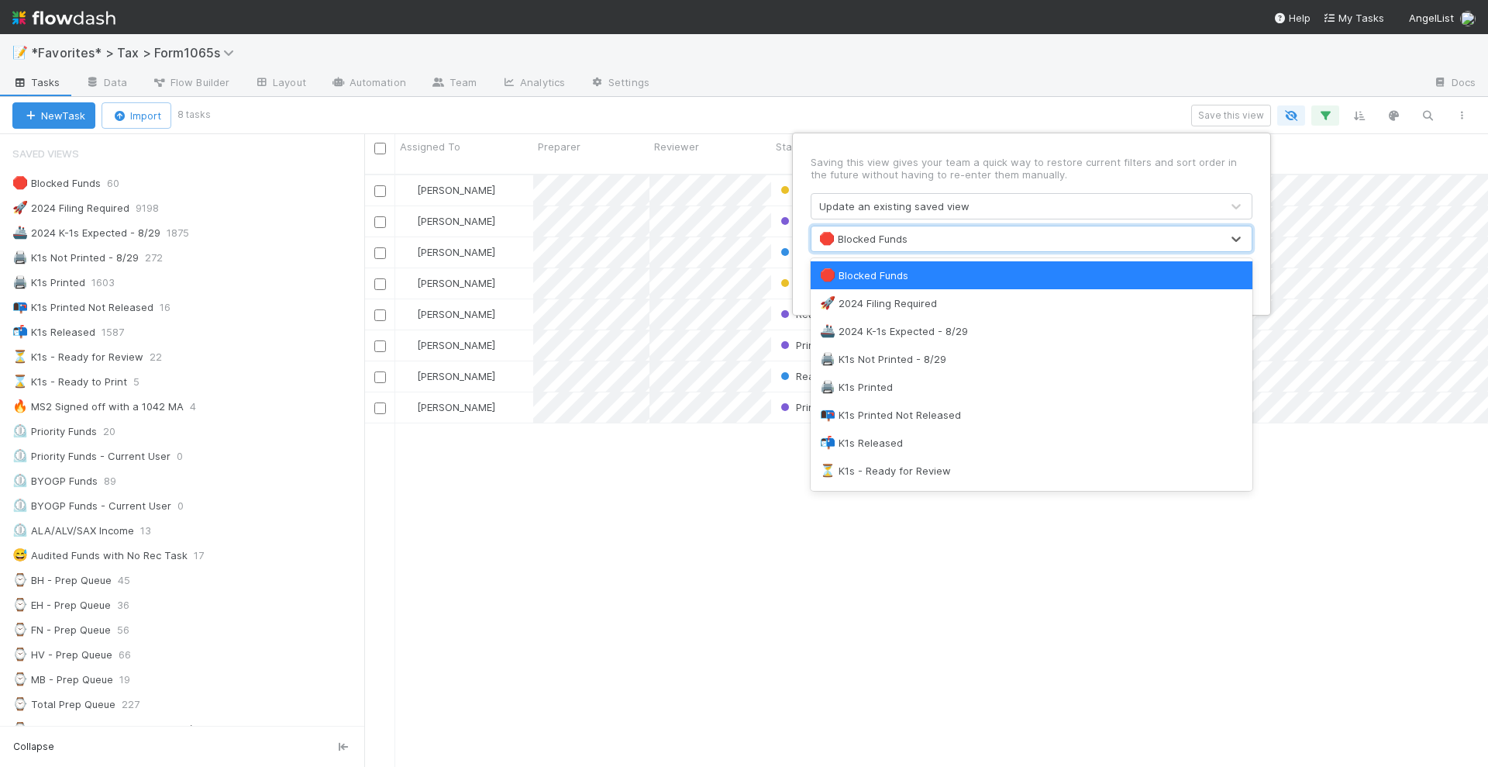
click at [910, 240] on div "🛑 Blocked Funds" at bounding box center [1016, 238] width 409 height 25
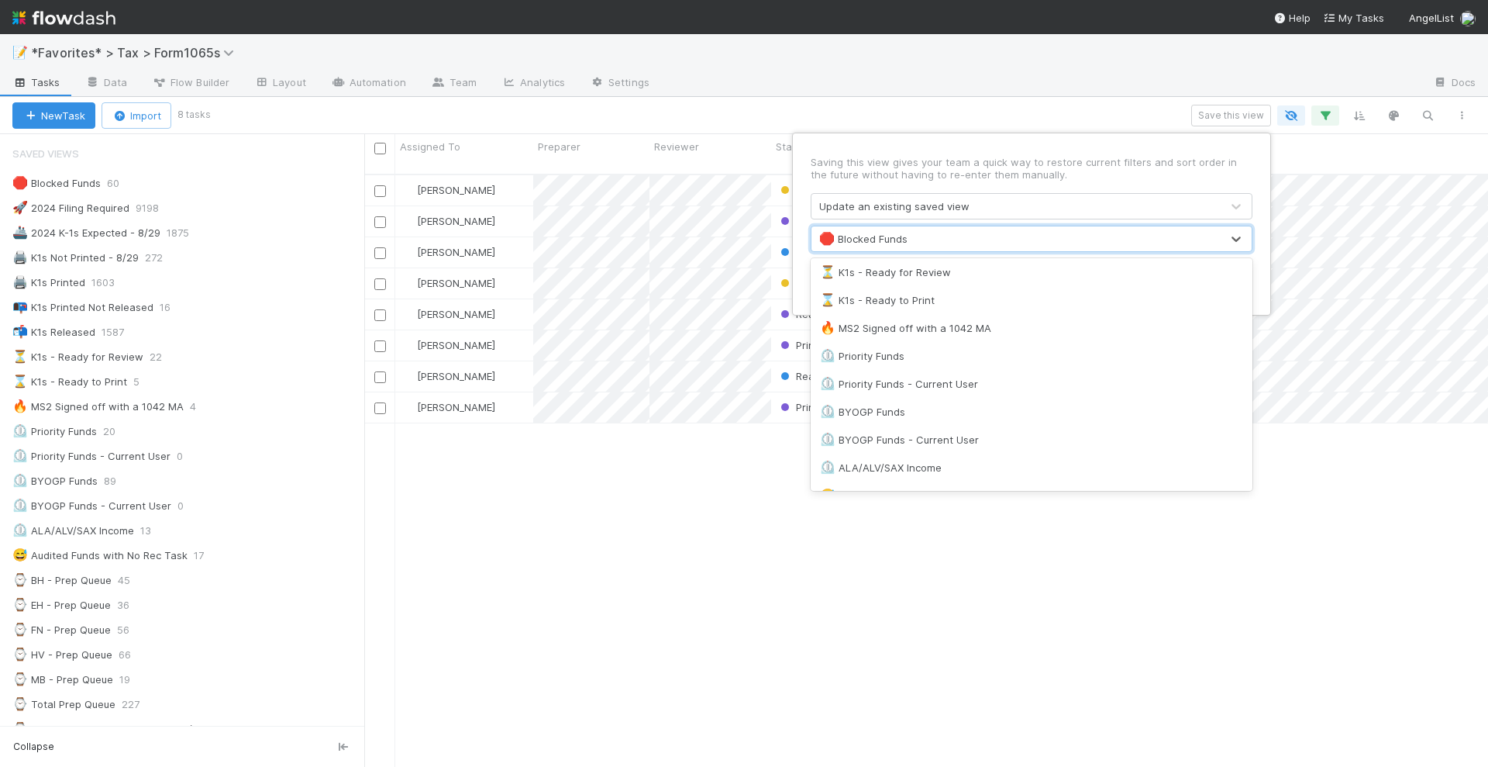
scroll to position [102, 0]
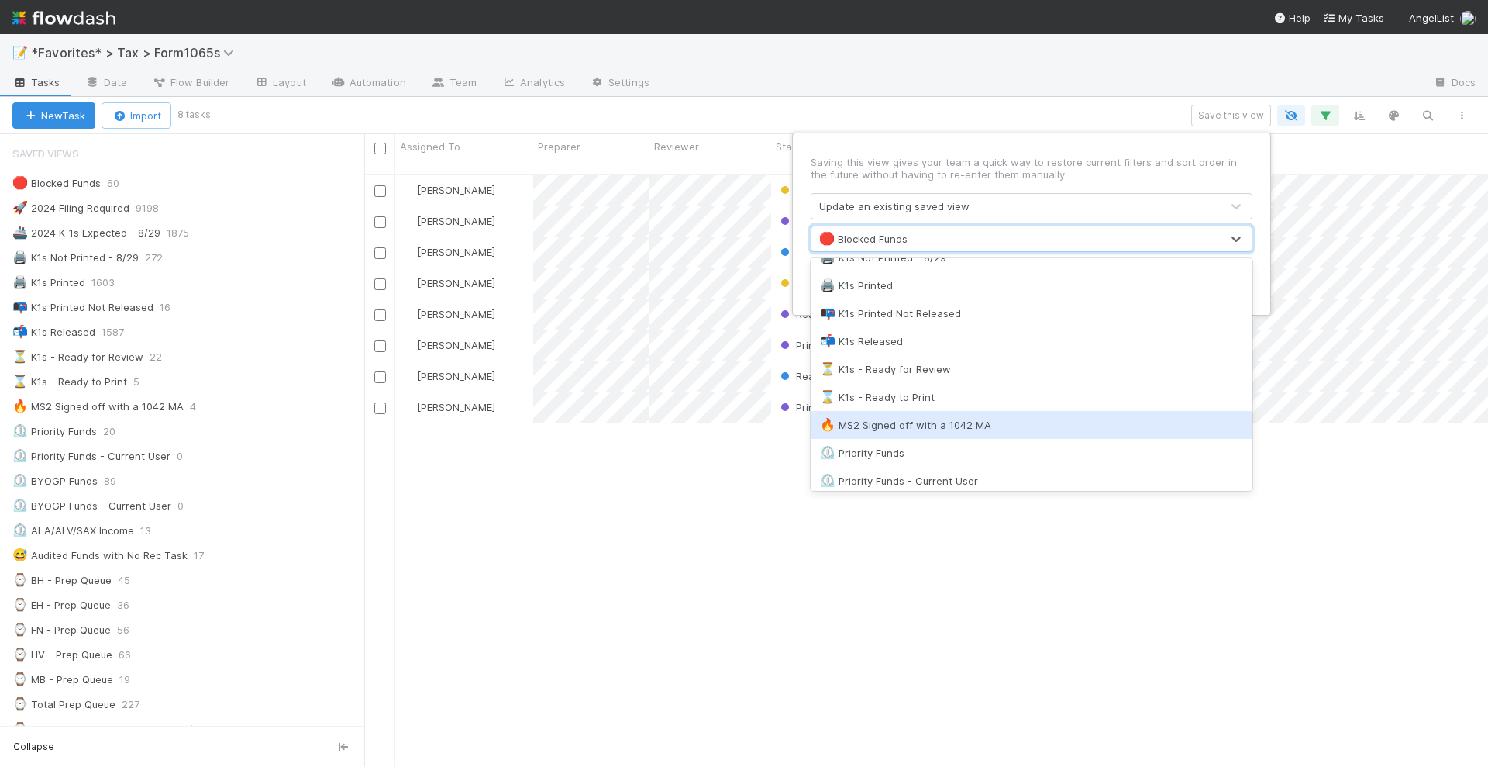
click at [963, 430] on div "🔥 MS2 Signed off with a 1042 MA" at bounding box center [1031, 425] width 423 height 16
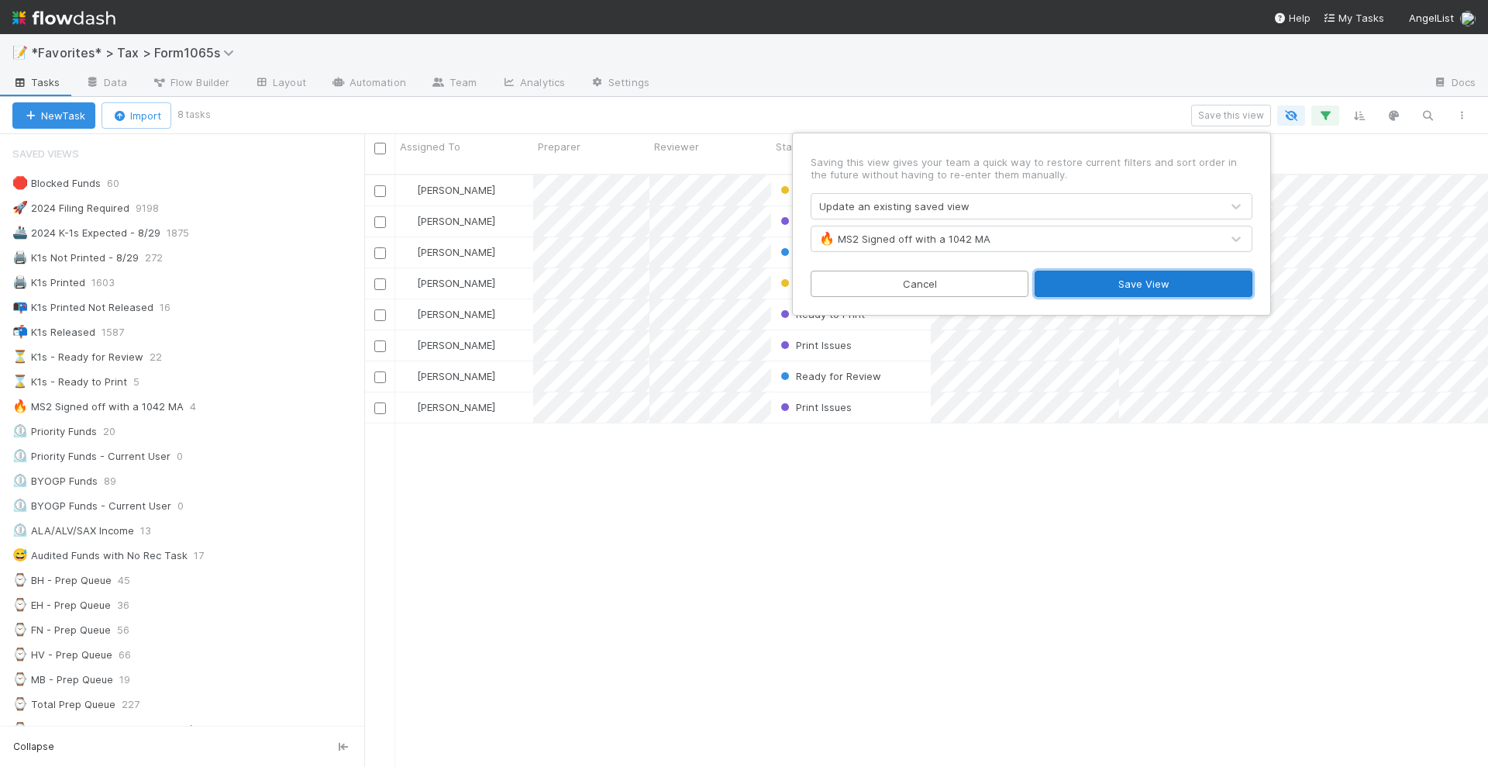
click at [1210, 291] on button "Save View" at bounding box center [1144, 284] width 218 height 26
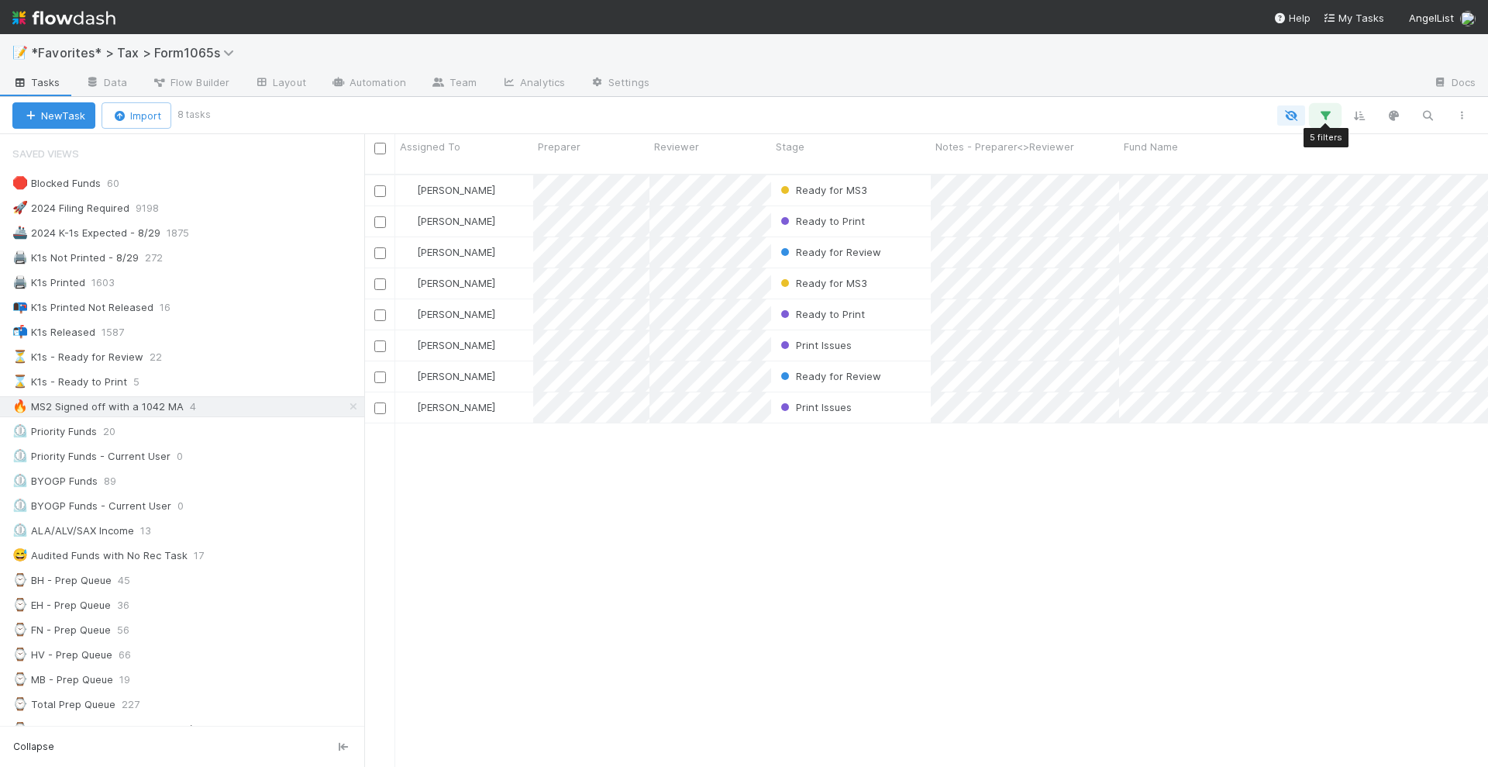
click at [1333, 115] on button "button" at bounding box center [1325, 115] width 28 height 20
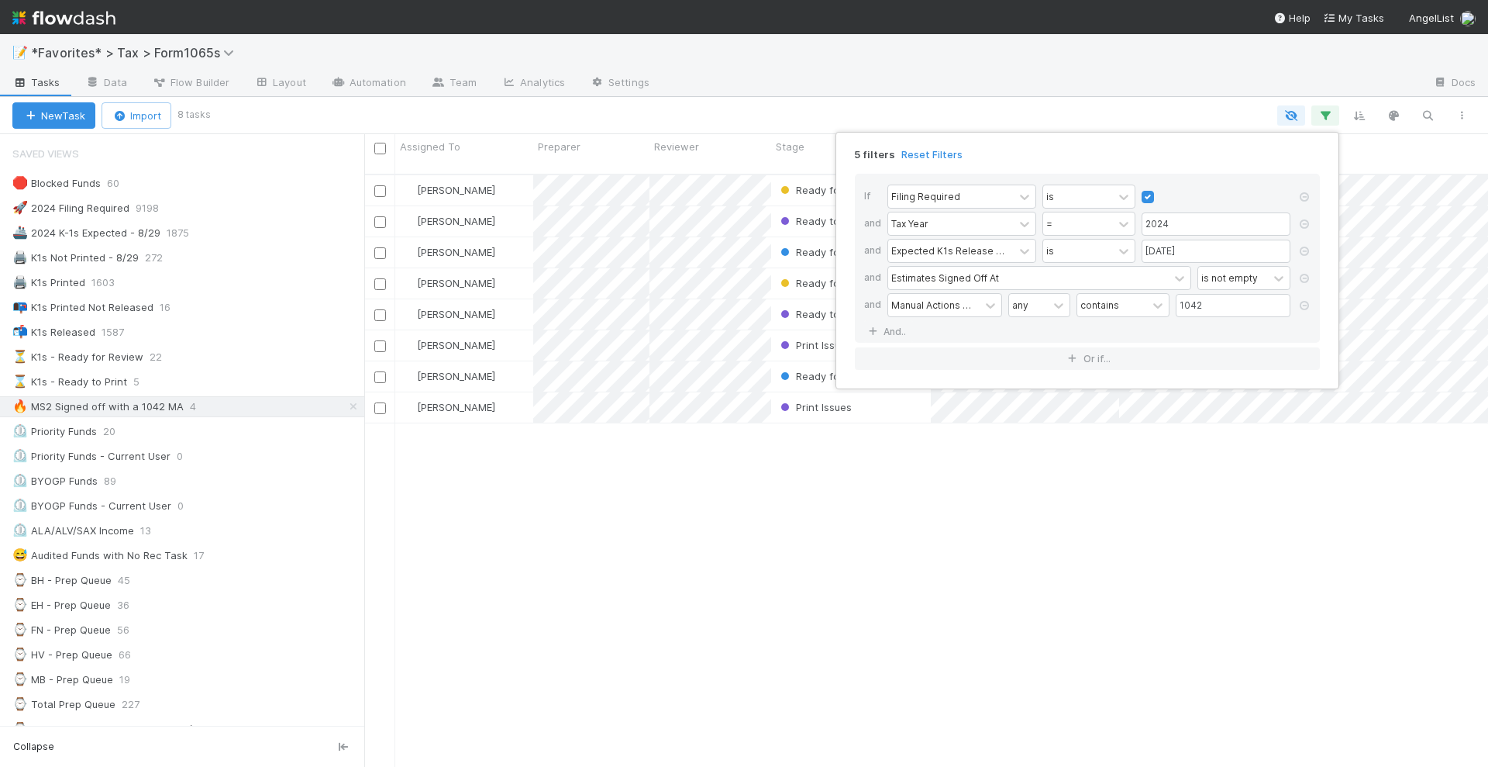
click at [214, 233] on div "5 filters Reset Filters If Filing Required is and Tax Year = 2024 and Expected …" at bounding box center [744, 383] width 1488 height 767
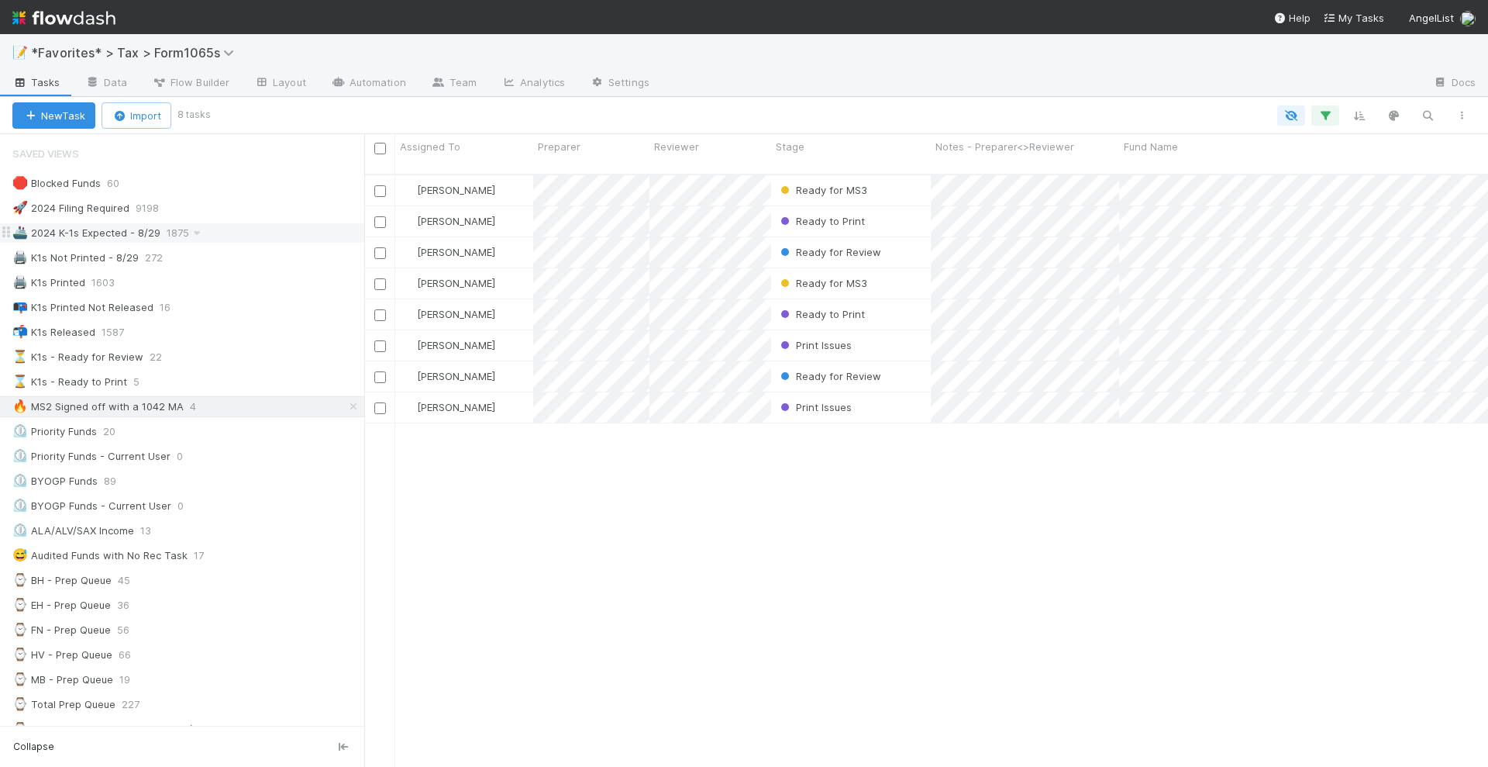
click at [229, 229] on div "🚢 2024 K-1s Expected - 8/29 1875" at bounding box center [188, 232] width 352 height 19
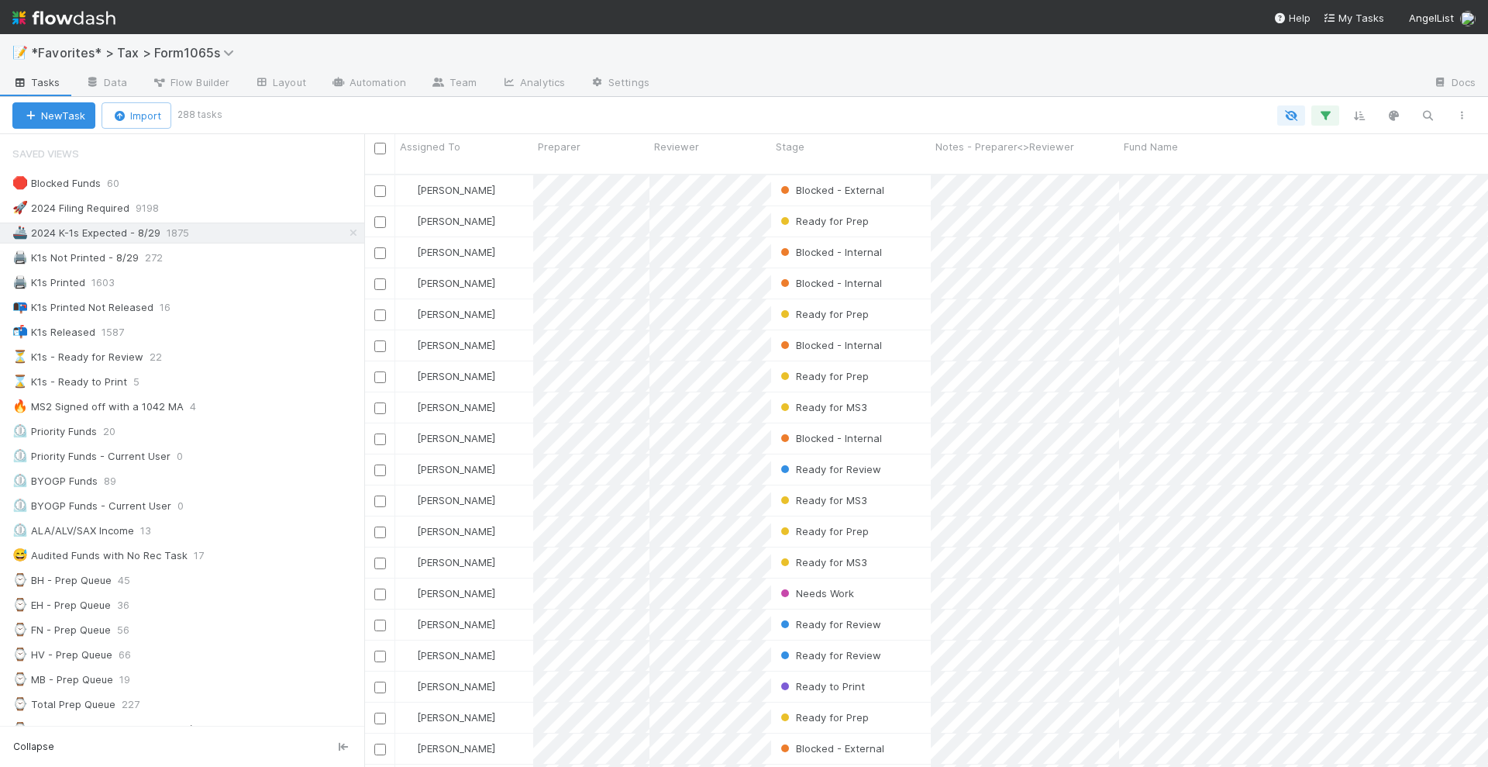
scroll to position [591, 1109]
click at [1463, 122] on button "button" at bounding box center [1462, 115] width 28 height 20
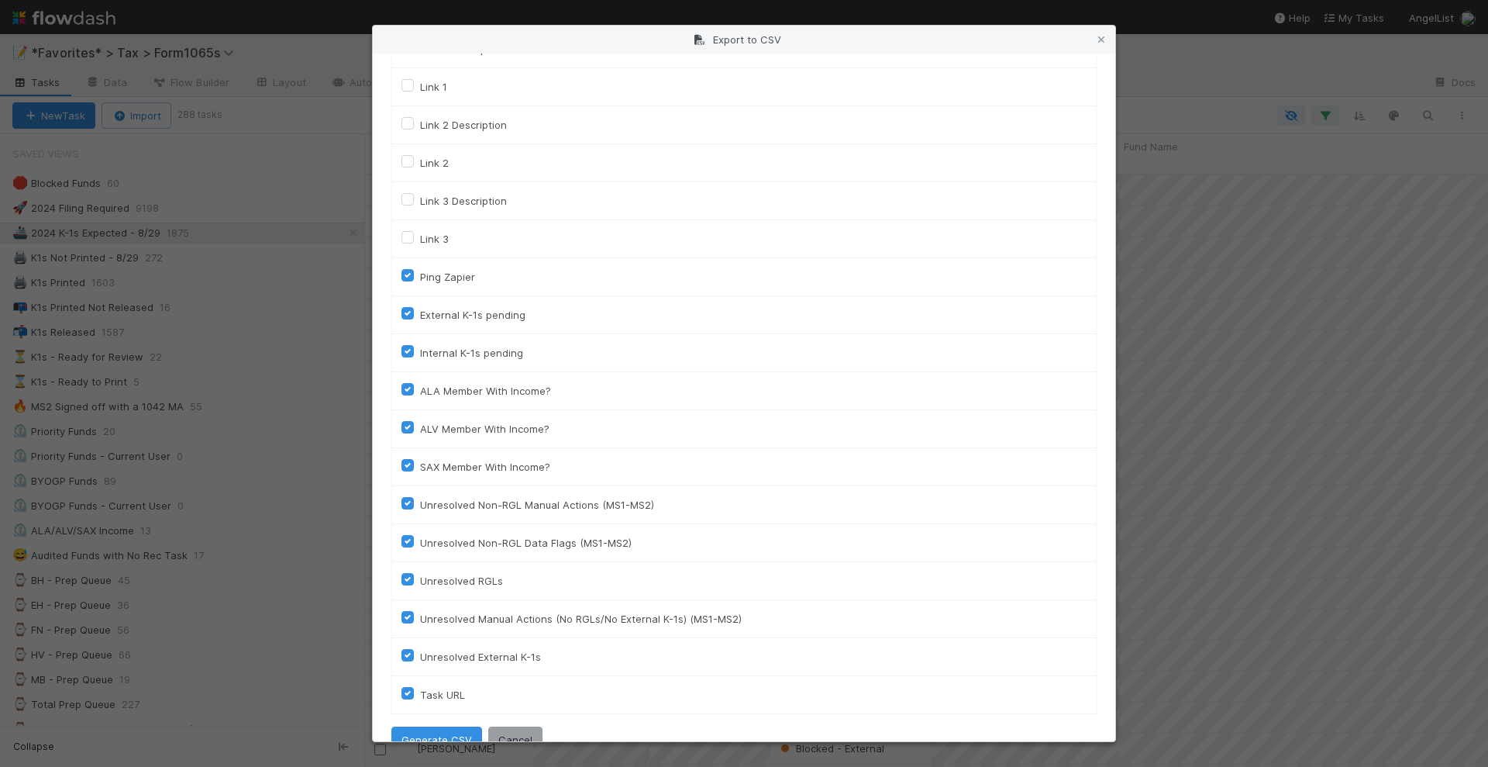
scroll to position [2111, 0]
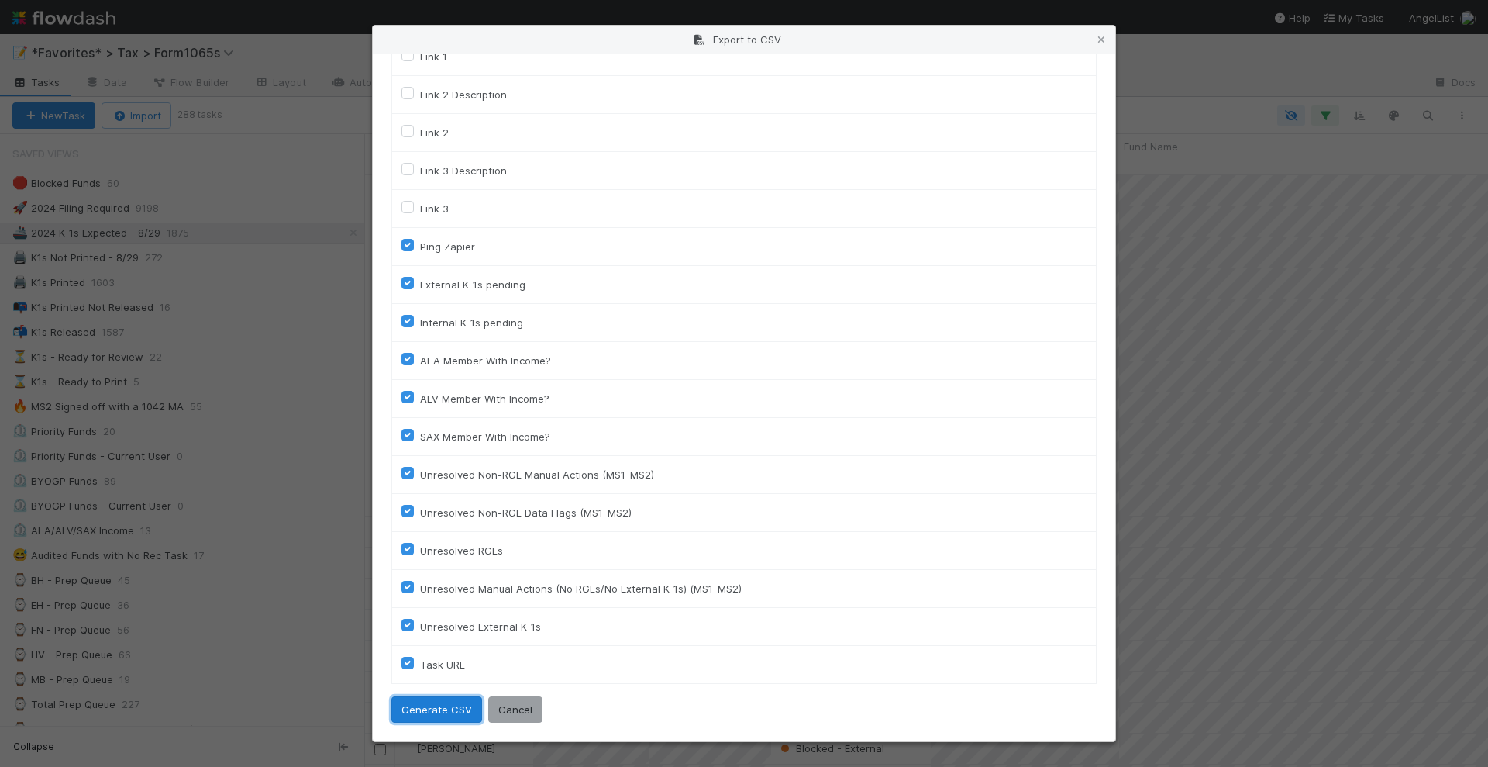
click at [441, 710] on button "Generate CSV" at bounding box center [436, 709] width 91 height 26
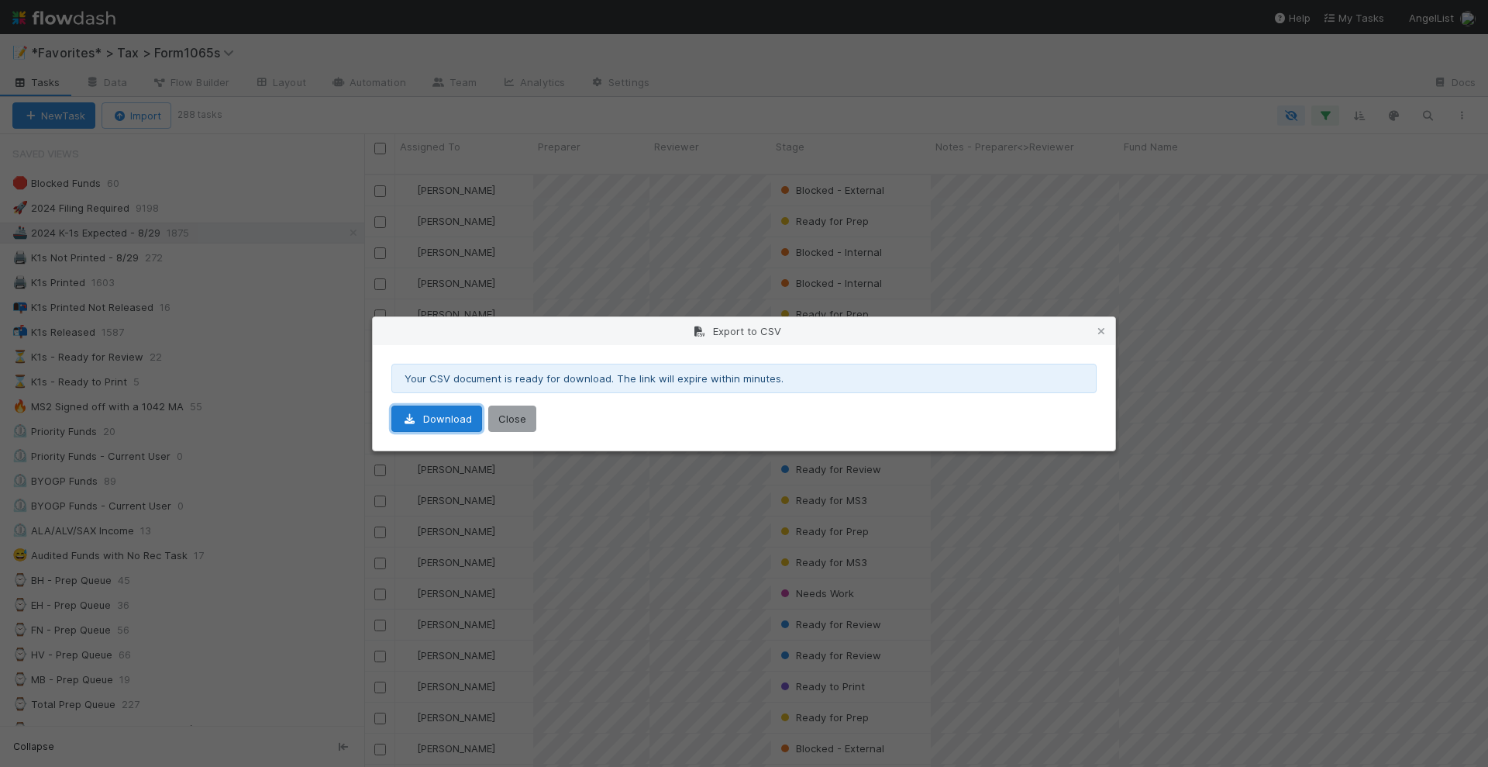
click at [433, 426] on link "Download" at bounding box center [436, 418] width 91 height 26
click at [523, 423] on button "Close" at bounding box center [512, 418] width 48 height 26
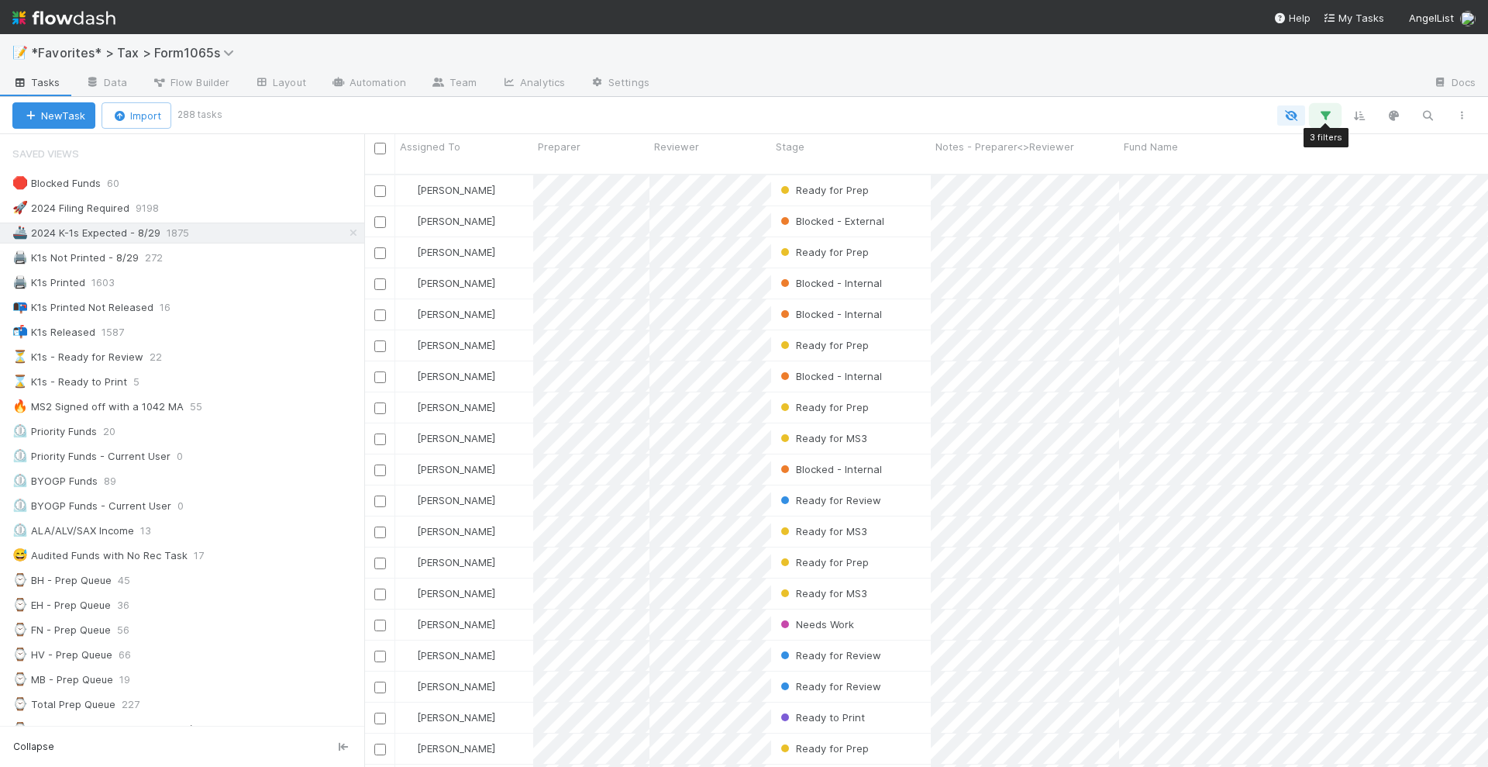
click at [1326, 119] on icon "button" at bounding box center [1326, 116] width 16 height 14
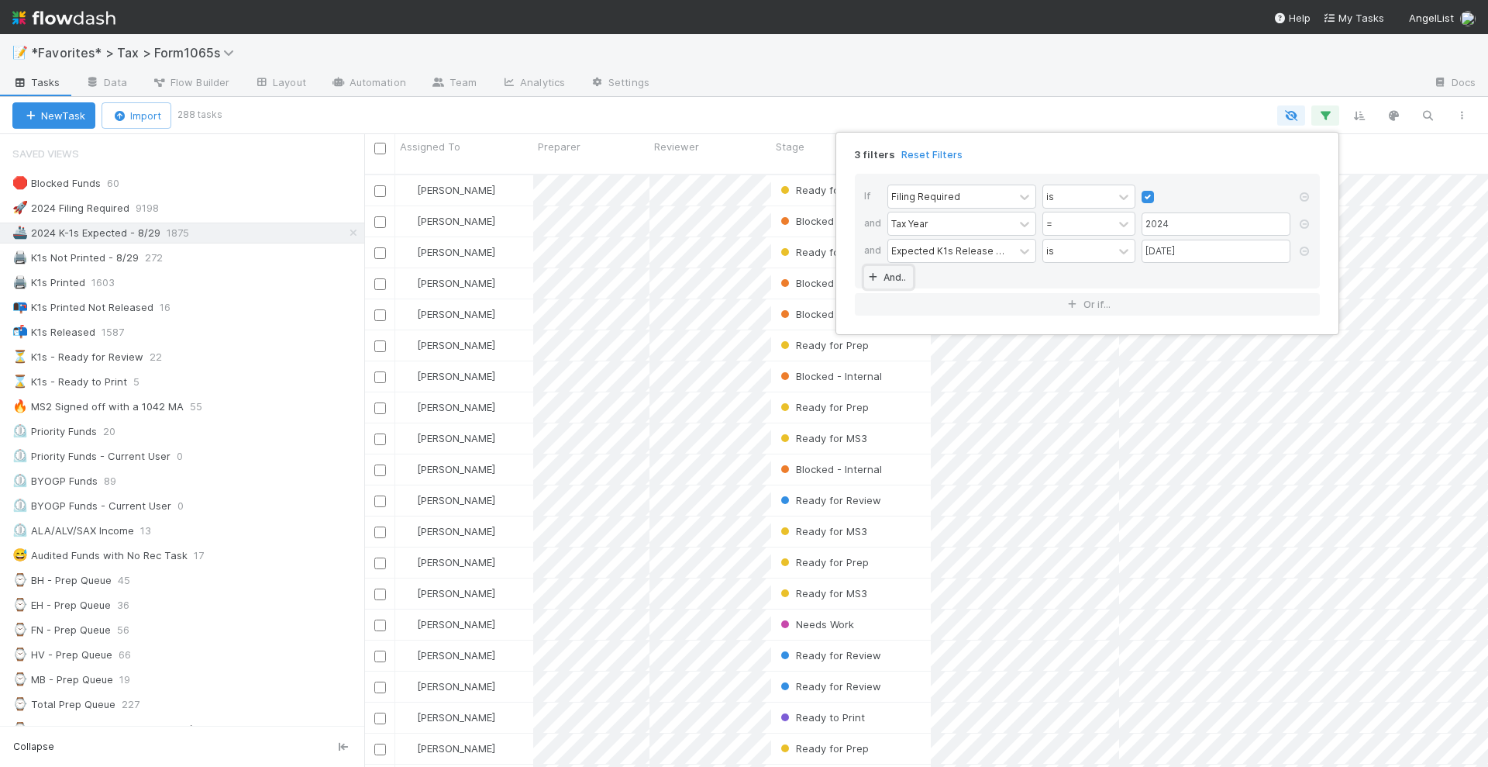
click at [888, 276] on link "And.." at bounding box center [888, 277] width 49 height 22
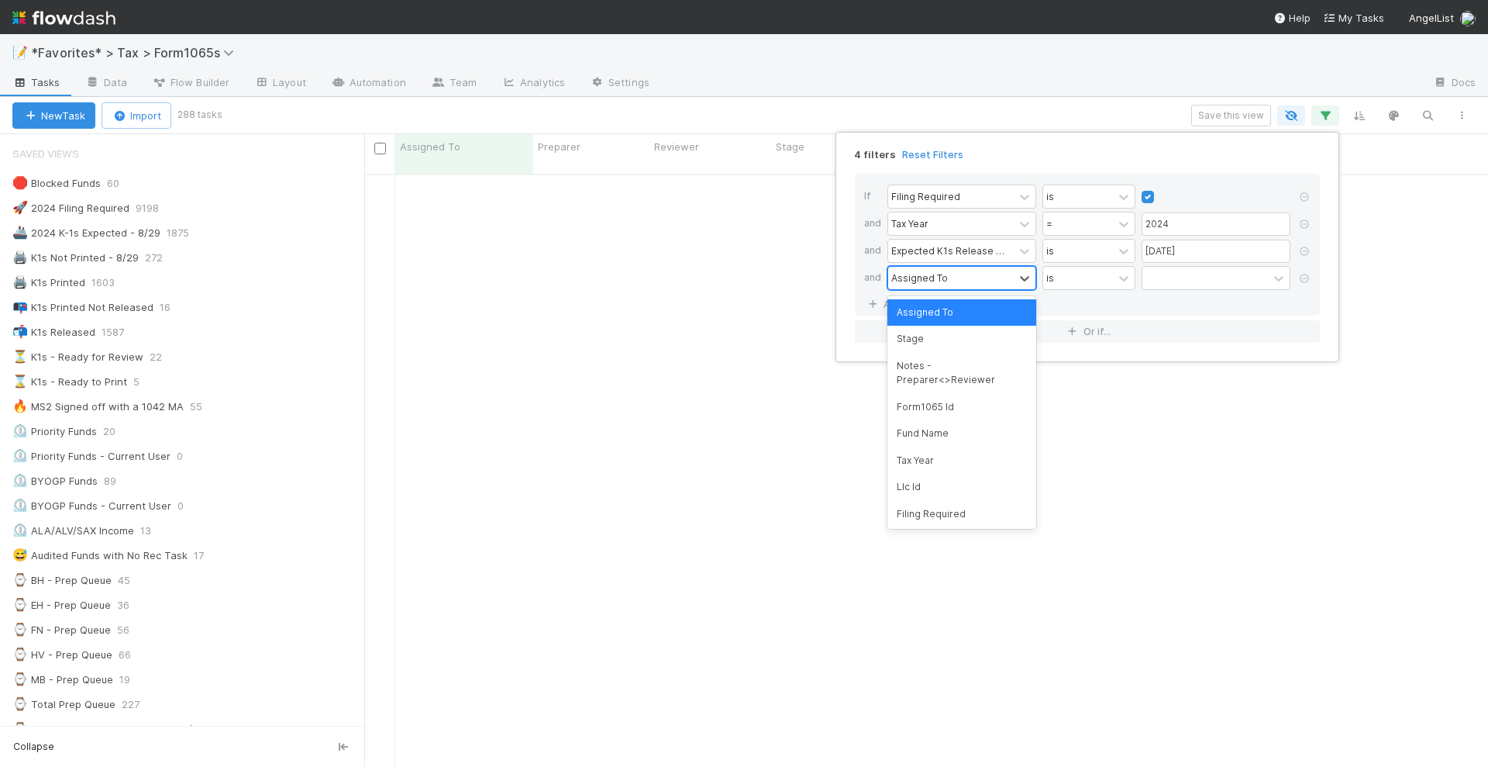
click at [915, 273] on div "Assigned To" at bounding box center [919, 278] width 57 height 14
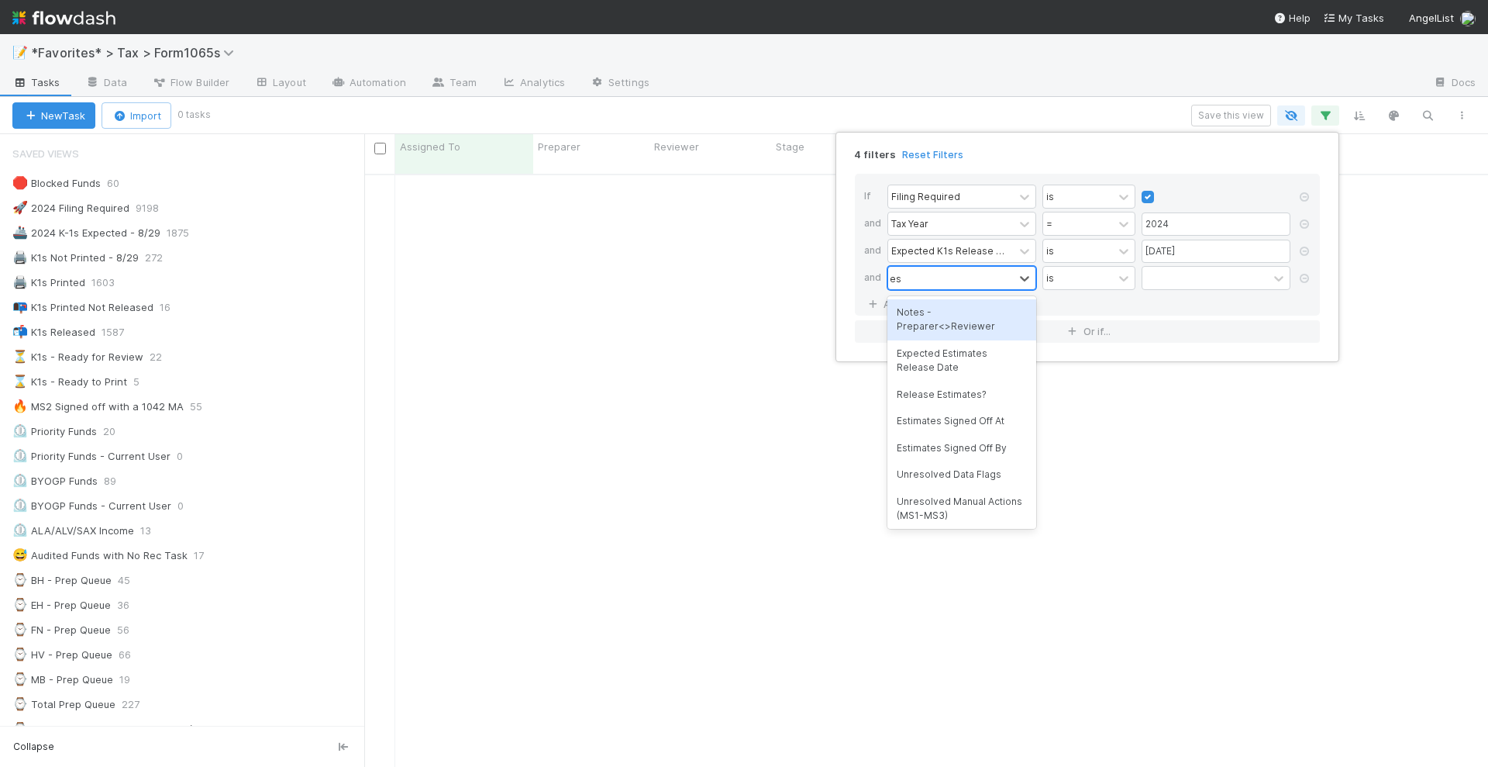
scroll to position [576, 1094]
type input "estim"
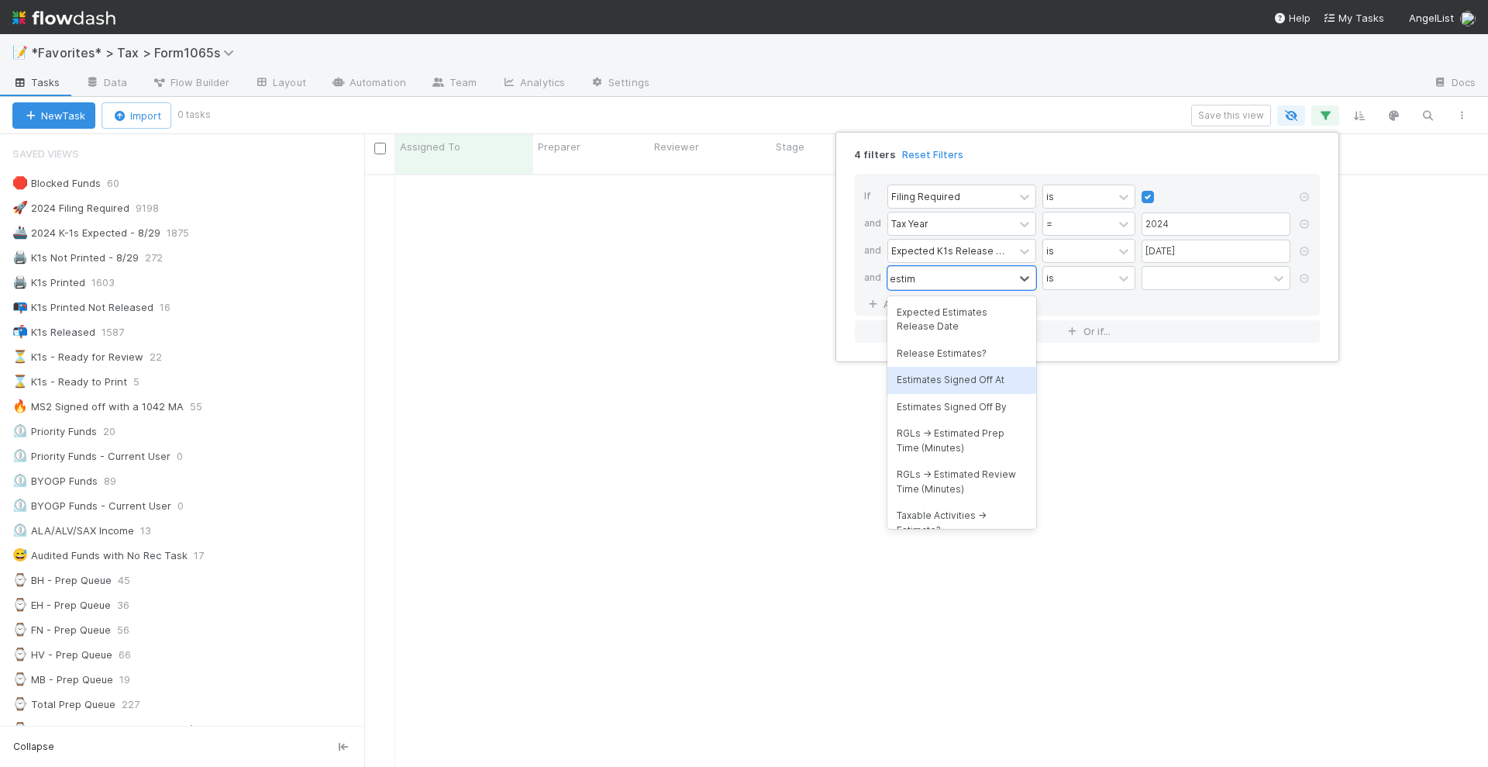
click at [969, 384] on div "Estimates Signed Off At" at bounding box center [961, 380] width 149 height 26
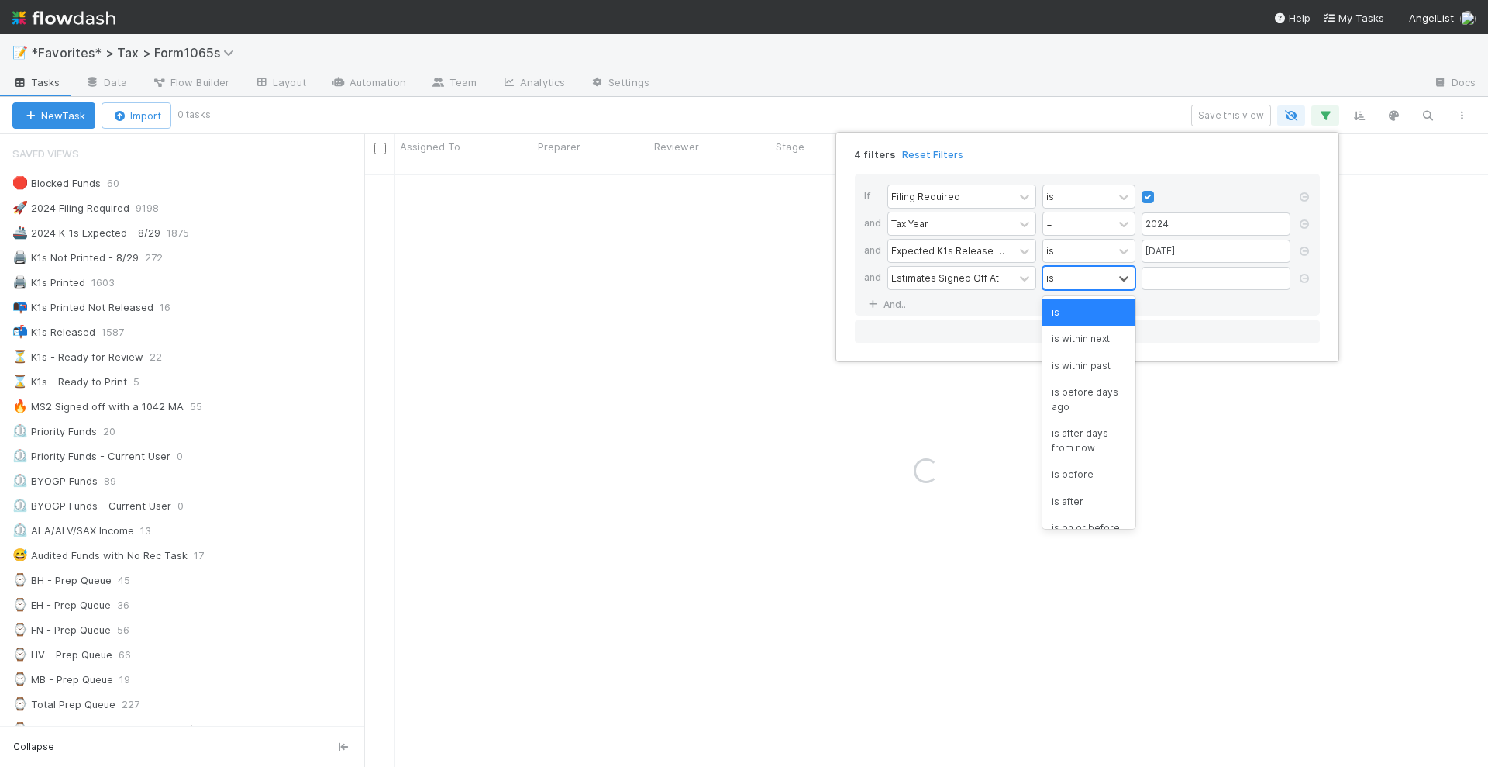
click at [1089, 284] on div "is" at bounding box center [1078, 278] width 70 height 22
click at [1083, 429] on div "is not empty" at bounding box center [1089, 432] width 93 height 26
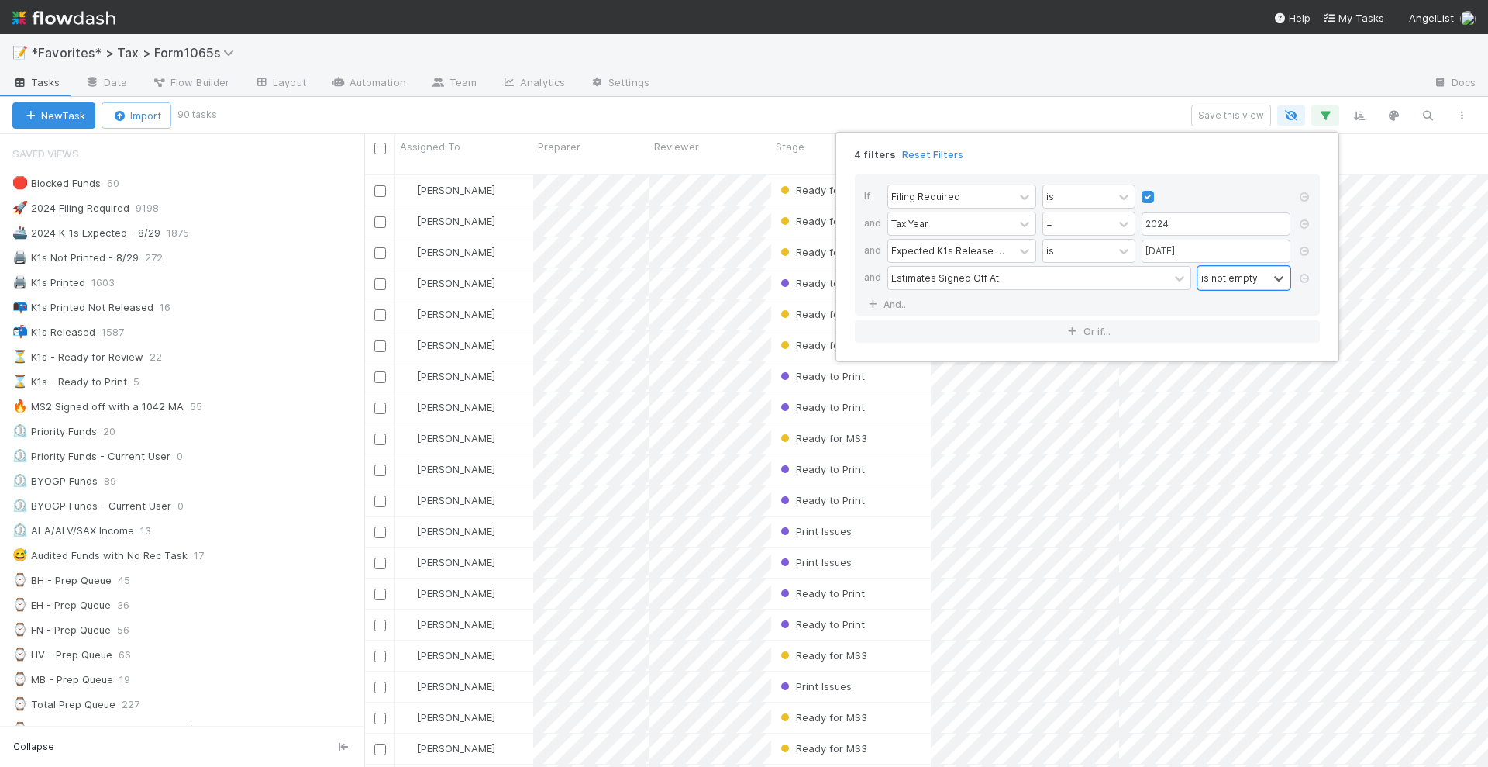
scroll to position [591, 1109]
click at [664, 117] on div "4 filters Reset Filters If Filing Required is and Tax Year = 2024 and Expected …" at bounding box center [744, 383] width 1488 height 767
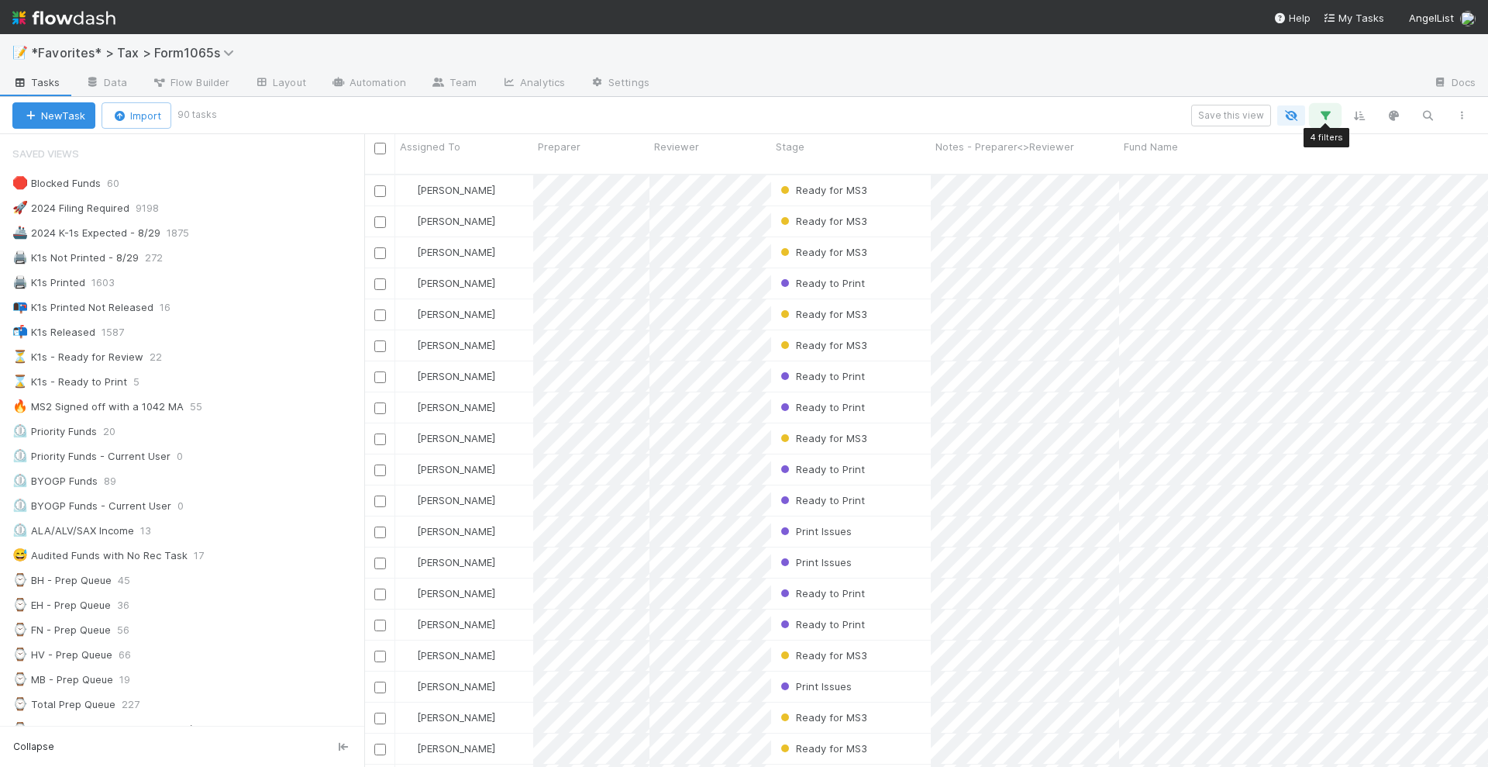
click at [1328, 113] on icon "button" at bounding box center [1326, 116] width 16 height 14
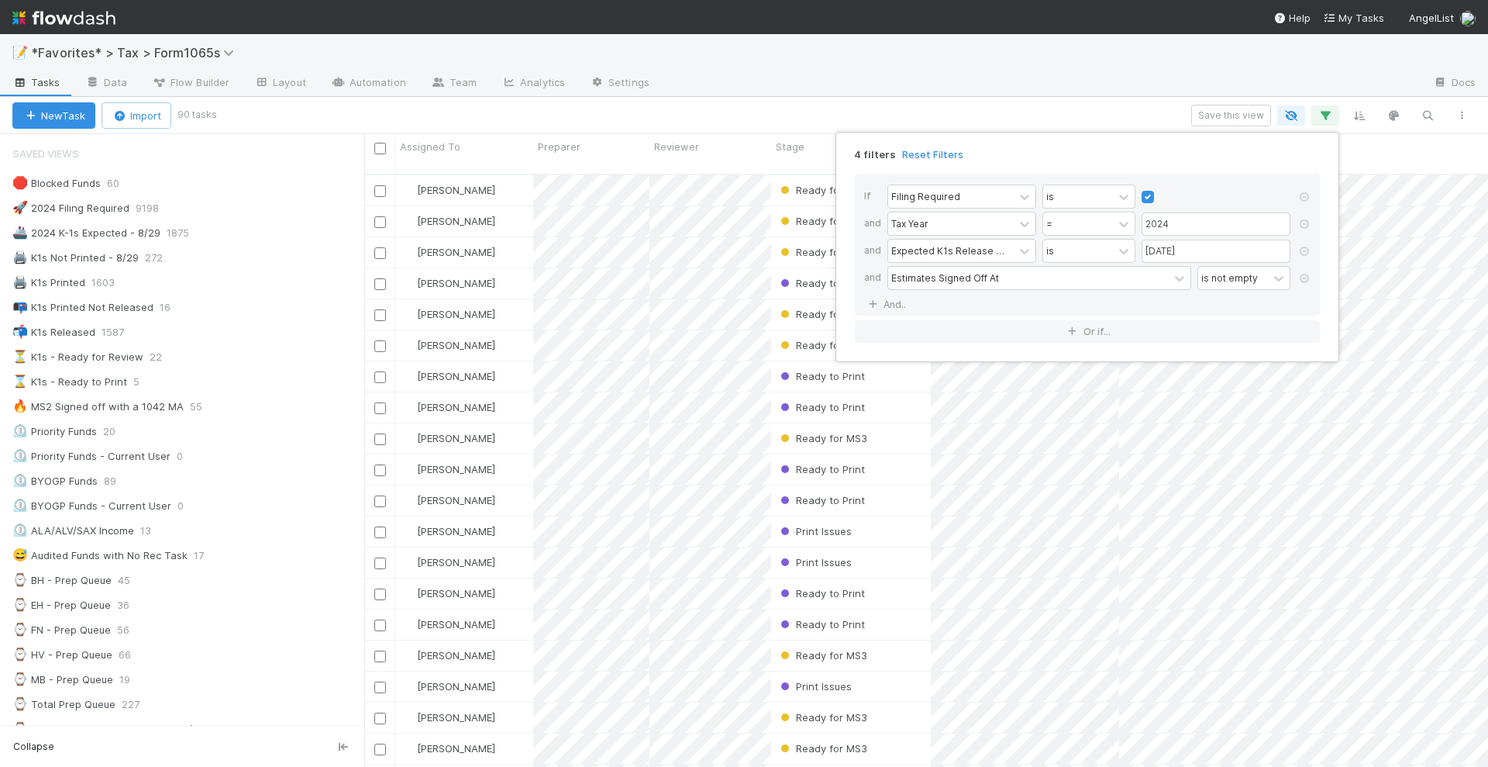
drag, startPoint x: 1302, startPoint y: 284, endPoint x: 1275, endPoint y: 276, distance: 28.2
click at [1303, 284] on link at bounding box center [1305, 279] width 16 height 14
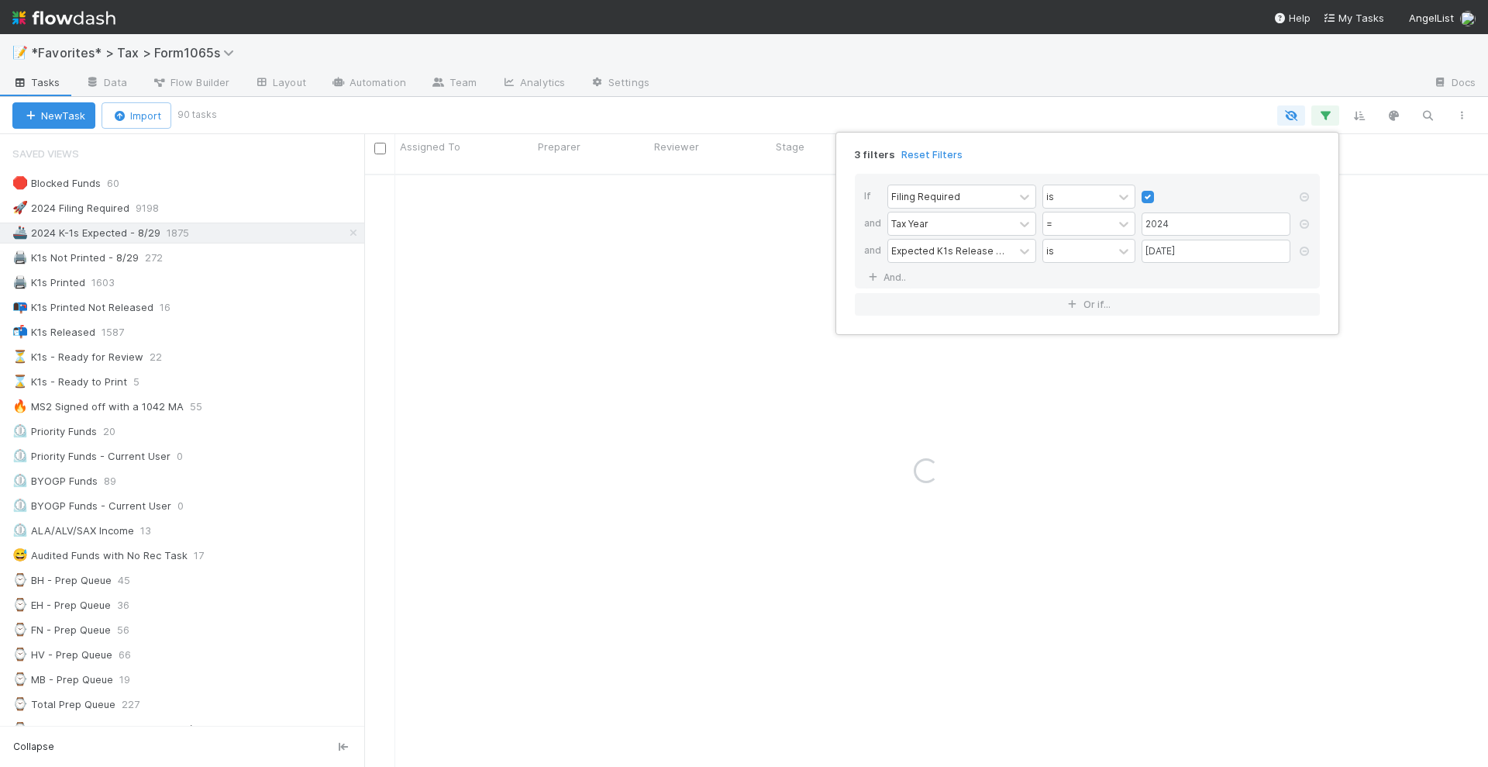
click at [965, 100] on div "3 filters Reset Filters If Filing Required is and Tax Year = 2024 and Expected …" at bounding box center [744, 383] width 1488 height 767
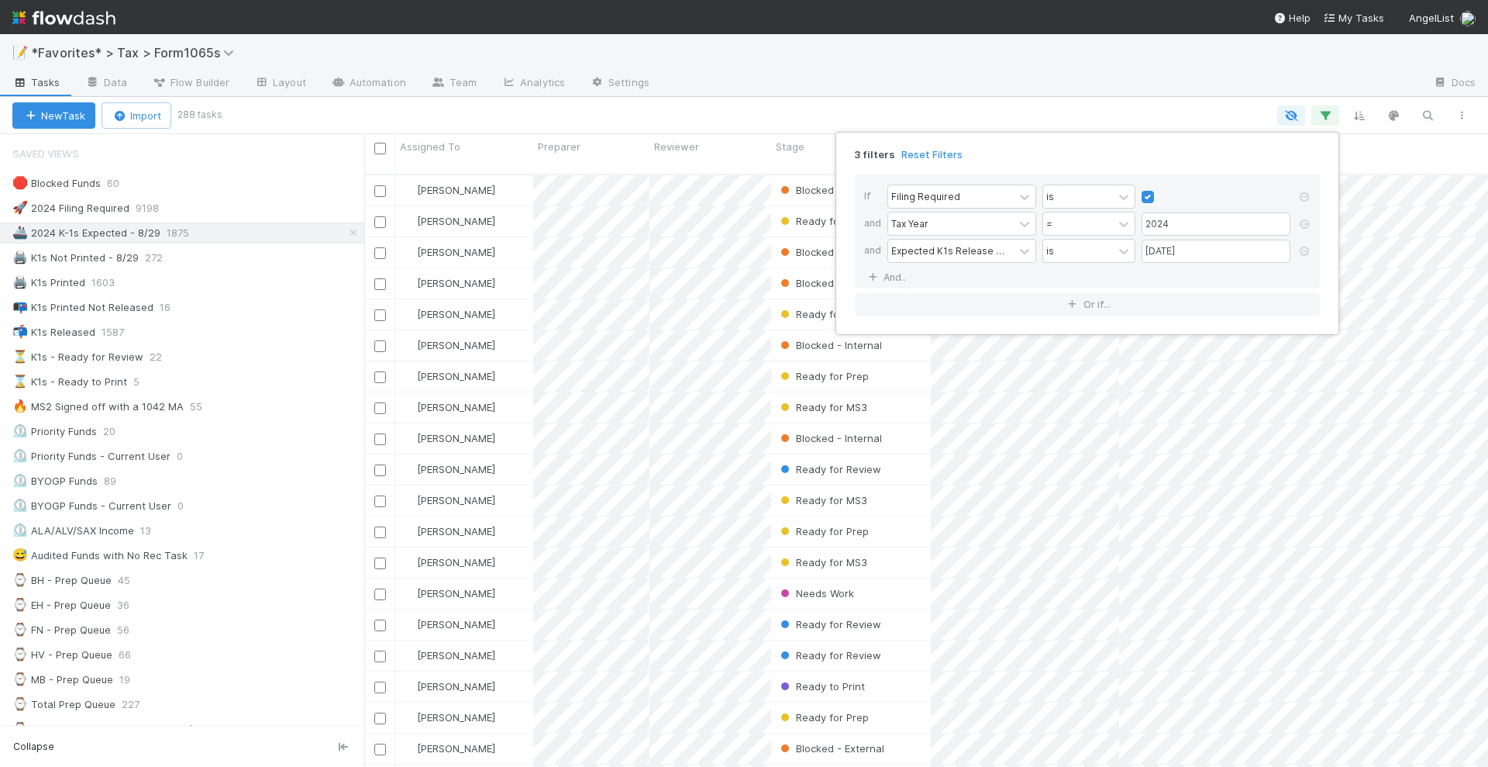
scroll to position [591, 1109]
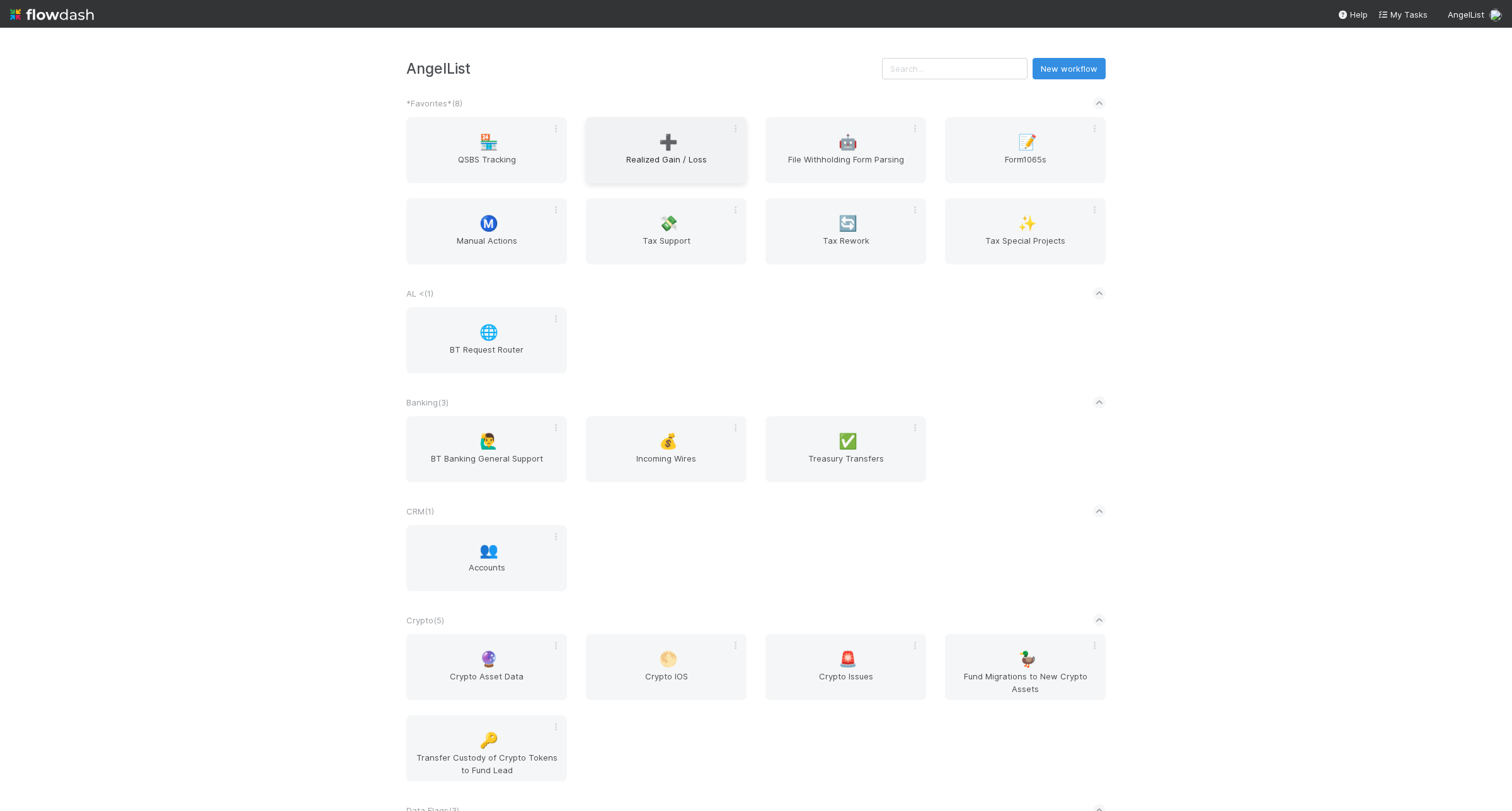
click at [692, 155] on span "Realized Gain / Loss" at bounding box center [666, 165] width 150 height 25
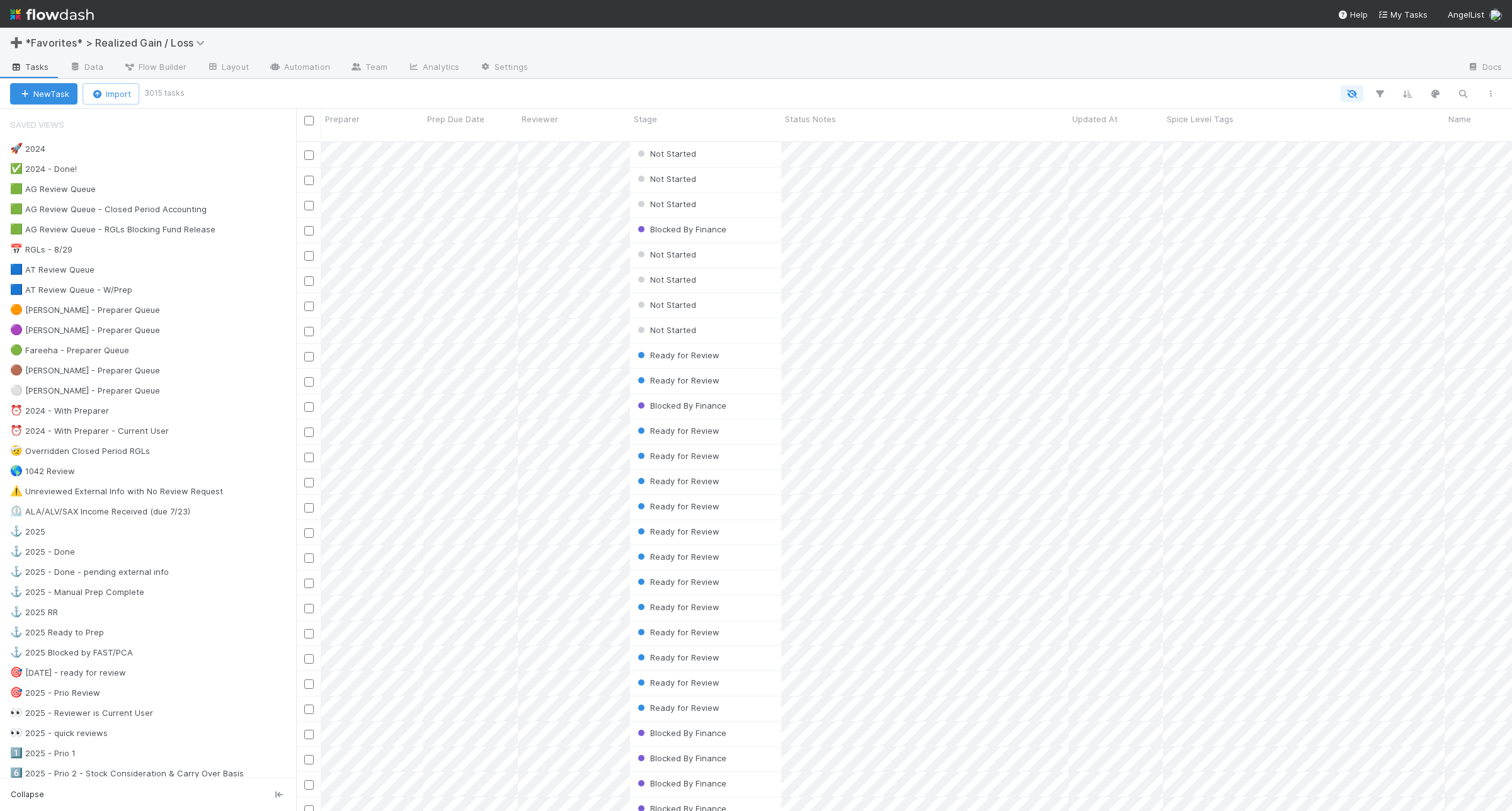
scroll to position [668, 1204]
click at [206, 270] on div "🟦 AT Review Queue 5" at bounding box center [153, 269] width 286 height 15
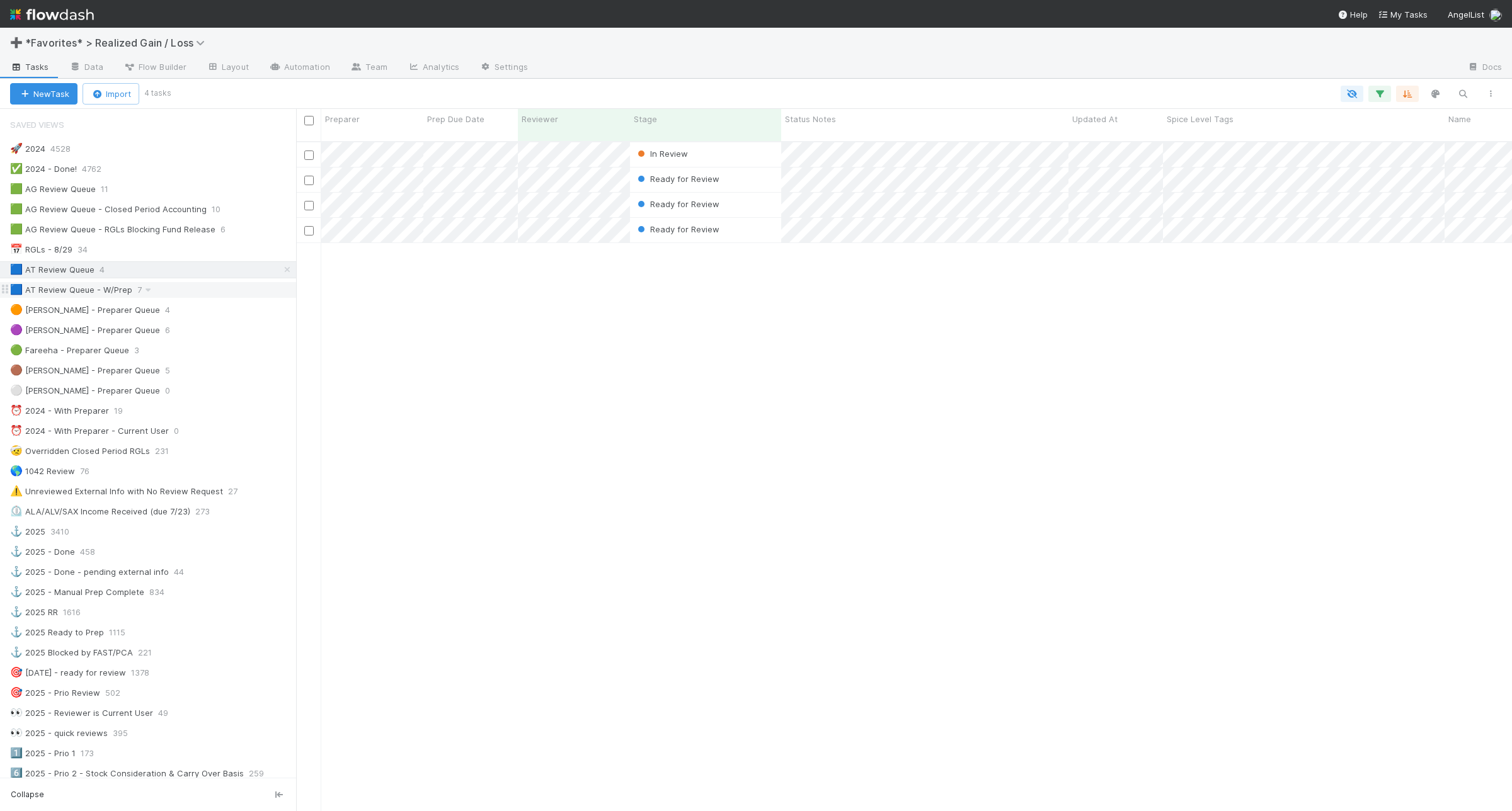
click at [200, 292] on div "🟦 AT Review Queue - W/Prep 7" at bounding box center [153, 289] width 286 height 15
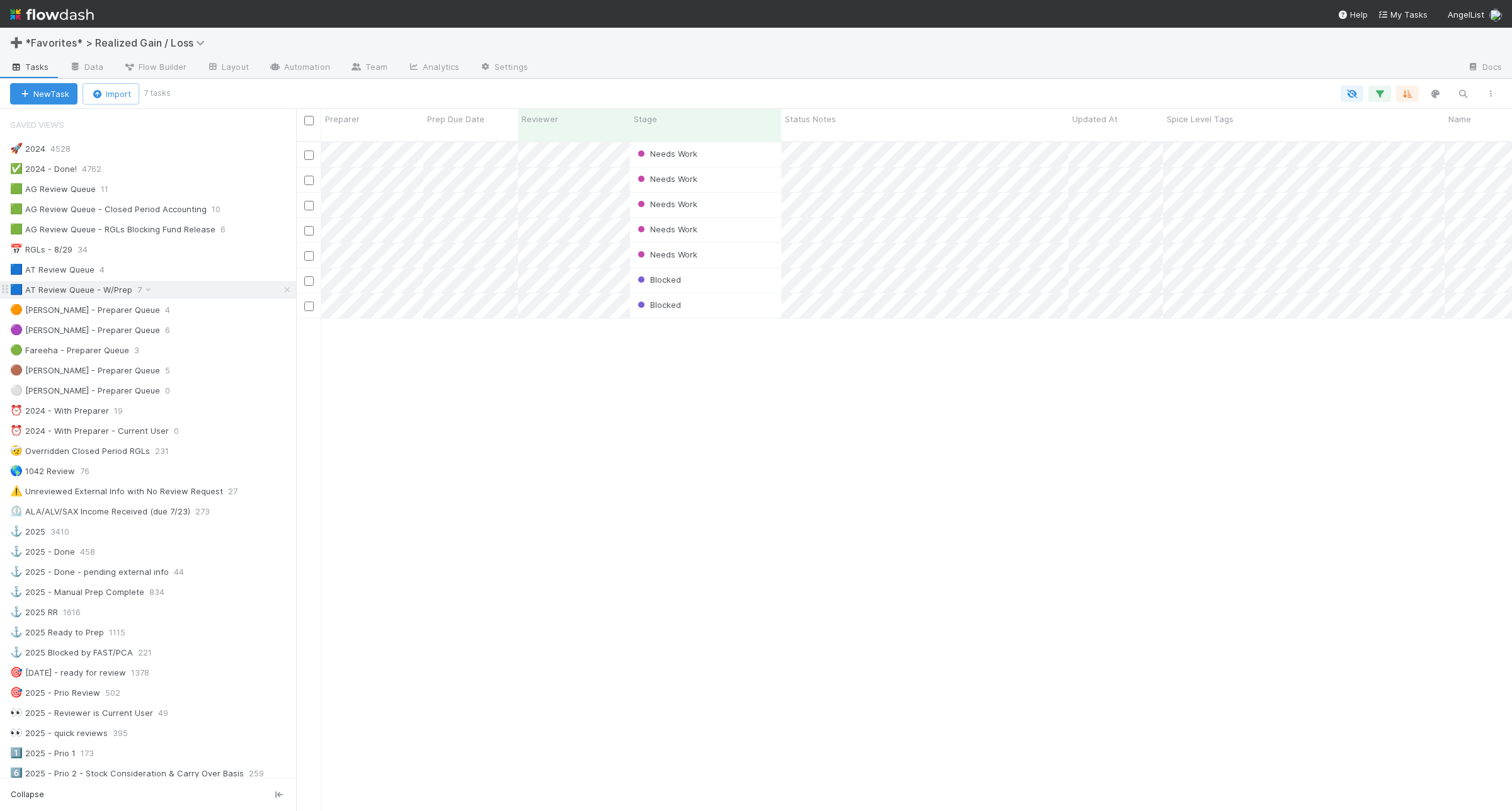
scroll to position [668, 1204]
click at [198, 275] on div "🟦 AT Review Queue 4" at bounding box center [153, 269] width 286 height 15
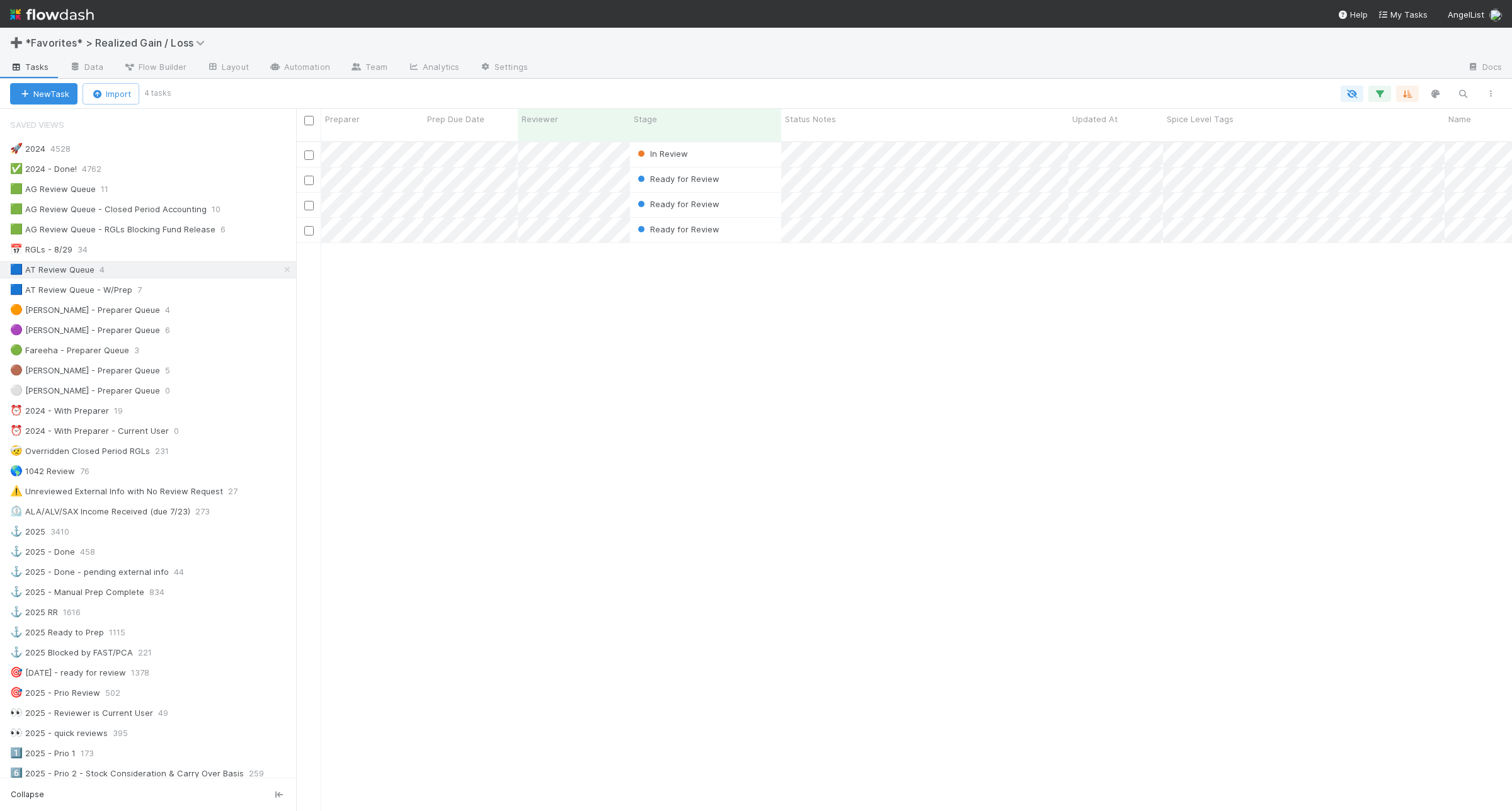
scroll to position [668, 1204]
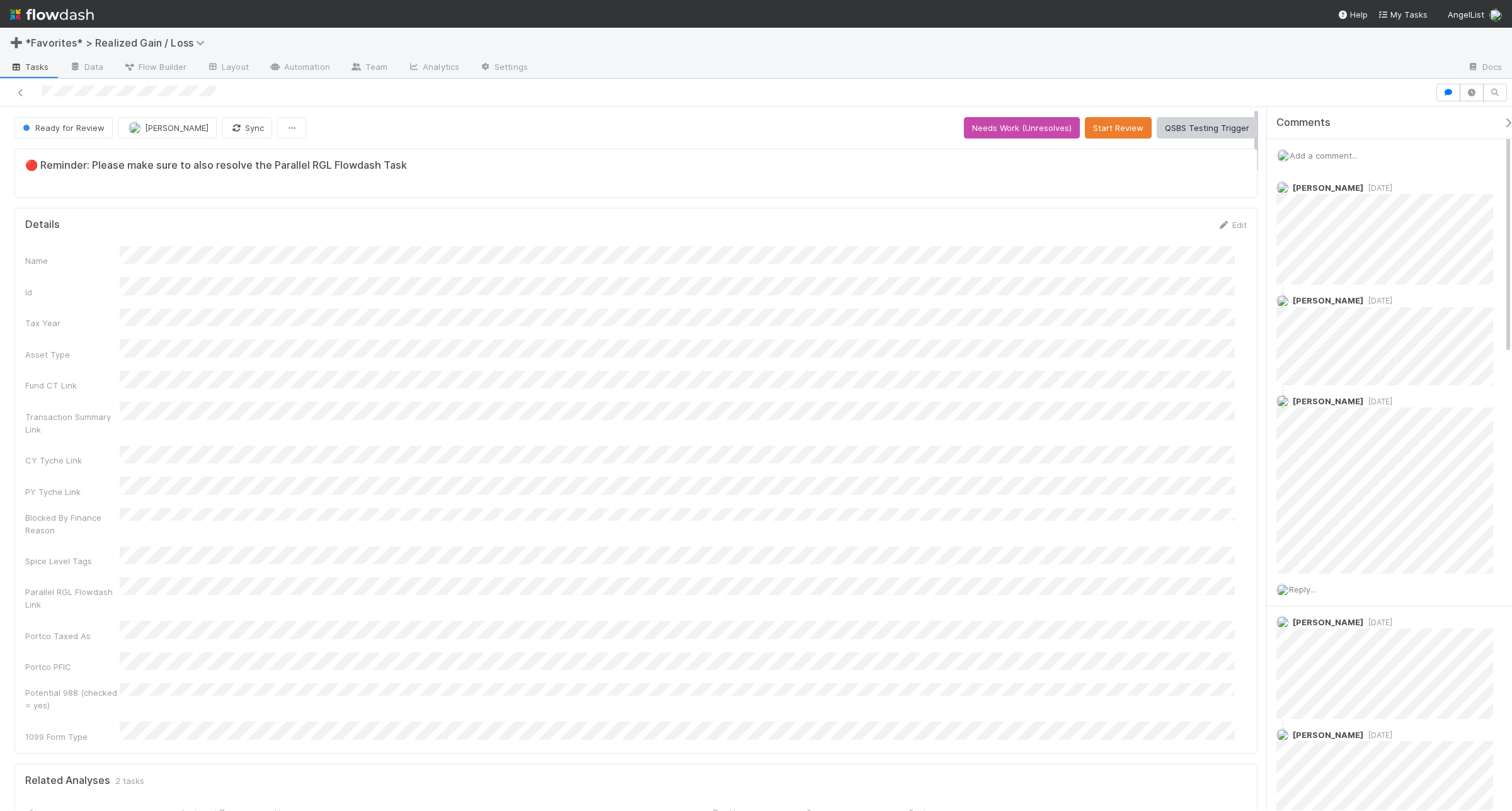
click at [1336, 161] on div "Add a comment..." at bounding box center [1396, 155] width 257 height 33
click at [1344, 149] on div "Add a comment..." at bounding box center [1396, 155] width 257 height 33
click at [1344, 162] on div "Add a comment..." at bounding box center [1396, 155] width 257 height 33
click at [1340, 156] on span "Add a comment..." at bounding box center [1324, 155] width 68 height 10
drag, startPoint x: 1324, startPoint y: 351, endPoint x: 1314, endPoint y: 351, distance: 10.0
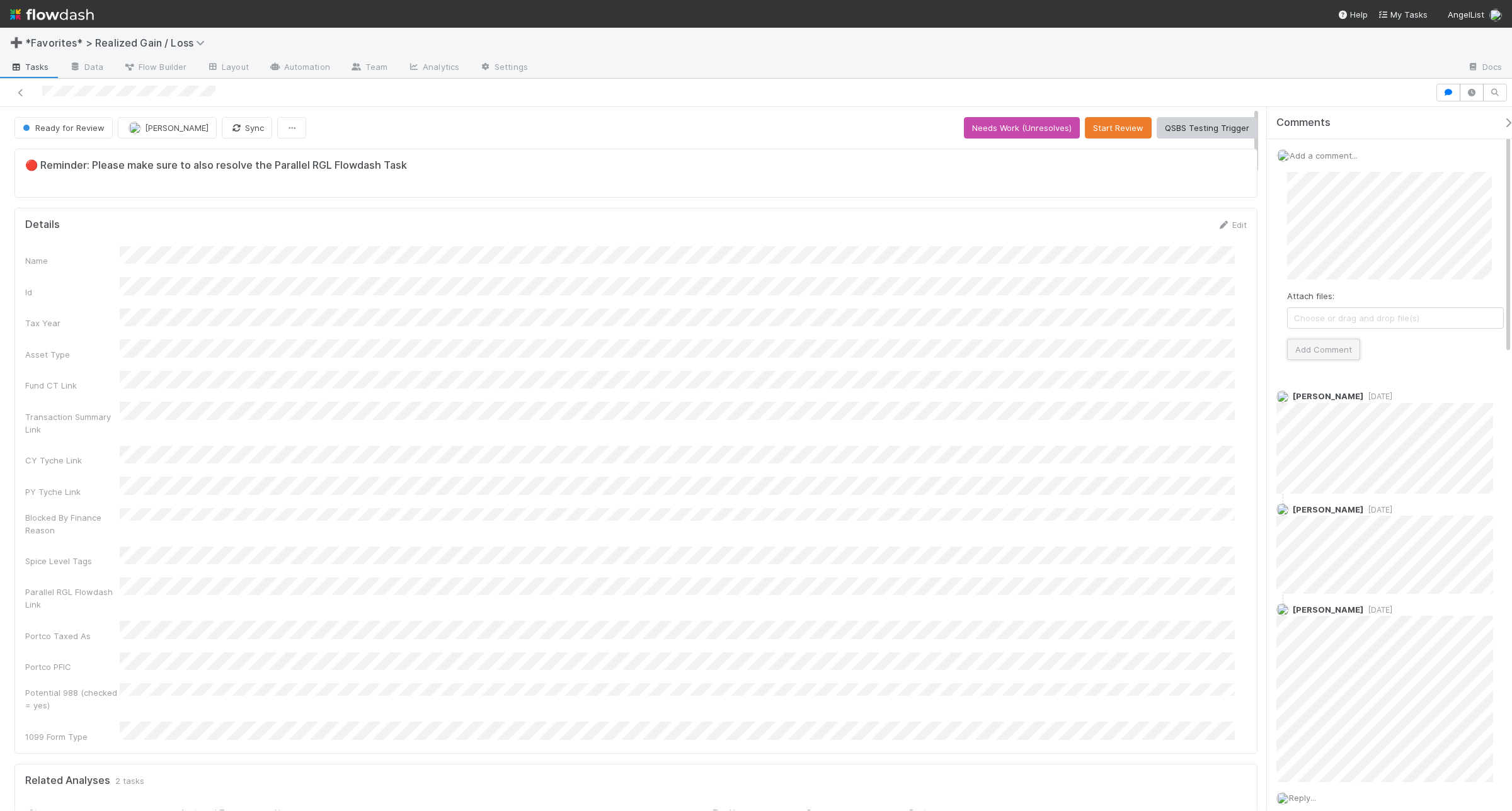
click at [1324, 351] on button "Add Comment" at bounding box center [1324, 349] width 73 height 21
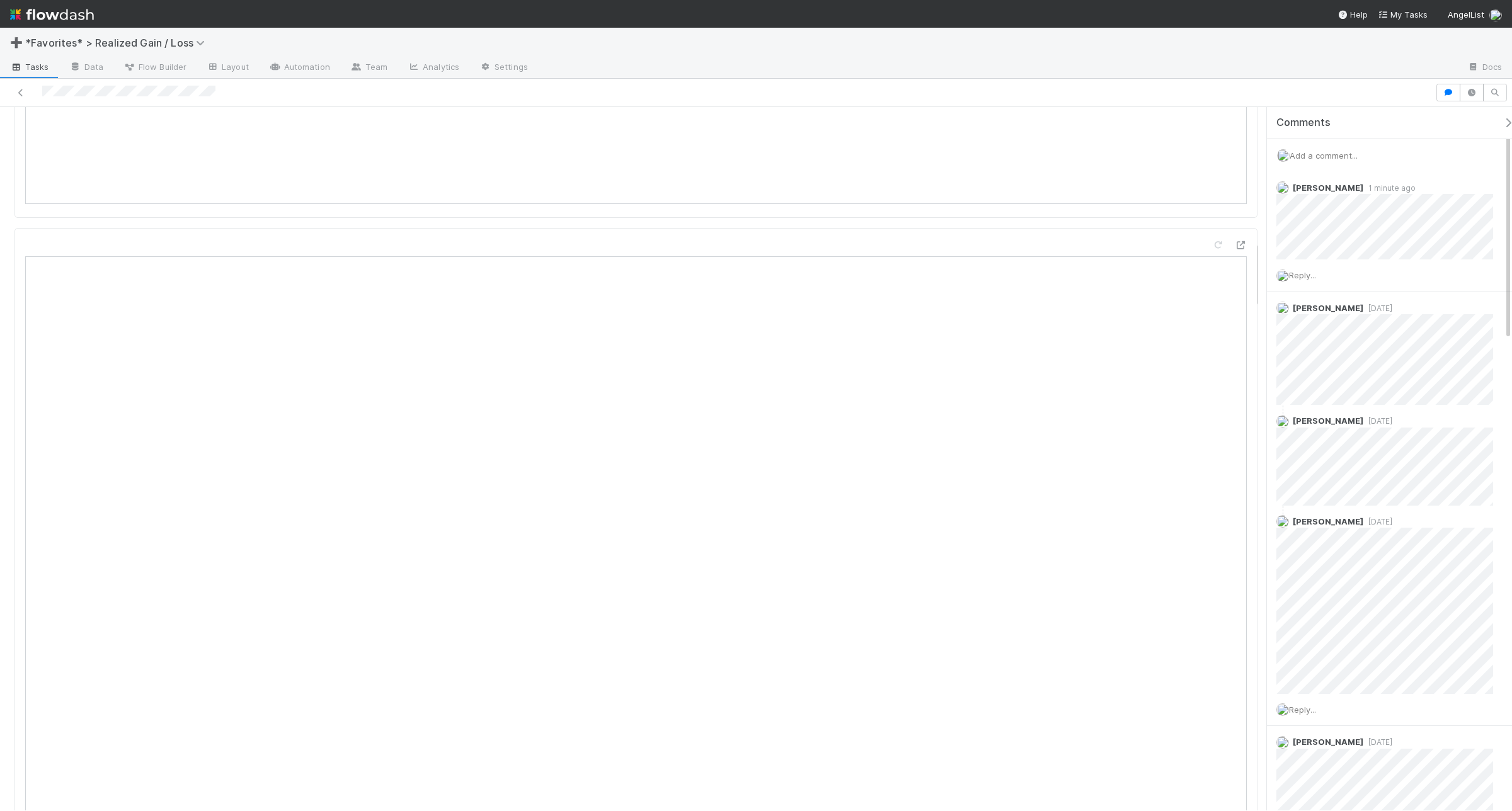
scroll to position [1397, 0]
click at [1305, 275] on span "Reply..." at bounding box center [1302, 275] width 27 height 10
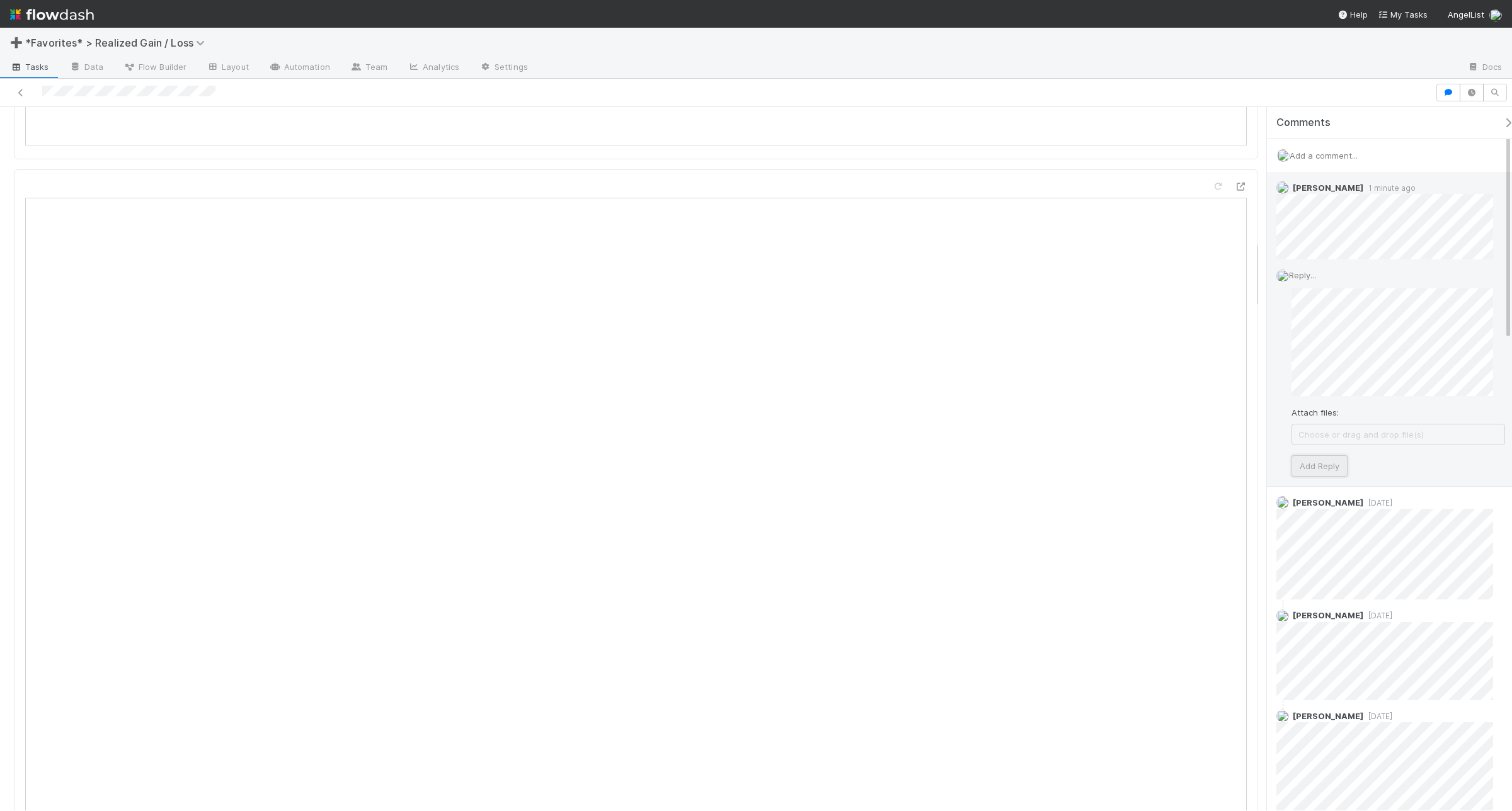
click at [1320, 467] on button "Add Reply" at bounding box center [1319, 466] width 56 height 21
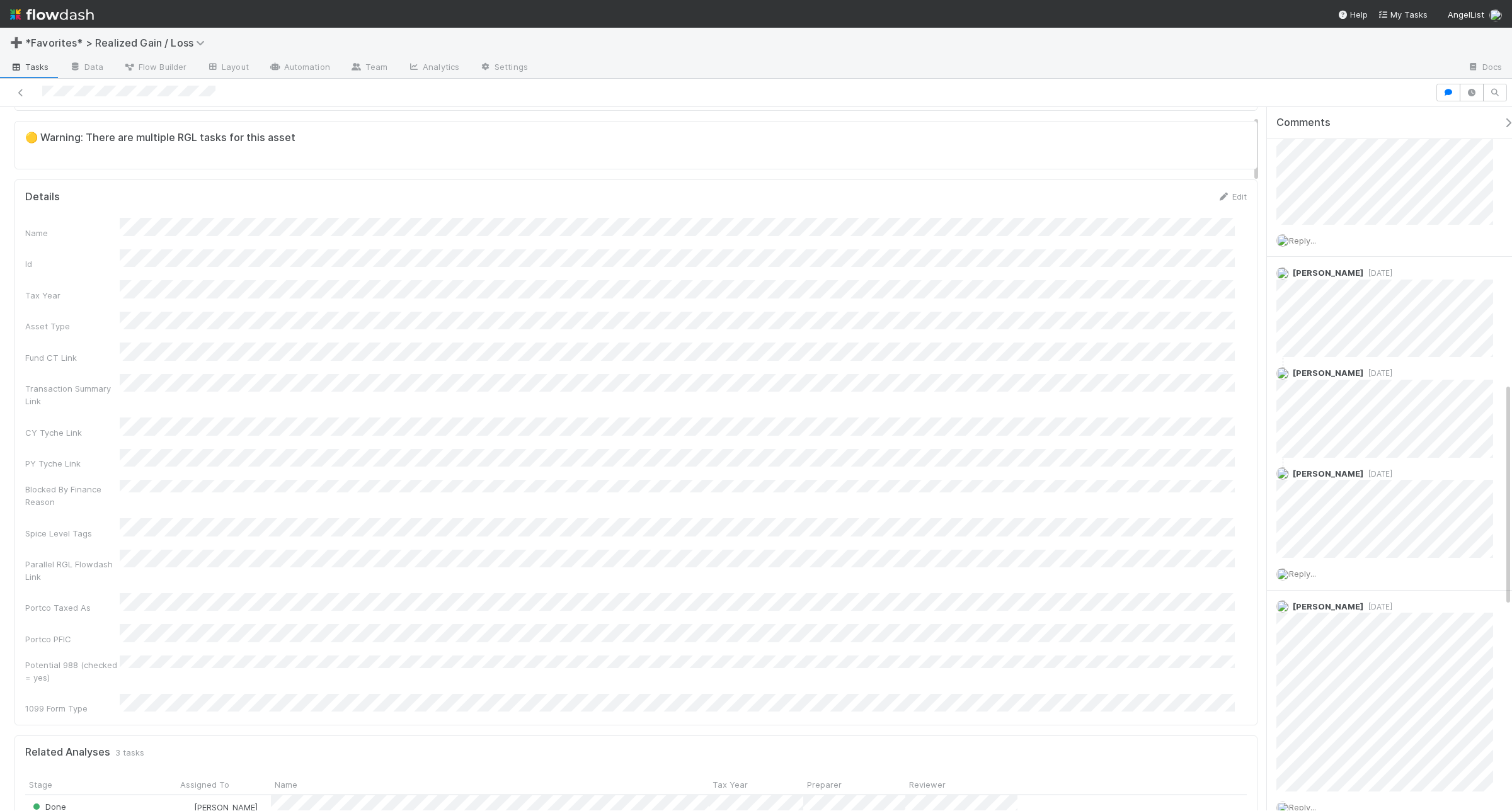
scroll to position [0, 0]
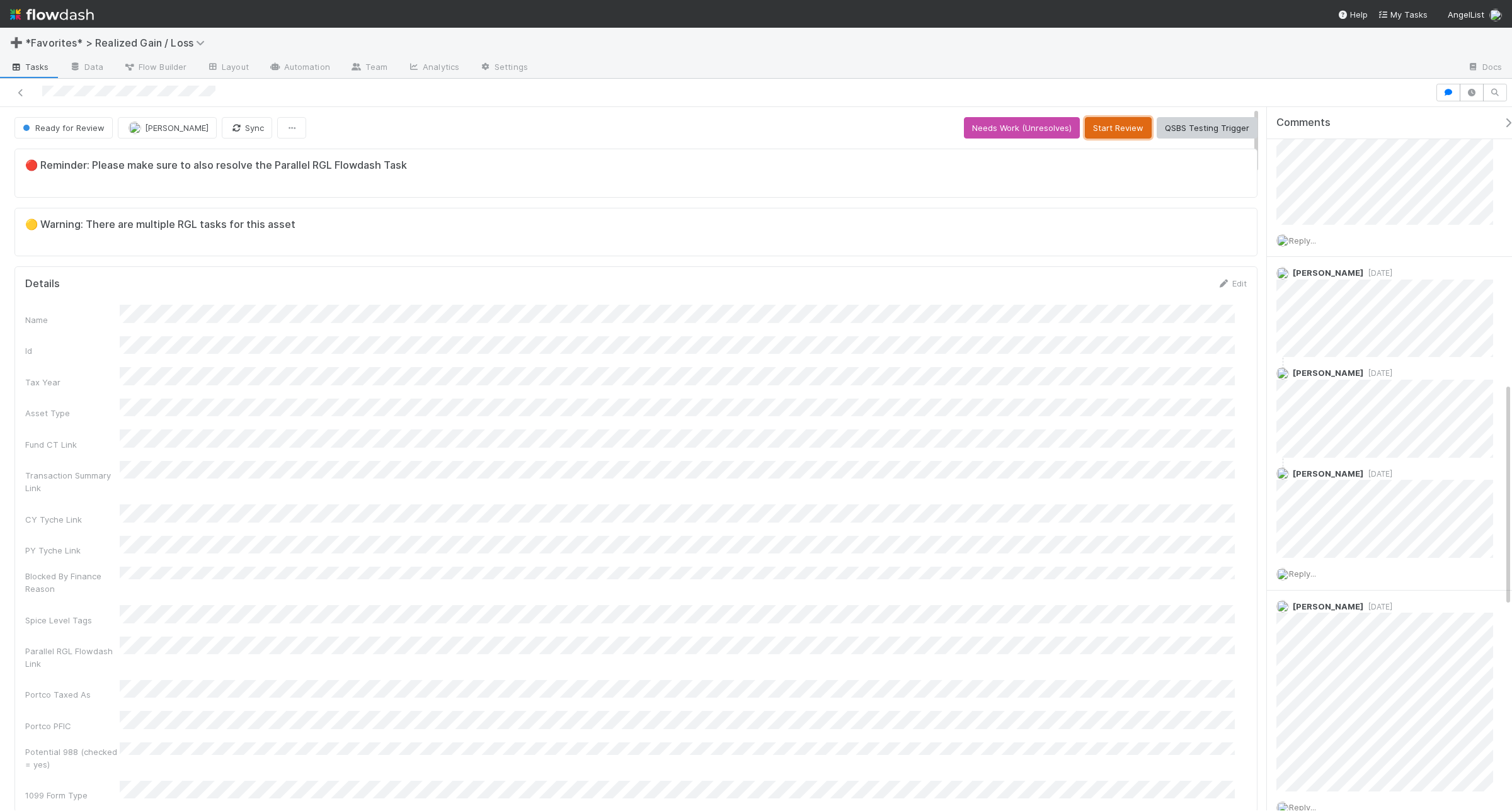
click at [1104, 123] on button "Start Review" at bounding box center [1119, 128] width 67 height 21
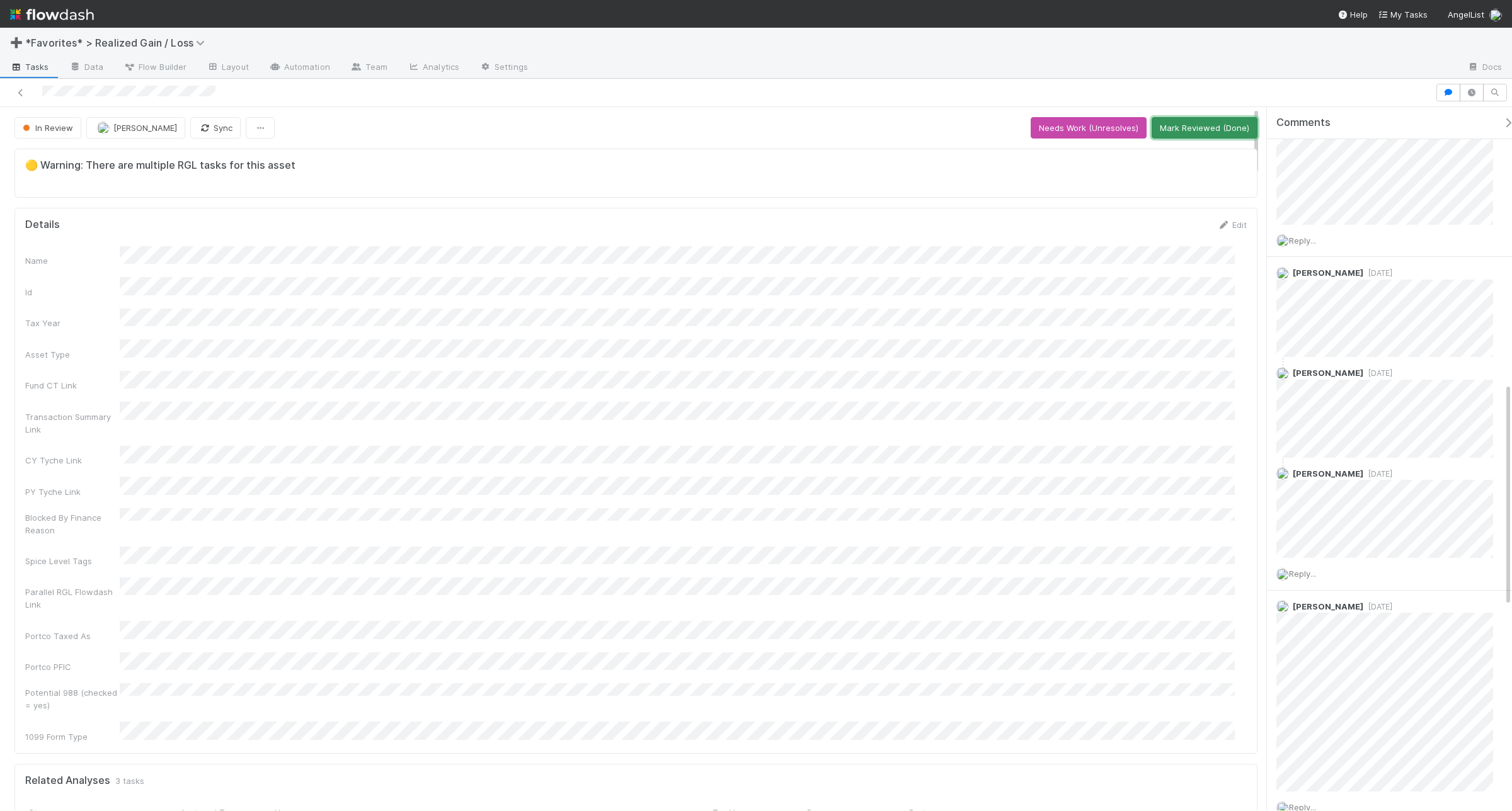
click at [1183, 130] on button "Mark Reviewed (Done)" at bounding box center [1205, 128] width 106 height 21
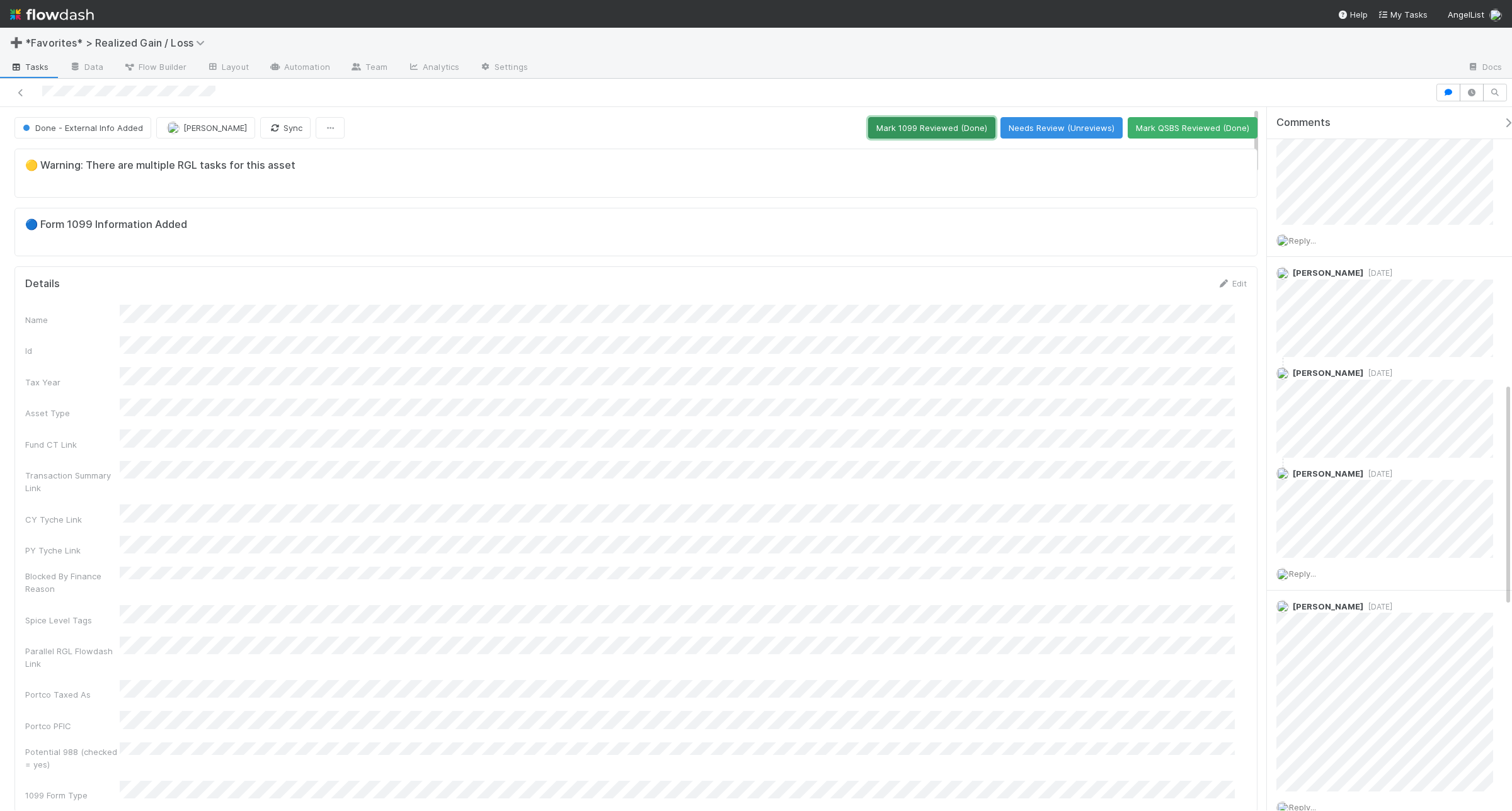
click at [923, 130] on button "Mark 1099 Reviewed (Done)" at bounding box center [932, 128] width 128 height 21
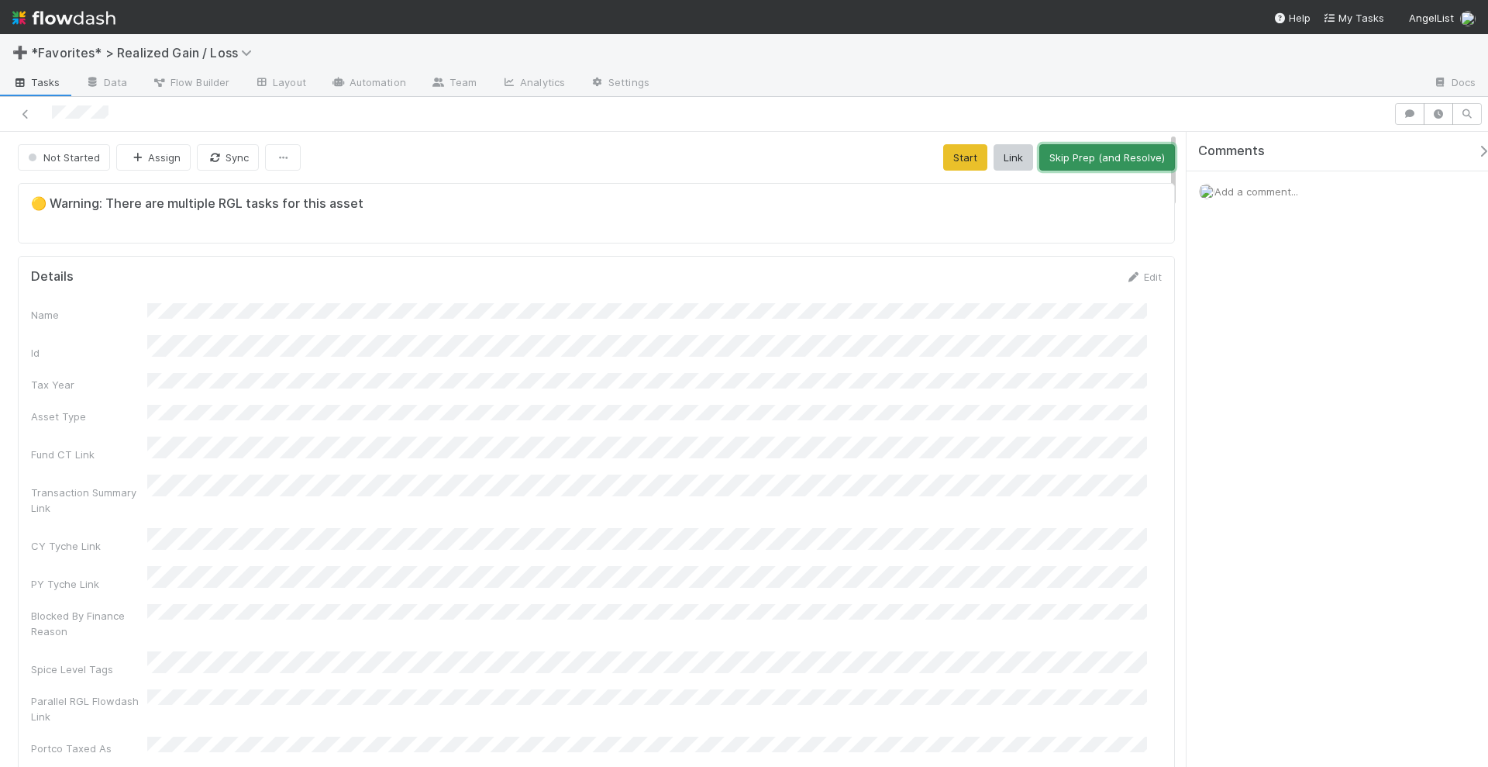
click at [1069, 149] on button "Skip Prep (and Resolve)" at bounding box center [1107, 157] width 136 height 26
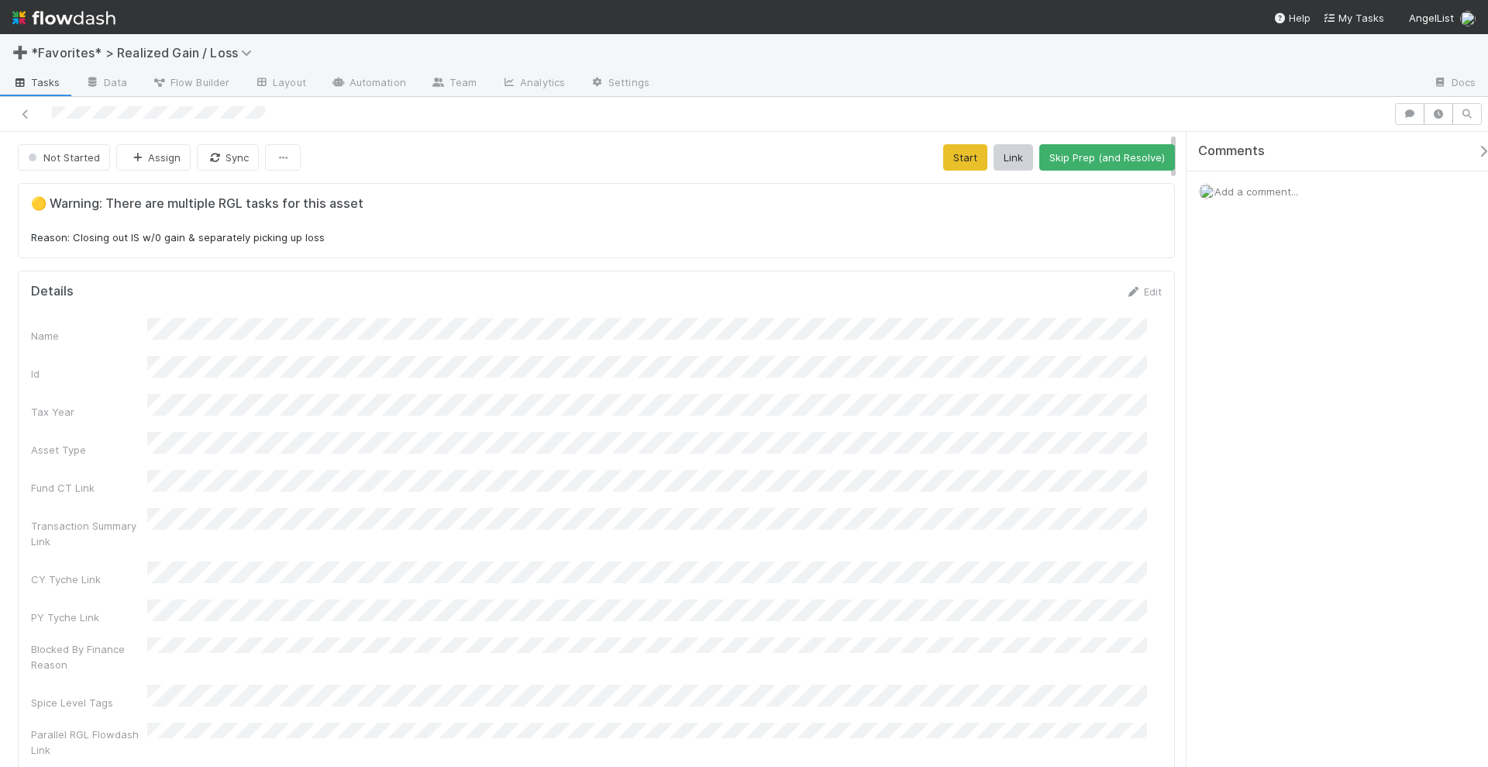
click at [1255, 193] on span "Add a comment..." at bounding box center [1257, 191] width 84 height 12
click at [1267, 431] on button "Add Comment" at bounding box center [1256, 430] width 90 height 26
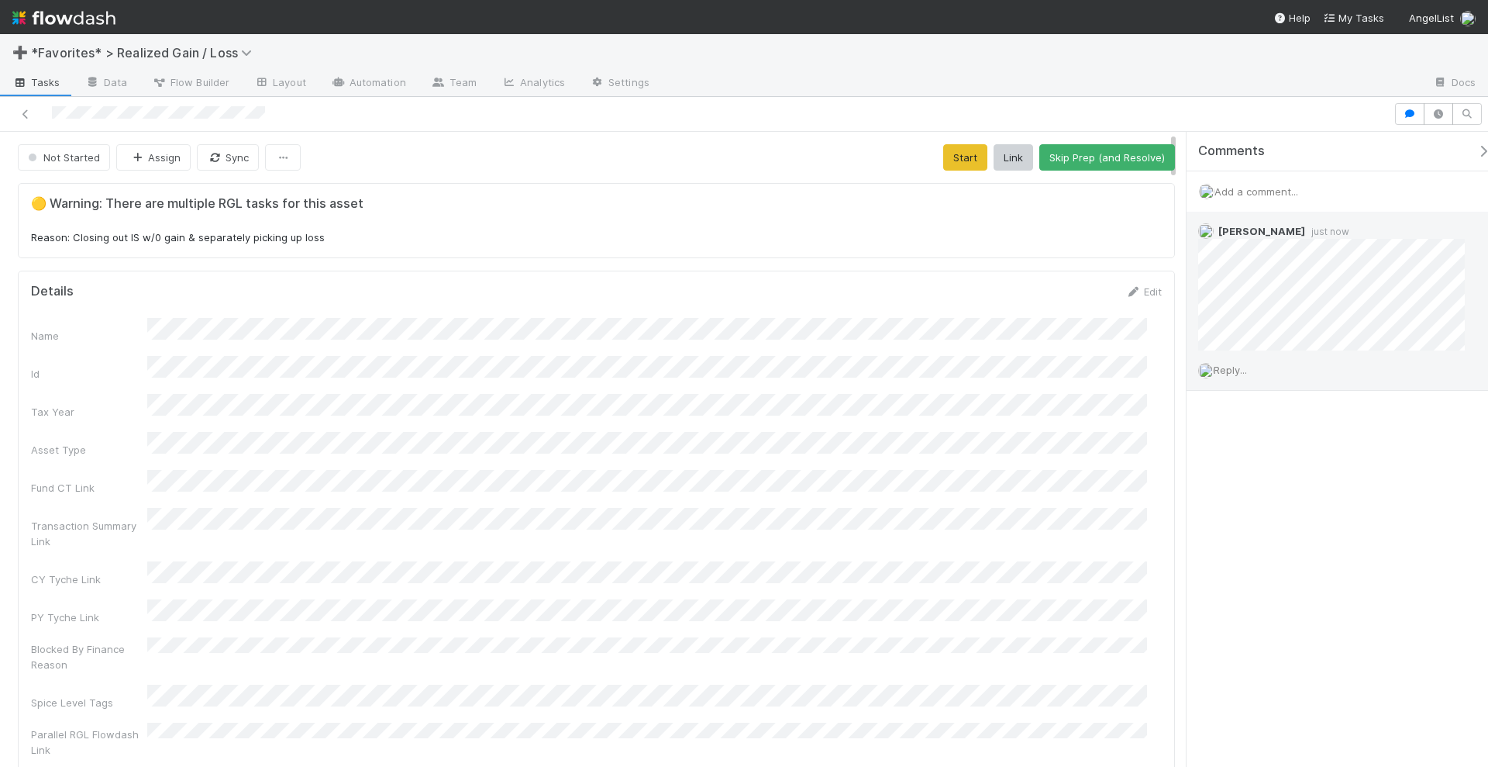
click at [1238, 370] on span "Reply..." at bounding box center [1230, 370] width 33 height 12
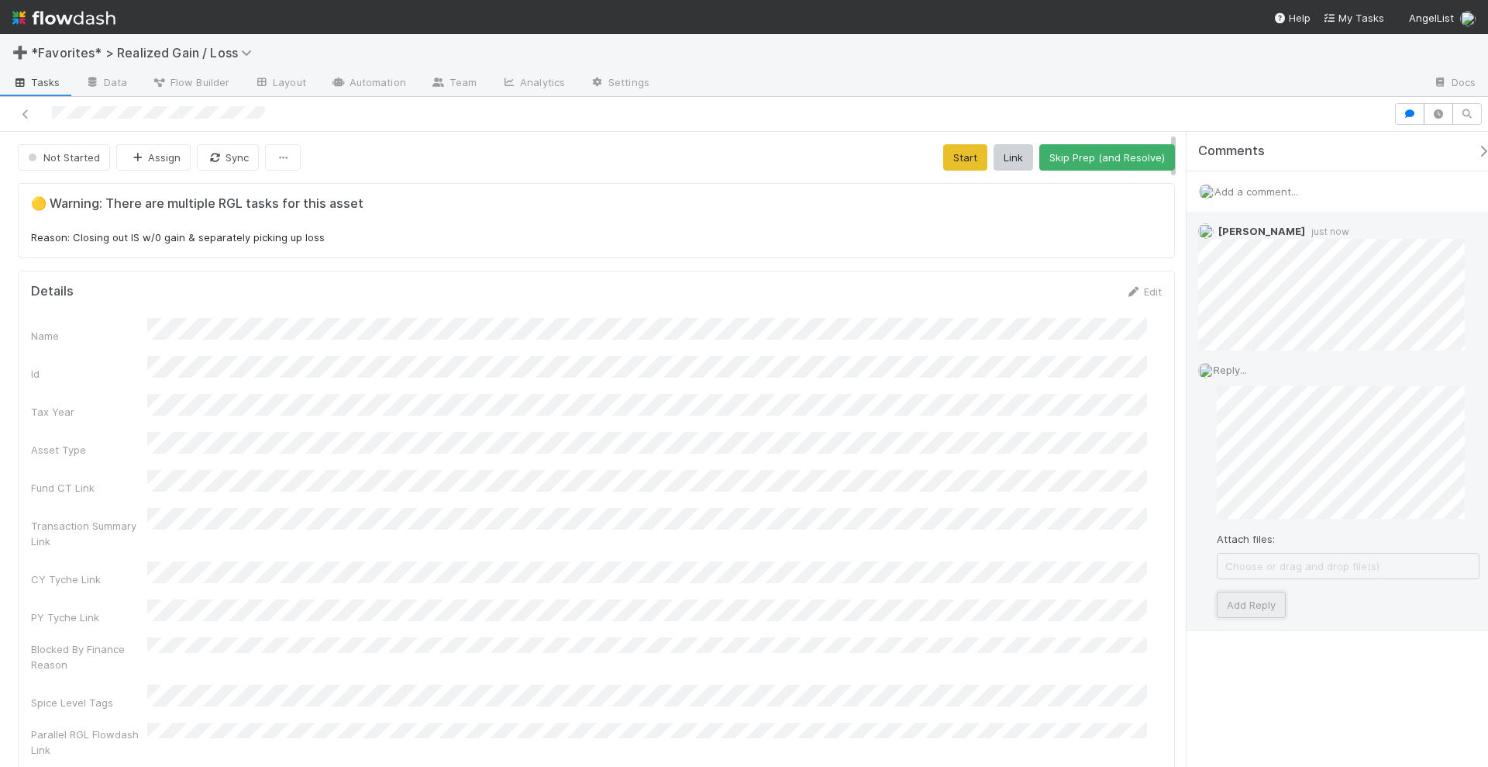
click at [1238, 604] on button "Add Reply" at bounding box center [1251, 604] width 69 height 26
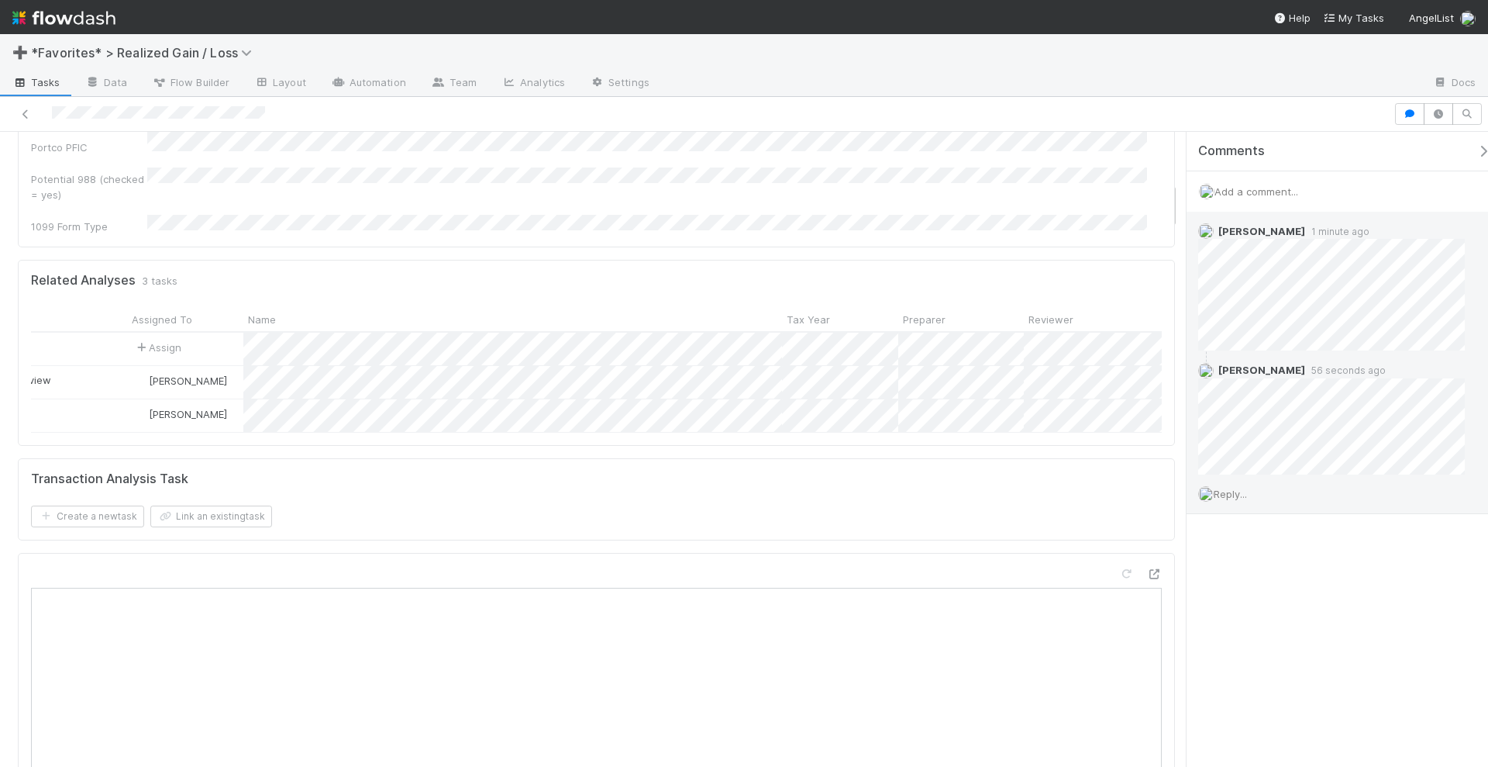
scroll to position [0, 105]
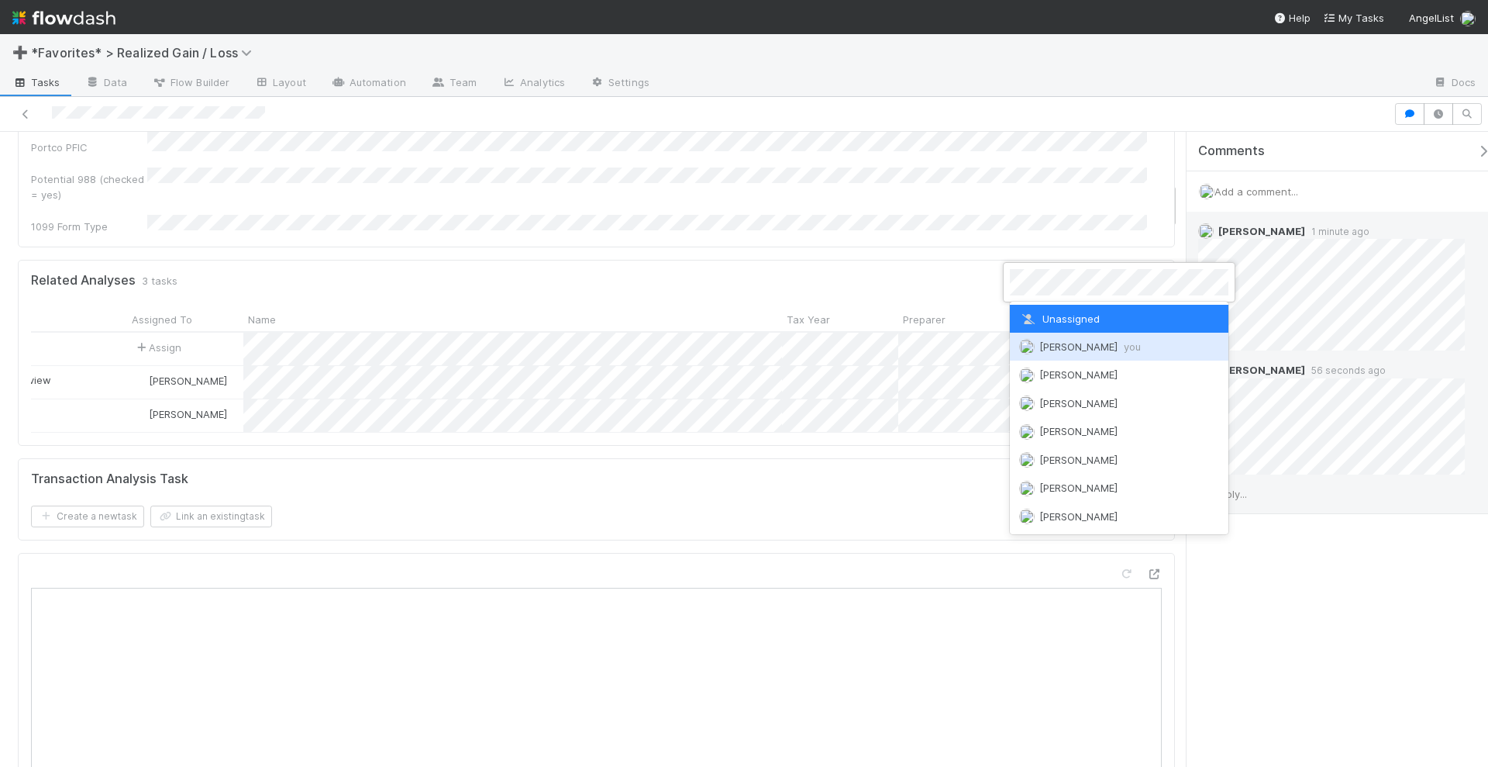
click at [1029, 339] on img at bounding box center [1027, 347] width 16 height 16
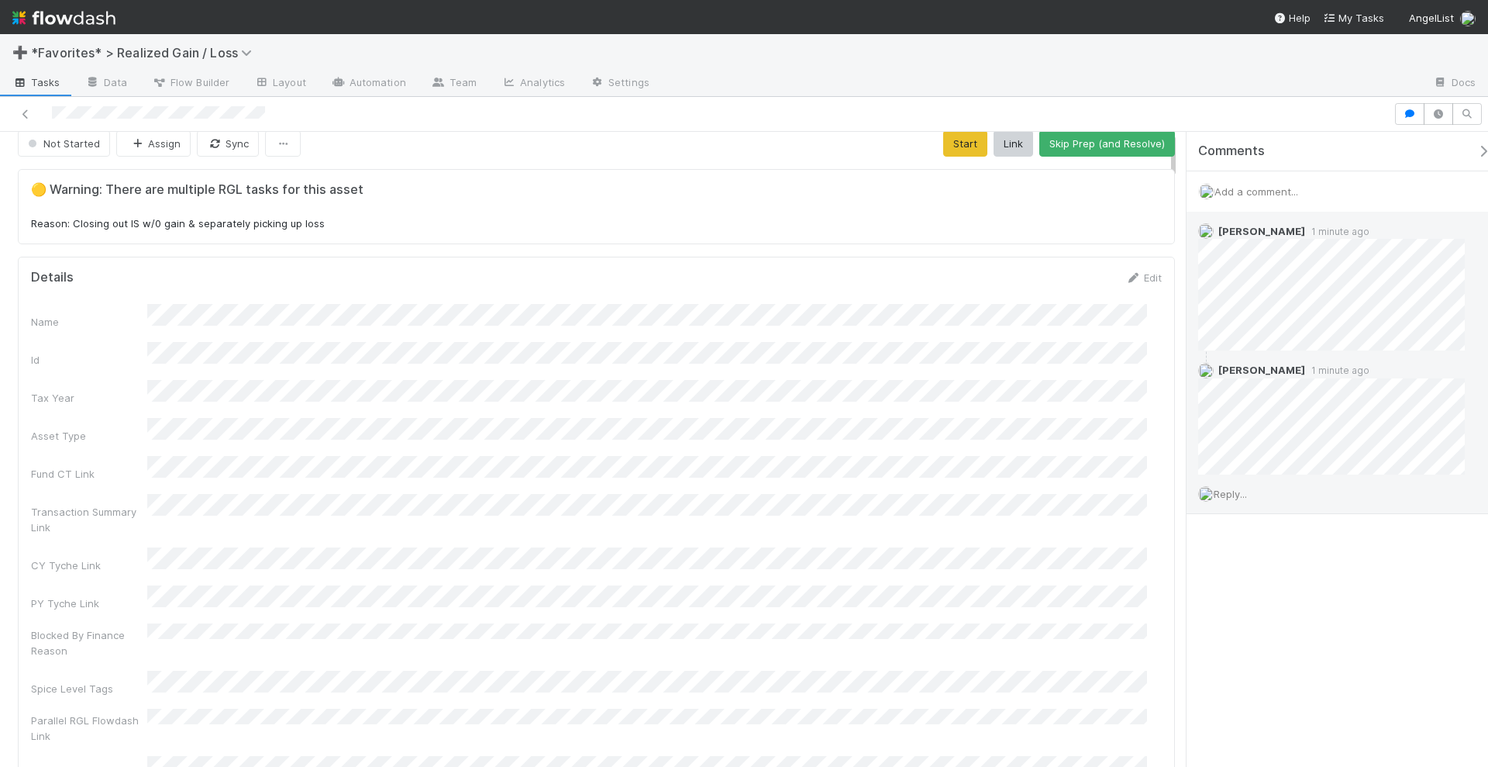
scroll to position [0, 0]
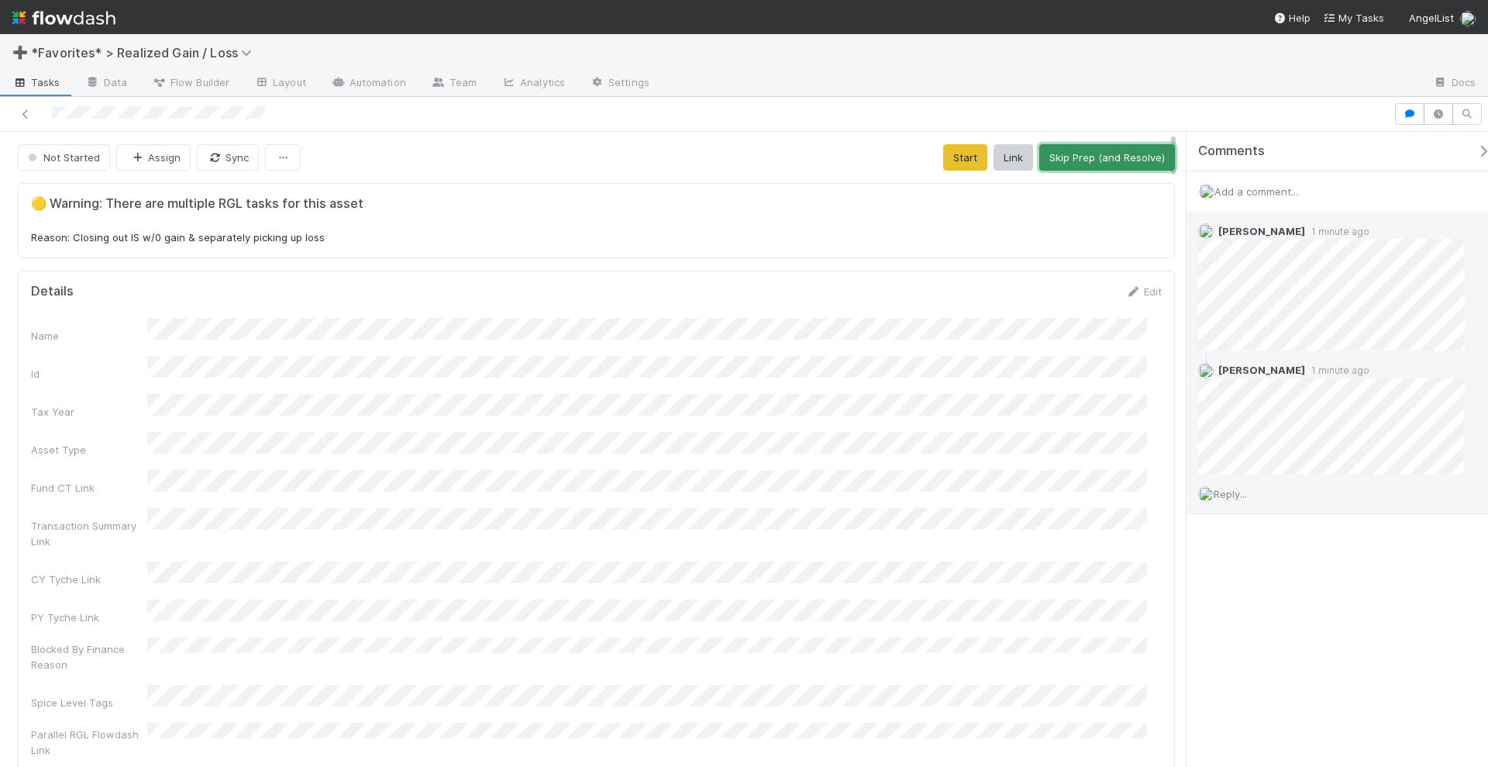
click at [1128, 160] on button "Skip Prep (and Resolve)" at bounding box center [1107, 157] width 136 height 26
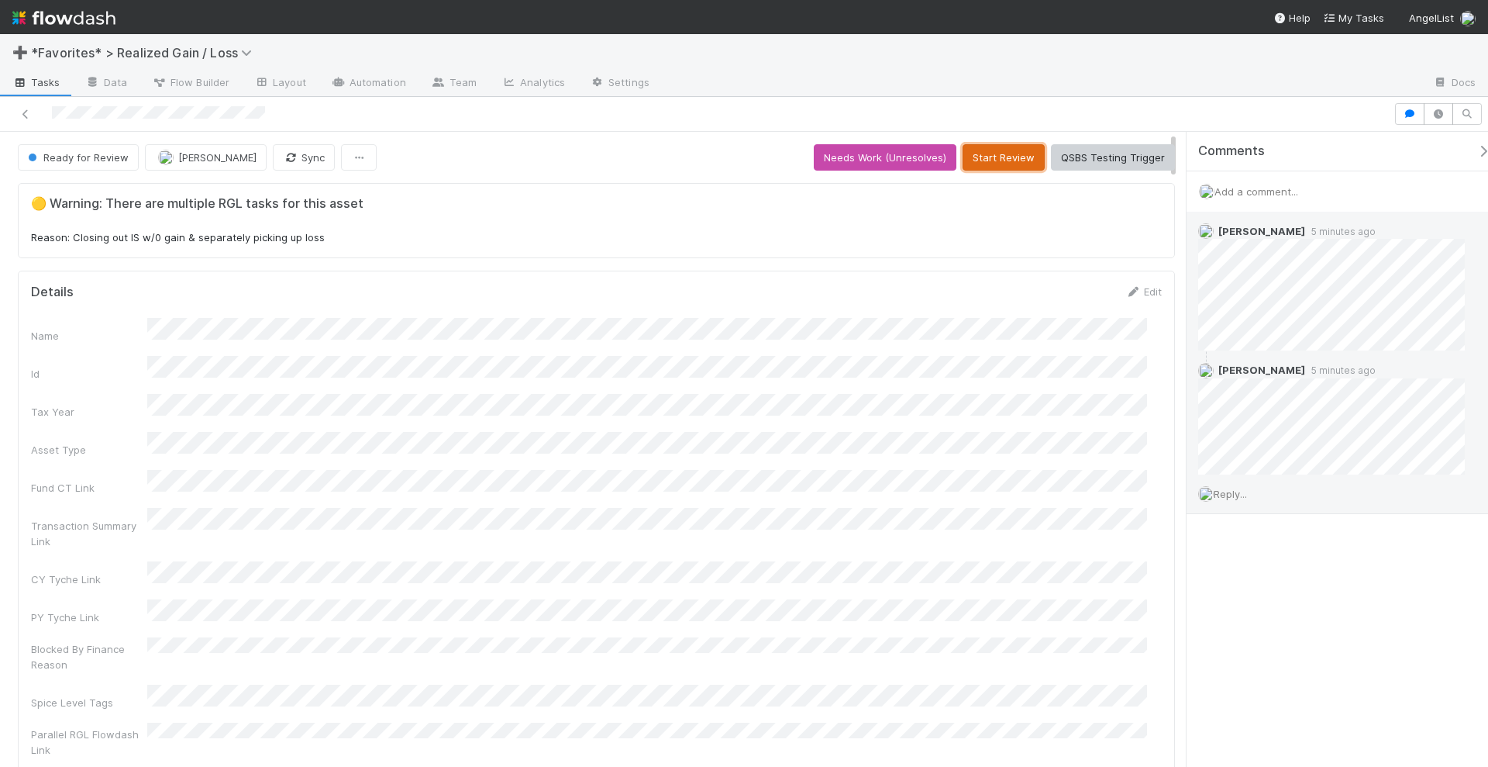
click at [1001, 151] on button "Start Review" at bounding box center [1004, 157] width 82 height 26
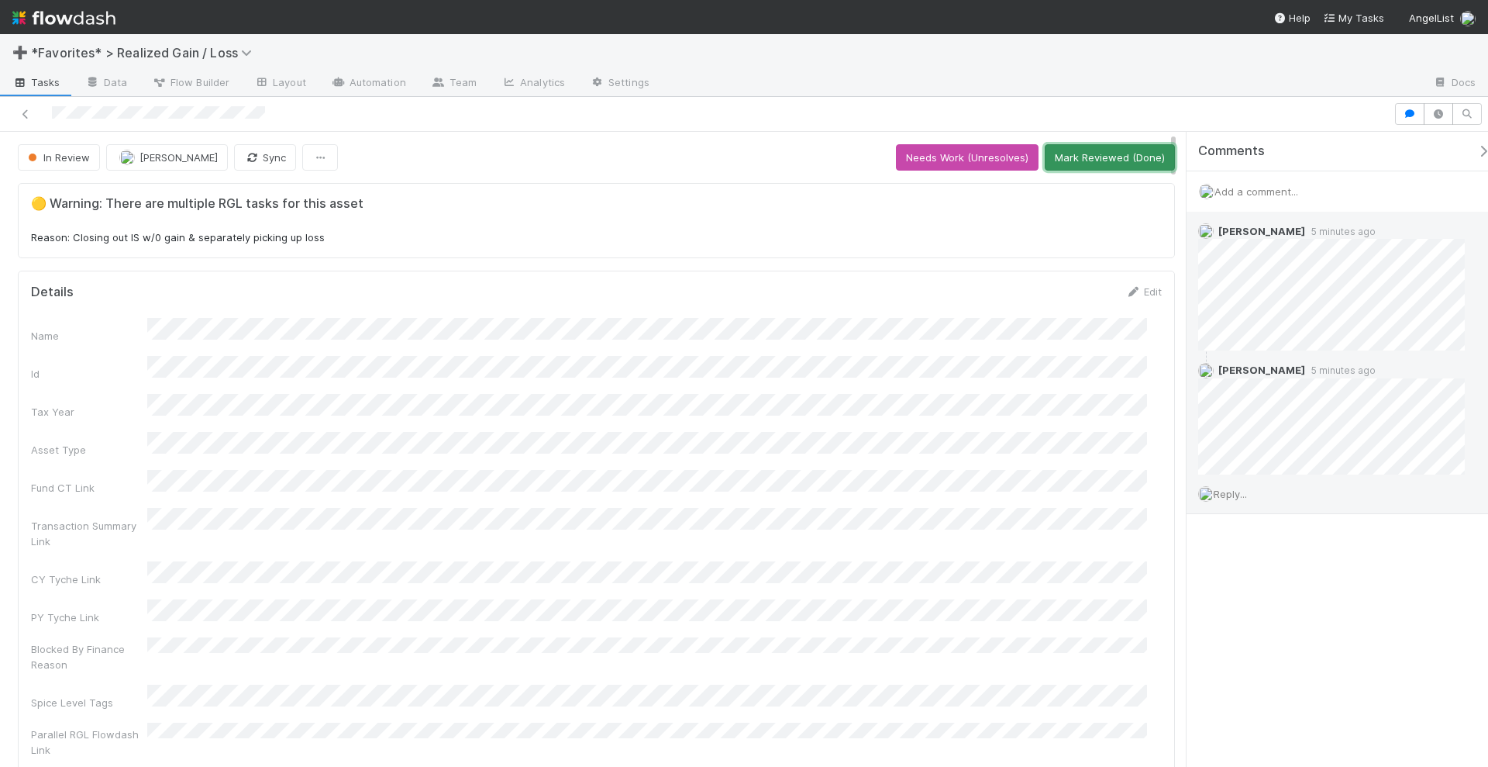
click at [1125, 153] on button "Mark Reviewed (Done)" at bounding box center [1110, 157] width 130 height 26
